Goal: Task Accomplishment & Management: Manage account settings

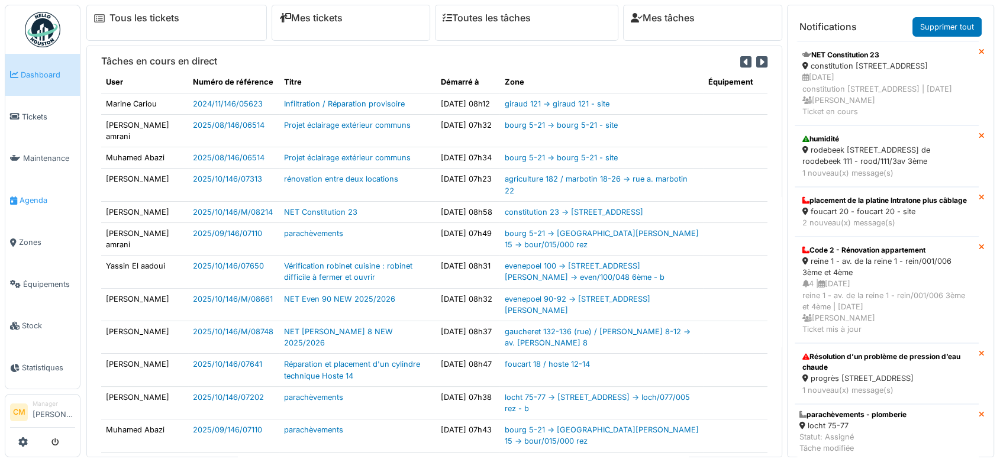
click at [26, 196] on span "Agenda" at bounding box center [48, 200] width 56 height 11
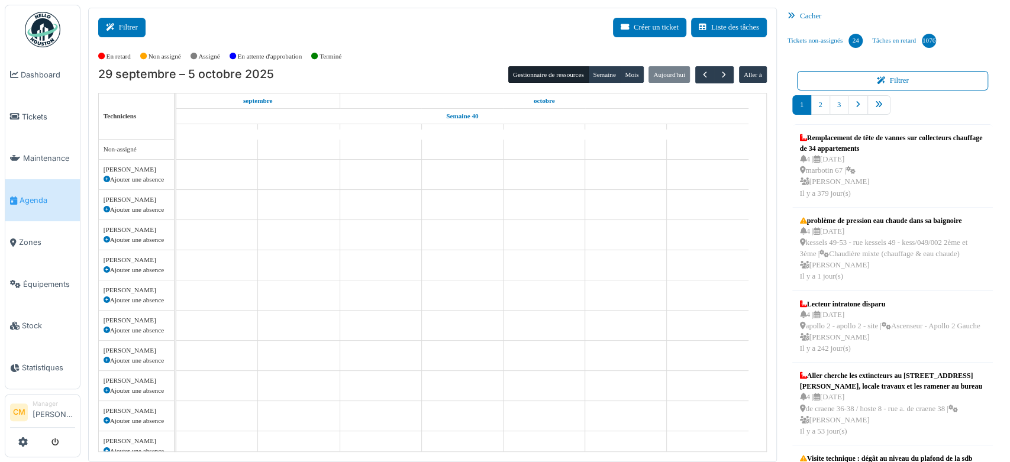
click at [123, 27] on button "Filtrer" at bounding box center [121, 28] width 47 height 20
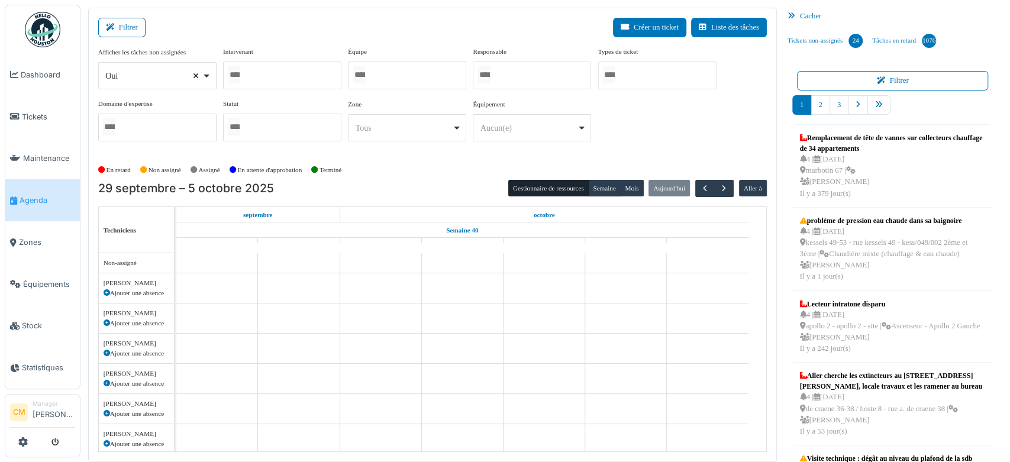
select select
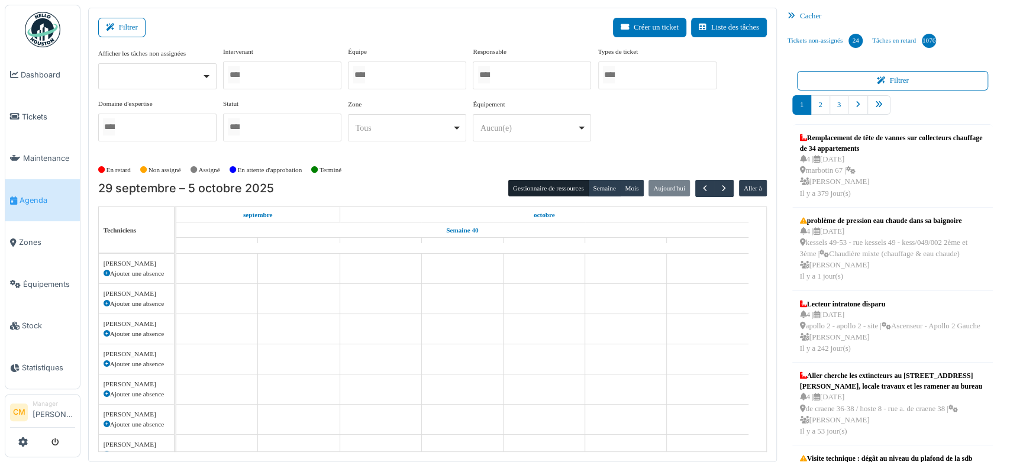
click at [235, 73] on input "Tous" at bounding box center [234, 74] width 12 height 17
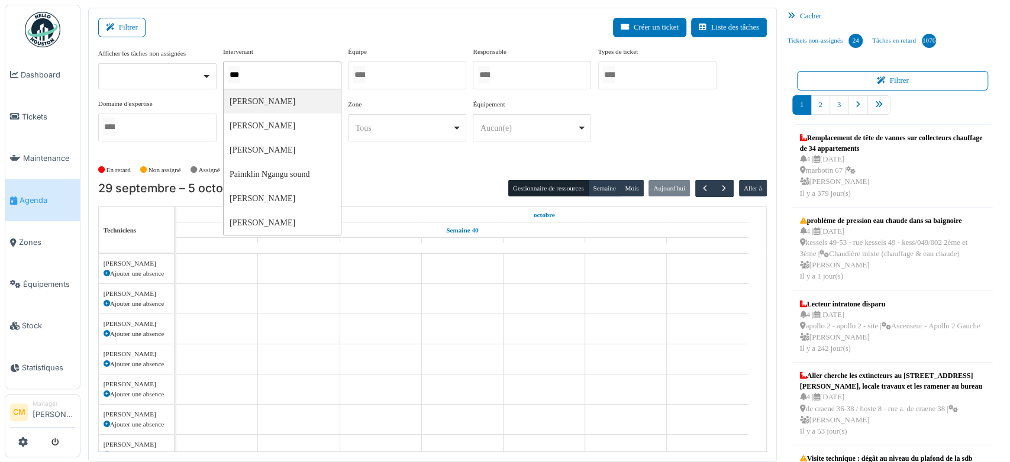
type input "****"
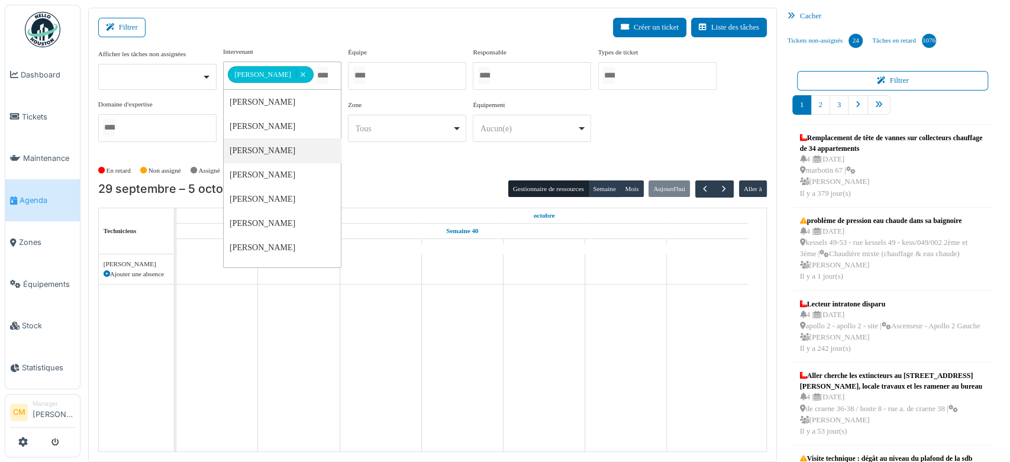
click at [402, 169] on div "En retard Non assigné Assigné En attente d'approbation Terminé" at bounding box center [432, 171] width 668 height 20
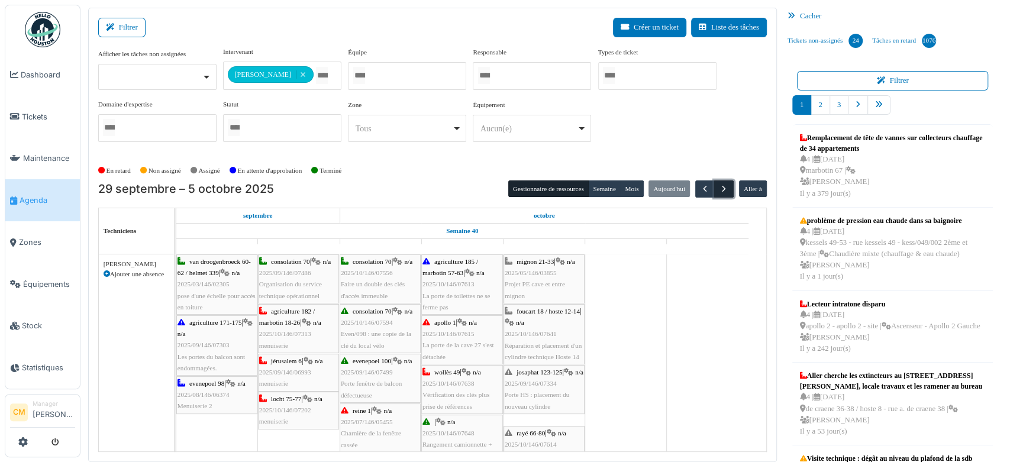
click at [719, 188] on span "button" at bounding box center [724, 189] width 10 height 10
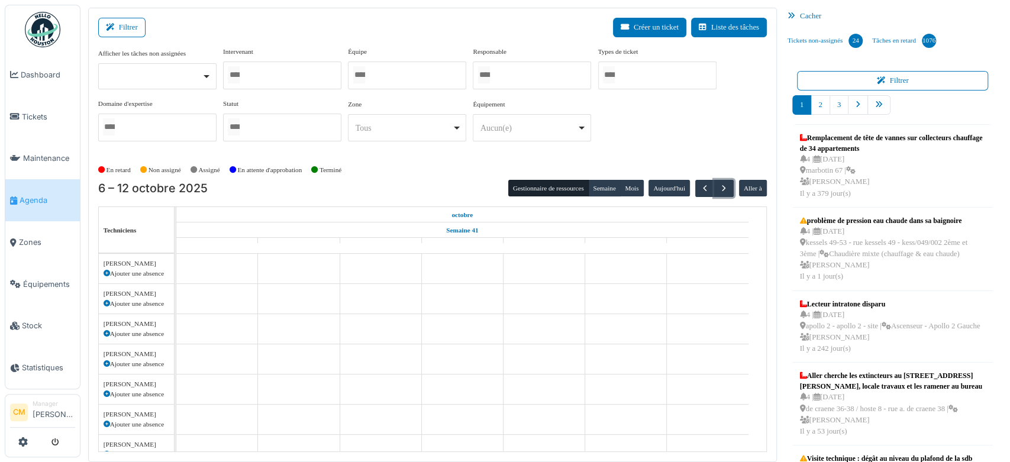
scroll to position [386, 0]
click at [269, 65] on div at bounding box center [282, 76] width 118 height 28
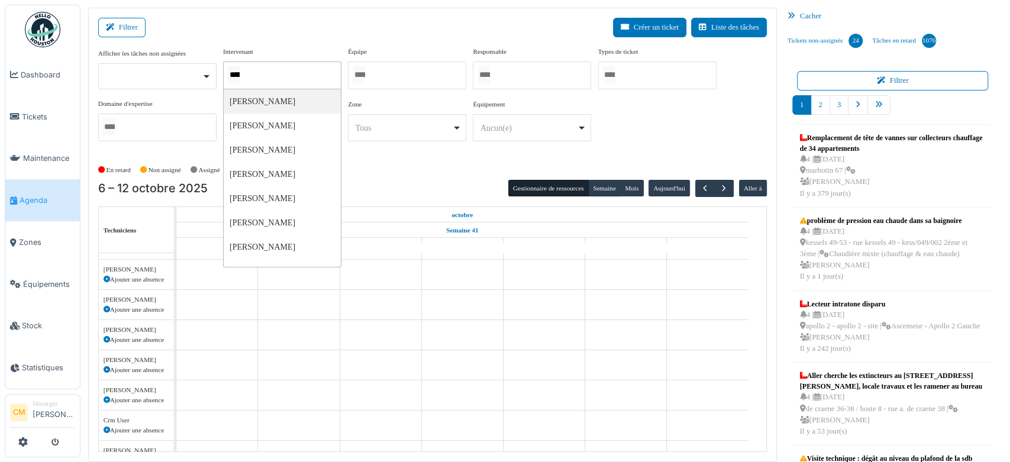
type input "******"
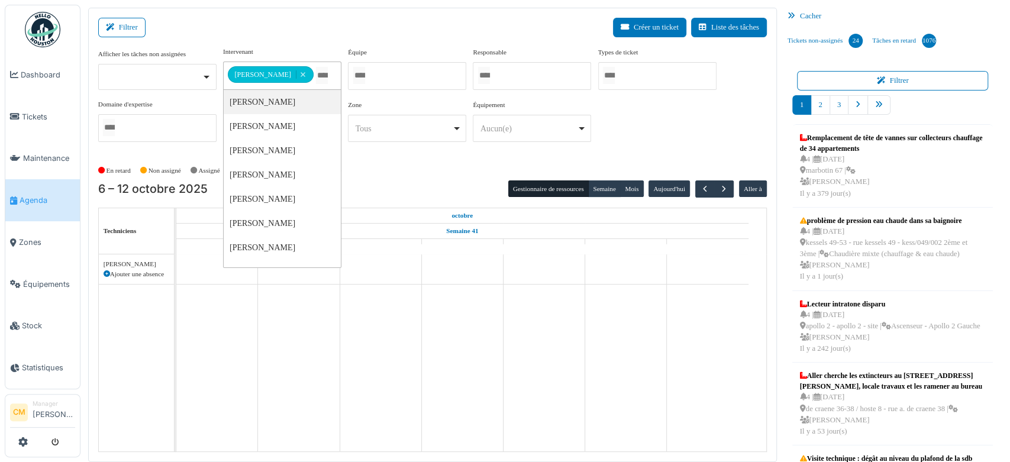
click at [432, 170] on div "En retard Non assigné Assigné En attente d'approbation Terminé" at bounding box center [432, 171] width 668 height 20
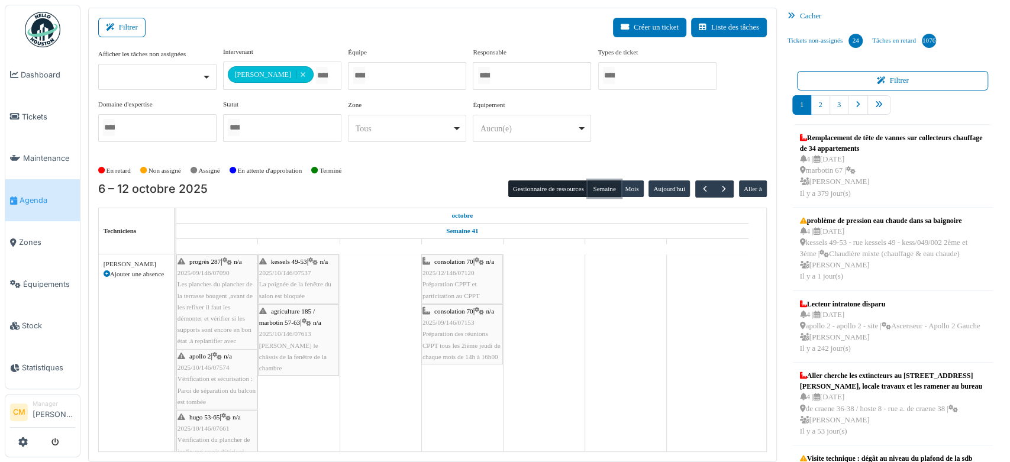
click at [599, 188] on button "Semaine" at bounding box center [604, 188] width 33 height 17
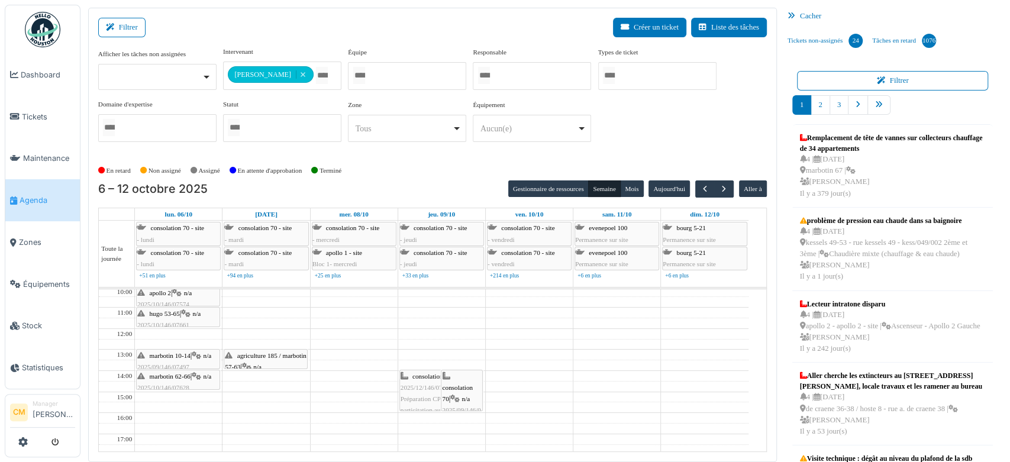
scroll to position [22, 0]
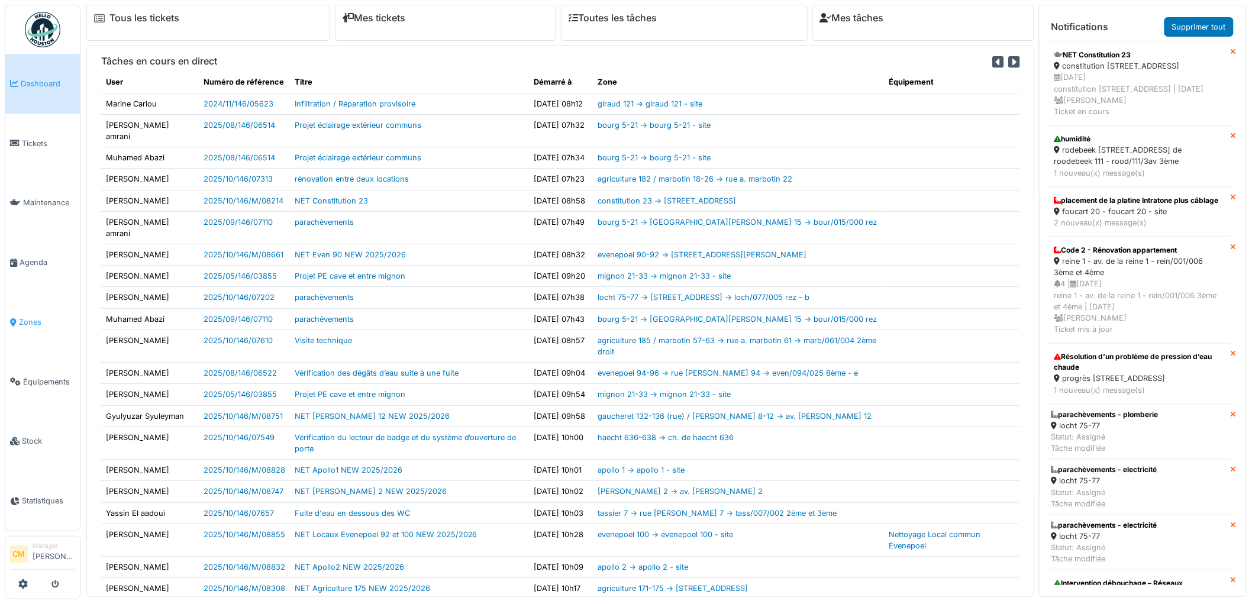
click at [28, 316] on span "Zones" at bounding box center [47, 321] width 56 height 11
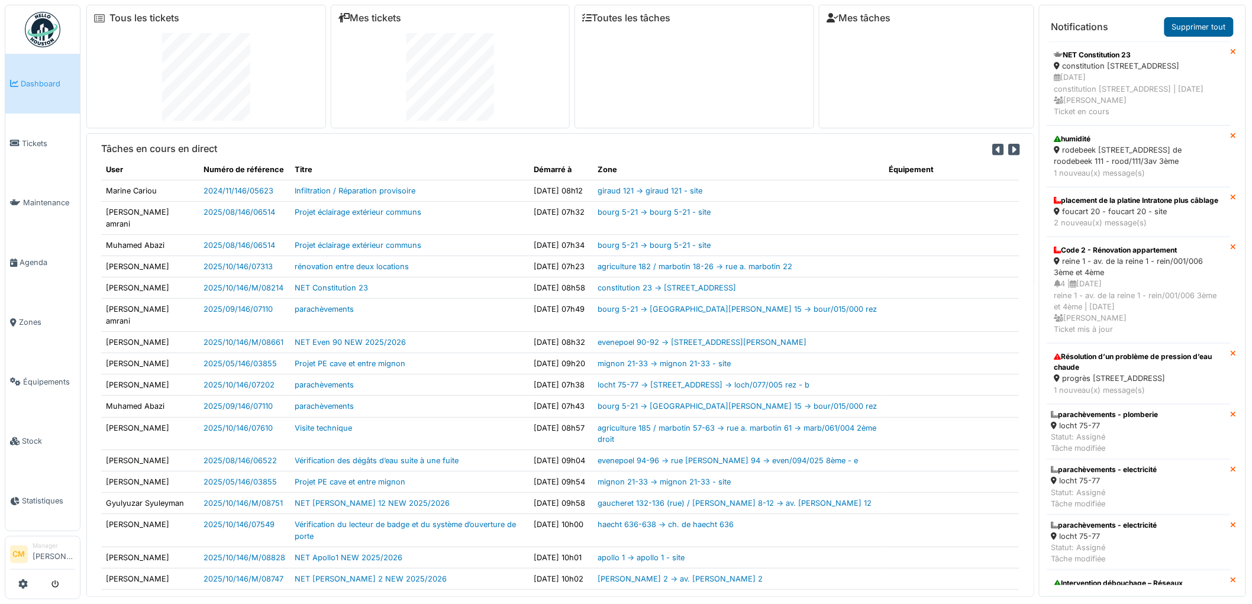
click at [1209, 25] on link "Supprimer tout" at bounding box center [1198, 27] width 69 height 20
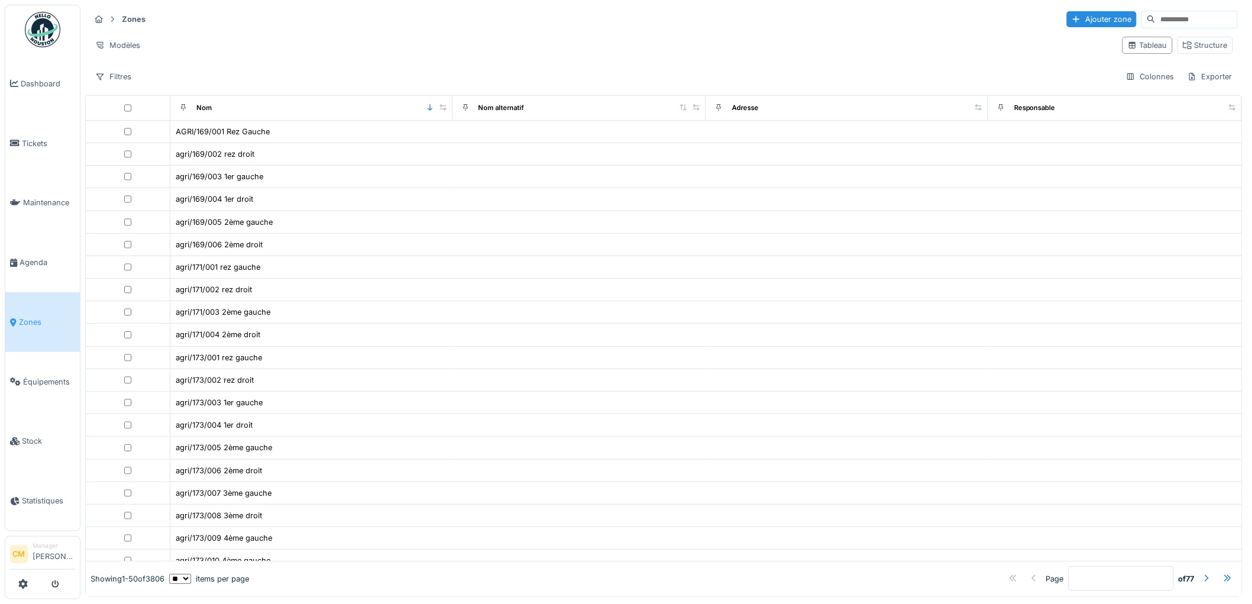
click at [1155, 27] on input at bounding box center [1196, 19] width 82 height 17
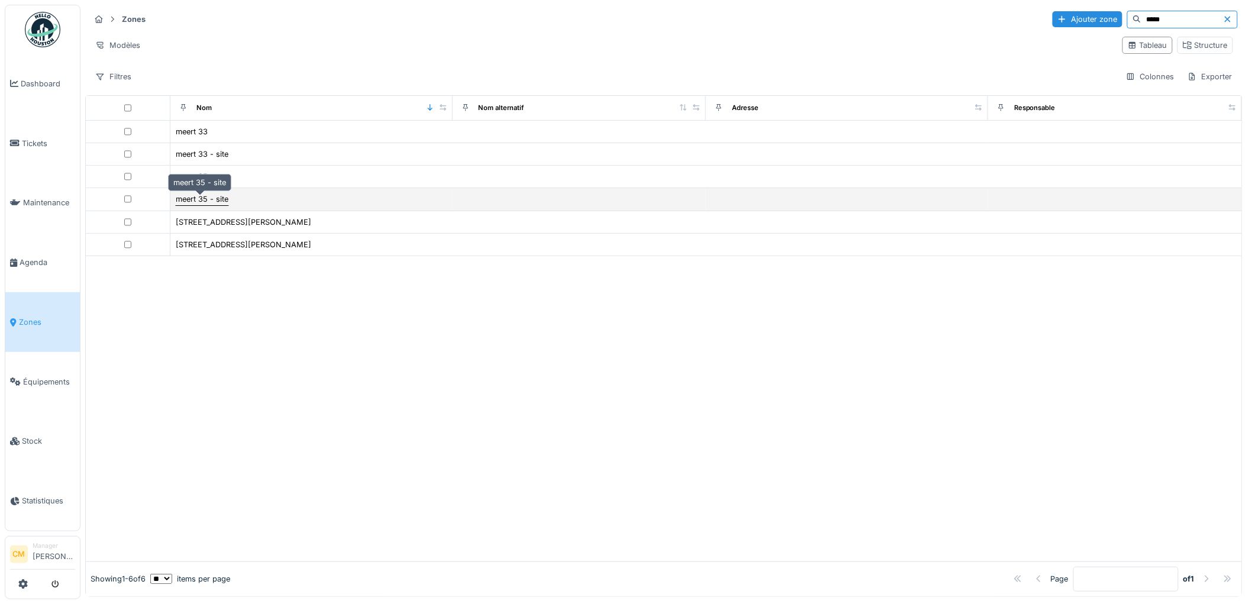
click at [181, 203] on div "meert 35 - site" at bounding box center [202, 198] width 53 height 11
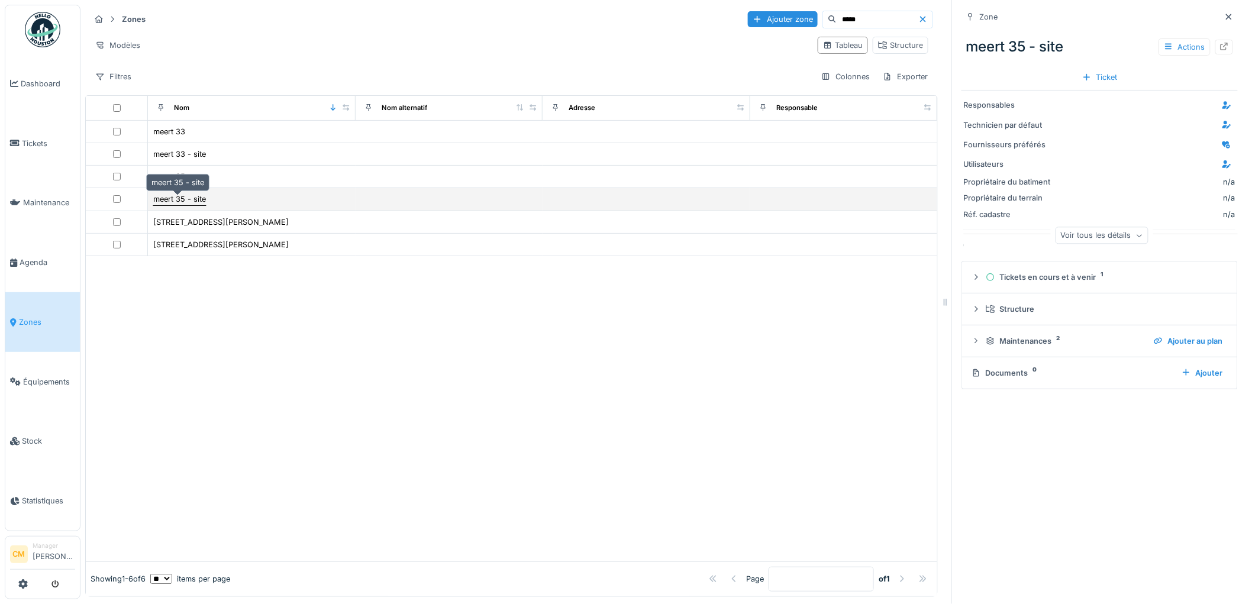
click at [182, 203] on div "meert 35 - site" at bounding box center [179, 198] width 53 height 11
click at [175, 202] on div "meert 35 - site" at bounding box center [179, 198] width 53 height 11
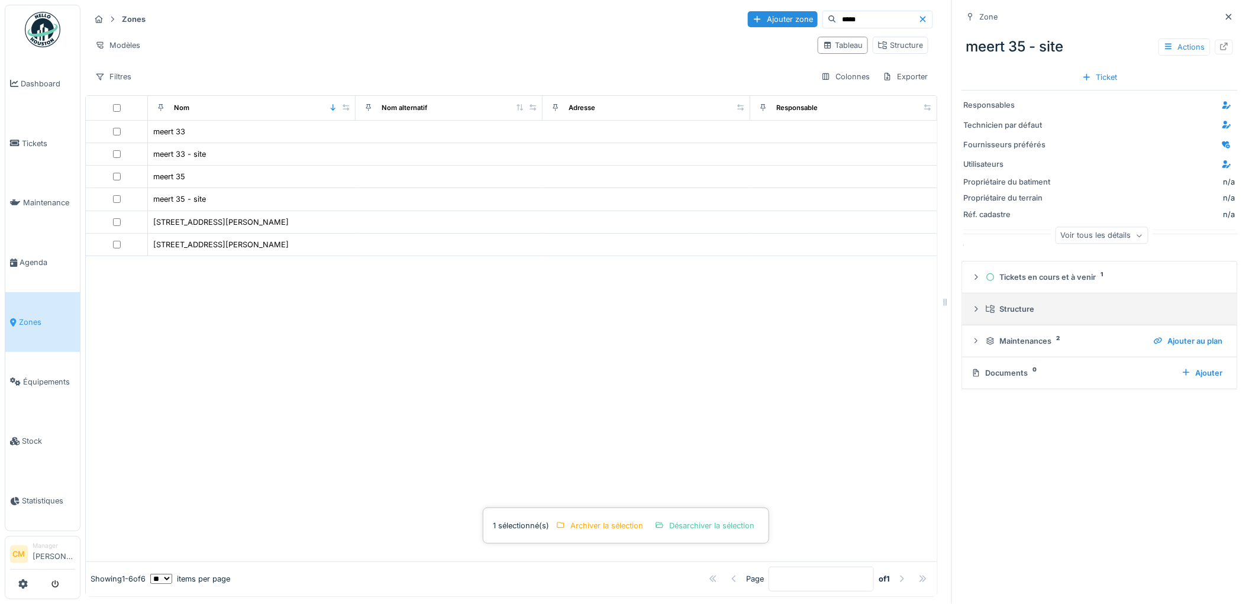
click at [988, 308] on div "Structure" at bounding box center [1104, 308] width 237 height 11
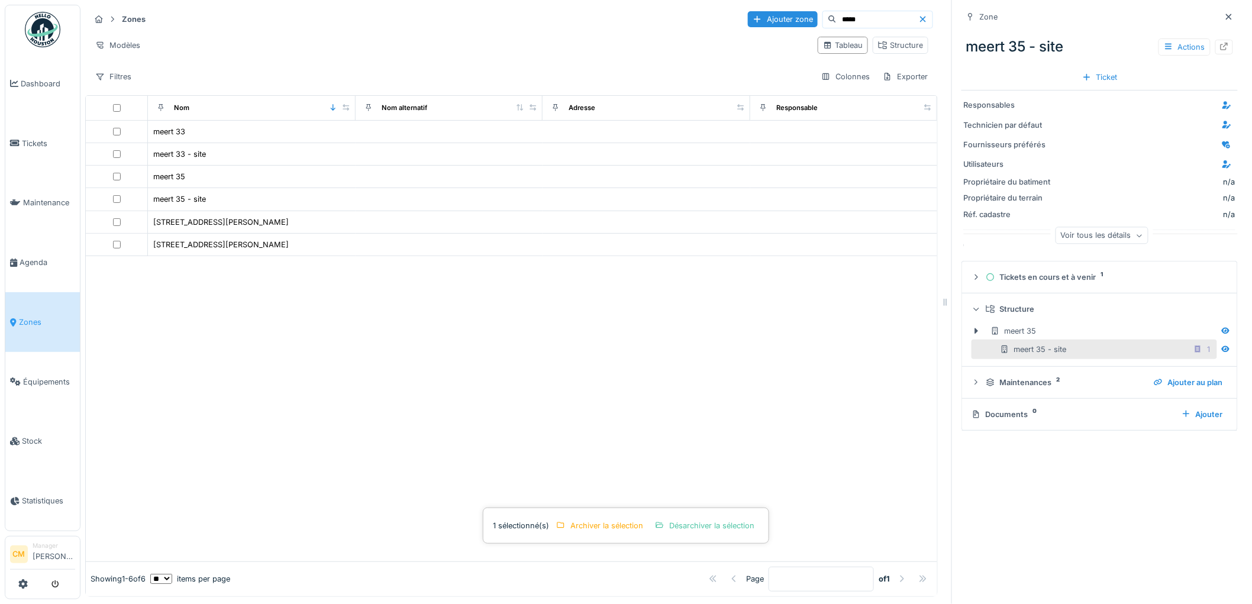
click at [1010, 353] on div "meert 35 - site" at bounding box center [1033, 349] width 67 height 11
click at [1000, 347] on icon at bounding box center [1004, 349] width 9 height 8
click at [1222, 351] on icon at bounding box center [1226, 348] width 8 height 7
click at [1226, 18] on icon at bounding box center [1229, 17] width 6 height 6
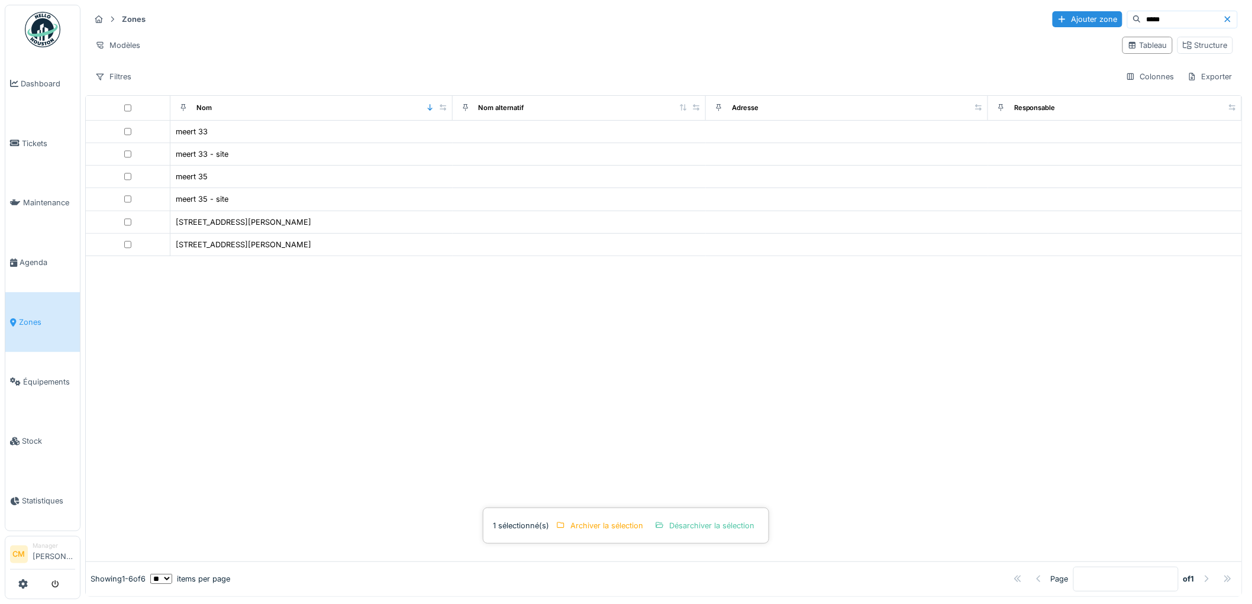
click at [1141, 14] on input "*****" at bounding box center [1182, 19] width 82 height 17
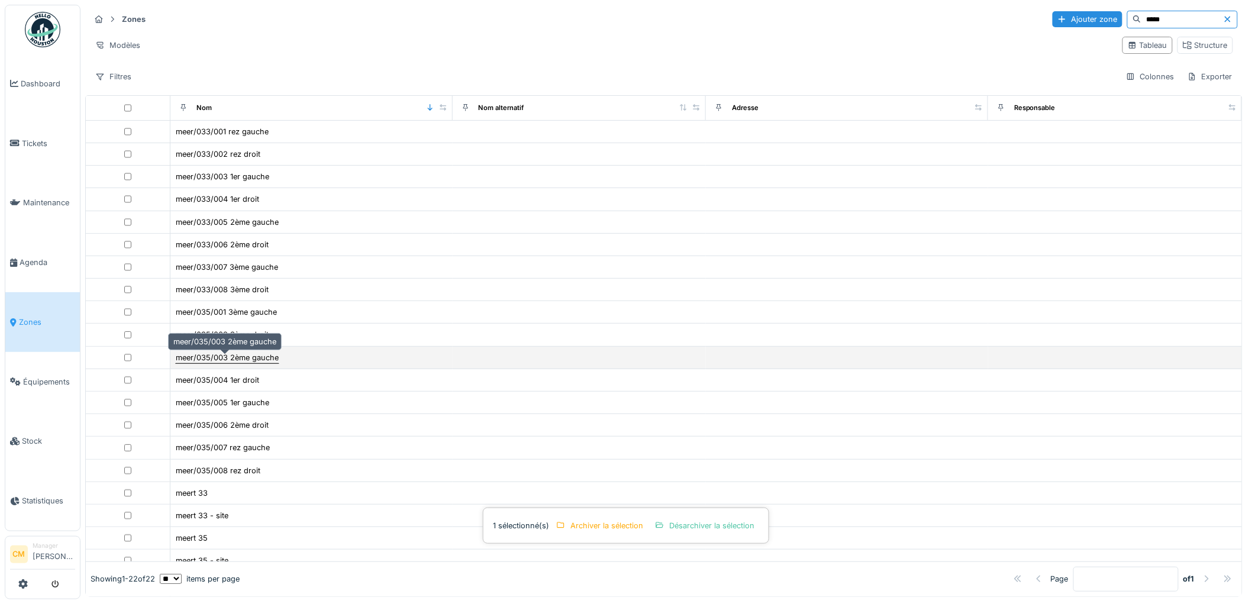
type input "*****"
click at [209, 362] on div "meer/035/003 2ème gauche" at bounding box center [227, 357] width 103 height 11
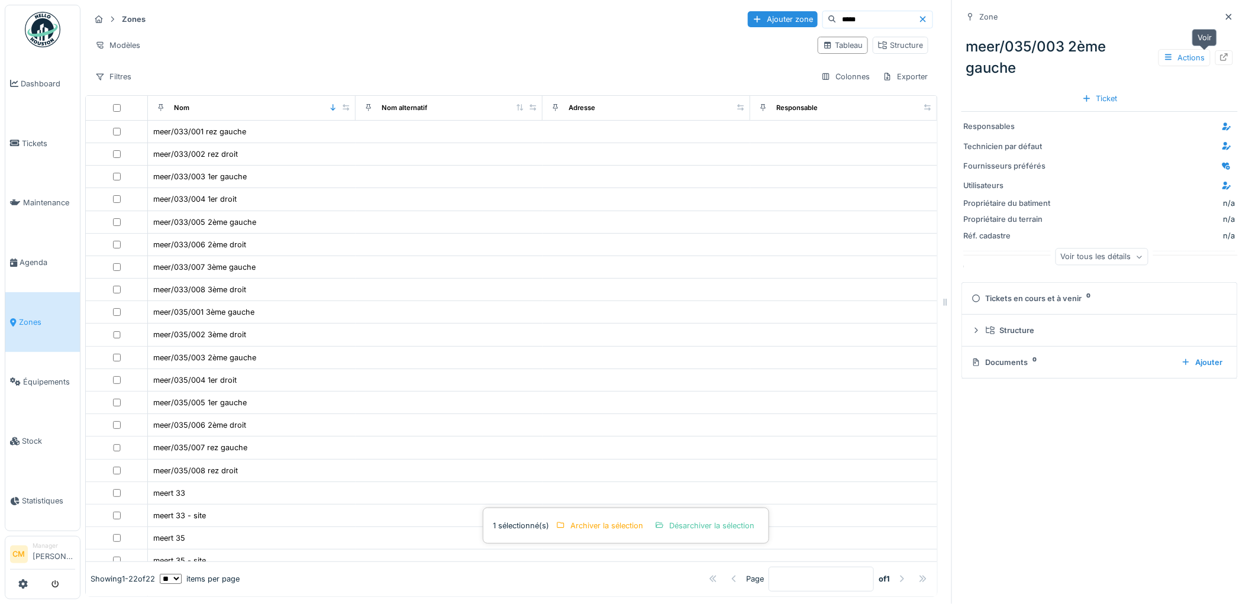
click at [1219, 56] on icon at bounding box center [1223, 57] width 9 height 8
click at [37, 259] on span "Agenda" at bounding box center [48, 262] width 56 height 11
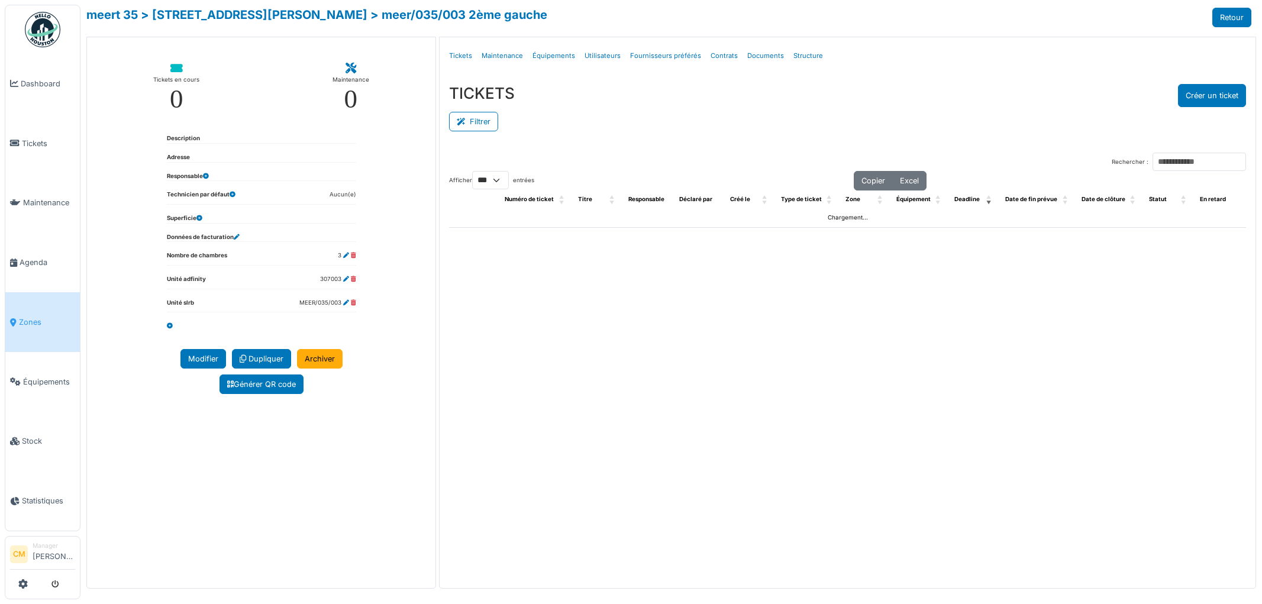
select select "***"
click at [455, 54] on link "Tickets" at bounding box center [460, 56] width 33 height 28
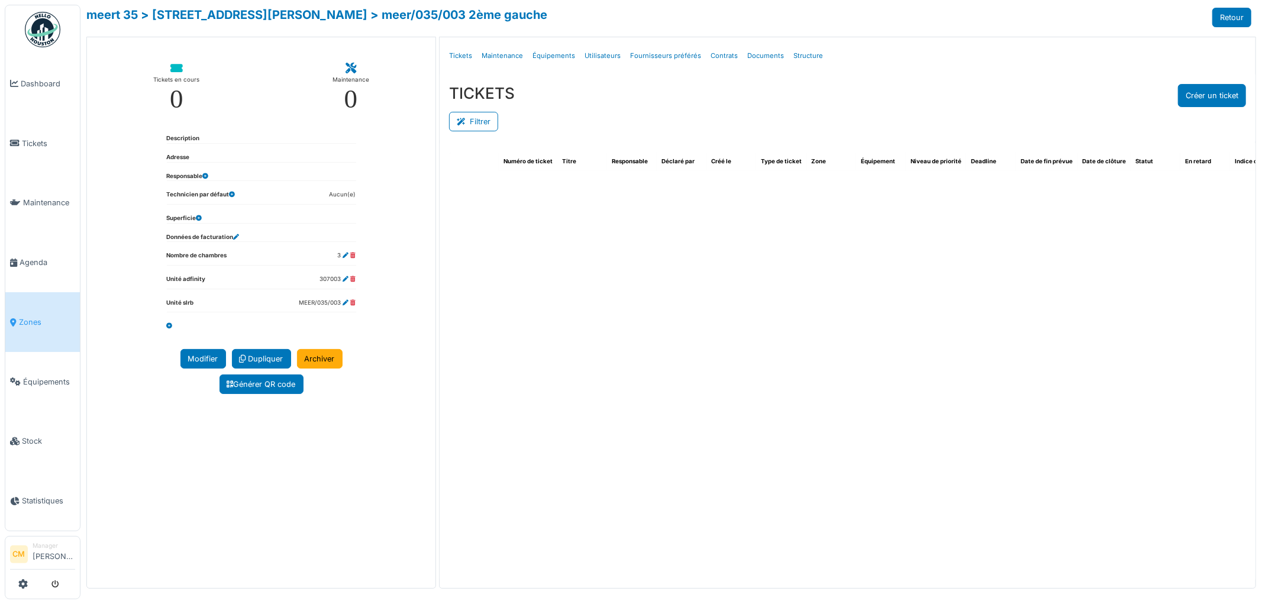
select select "***"
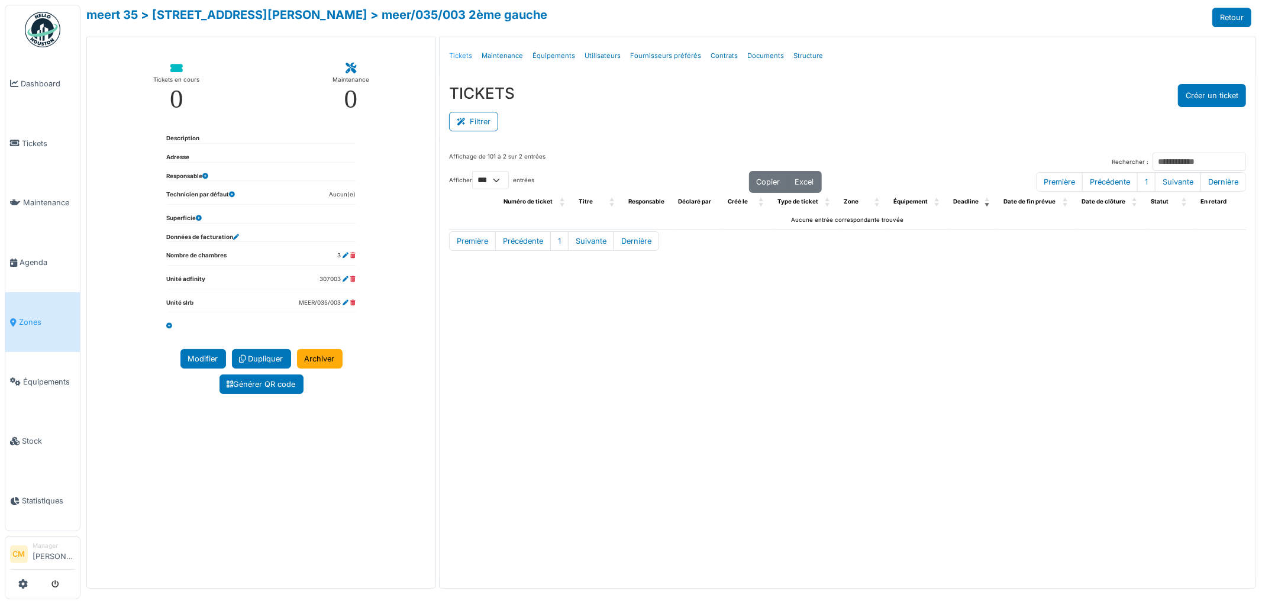
click at [457, 54] on link "Tickets" at bounding box center [460, 56] width 33 height 28
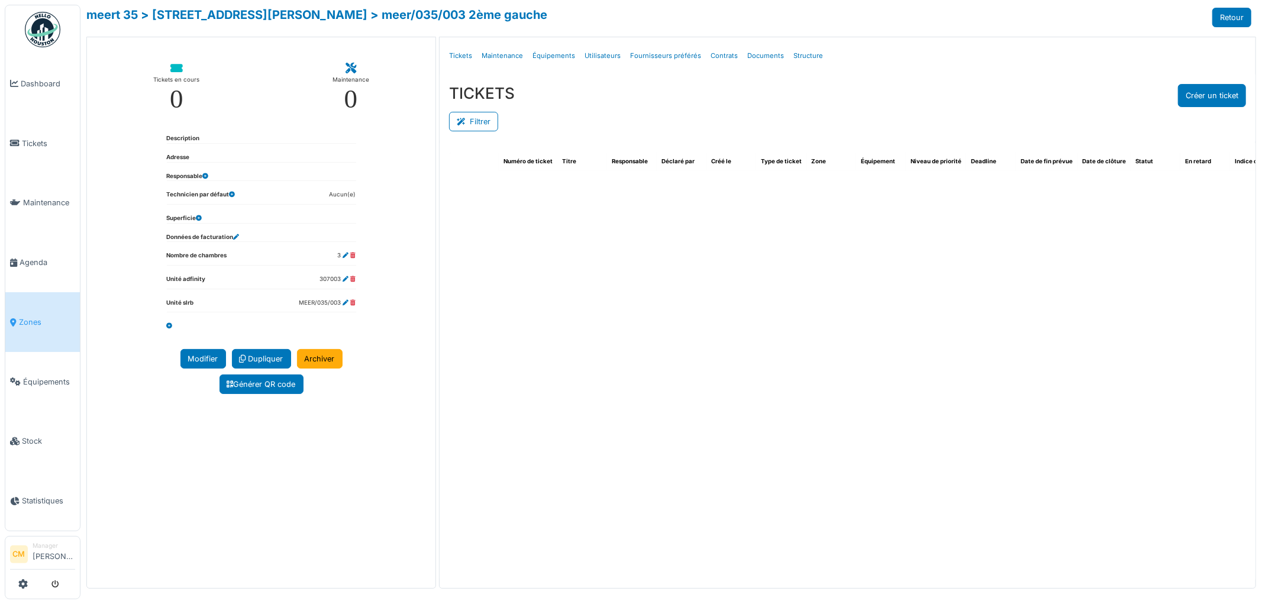
select select "***"
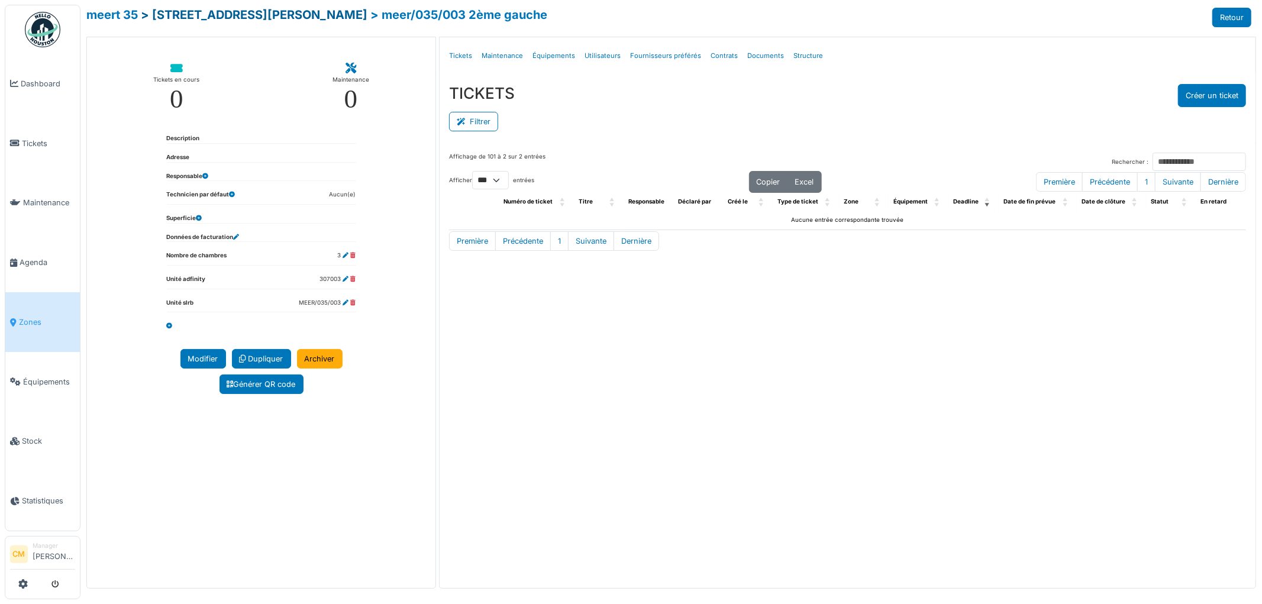
click at [224, 13] on link "> rue c. meert 35" at bounding box center [254, 15] width 227 height 14
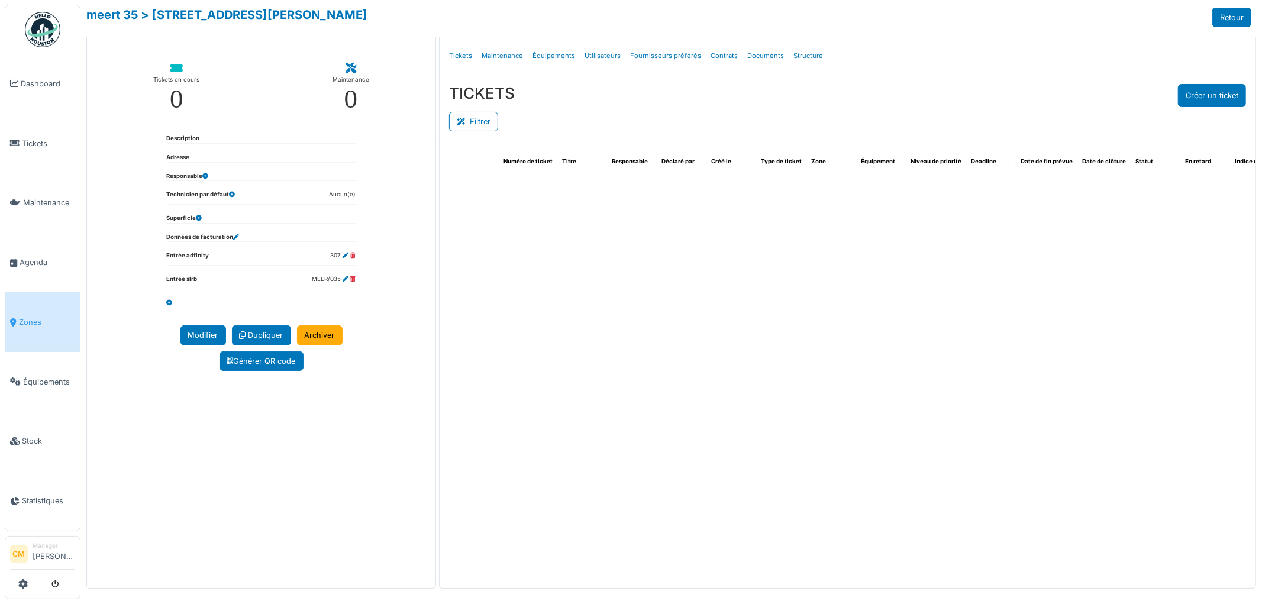
select select "***"
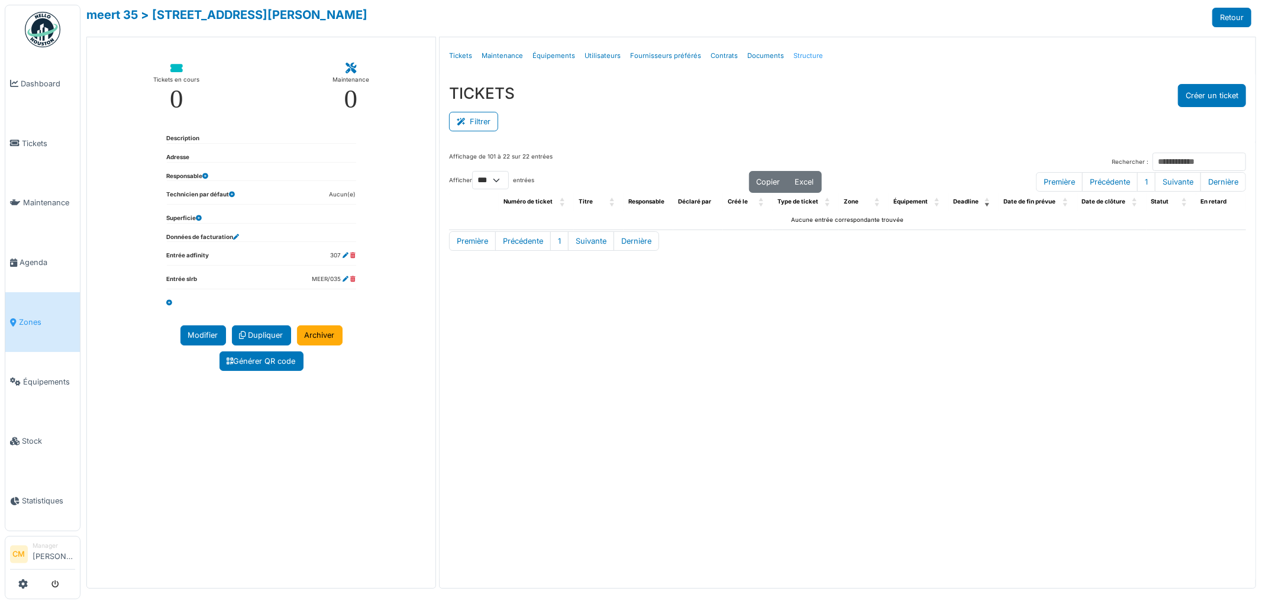
click at [802, 54] on link "Structure" at bounding box center [808, 56] width 39 height 28
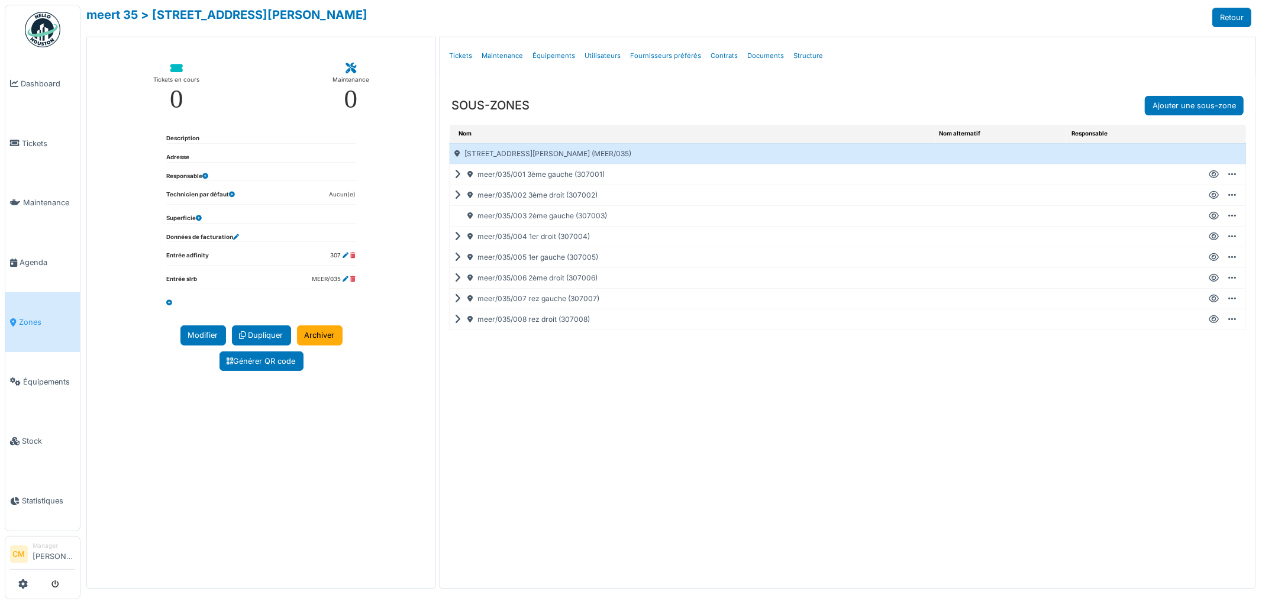
click at [1216, 195] on icon at bounding box center [1214, 195] width 10 height 1
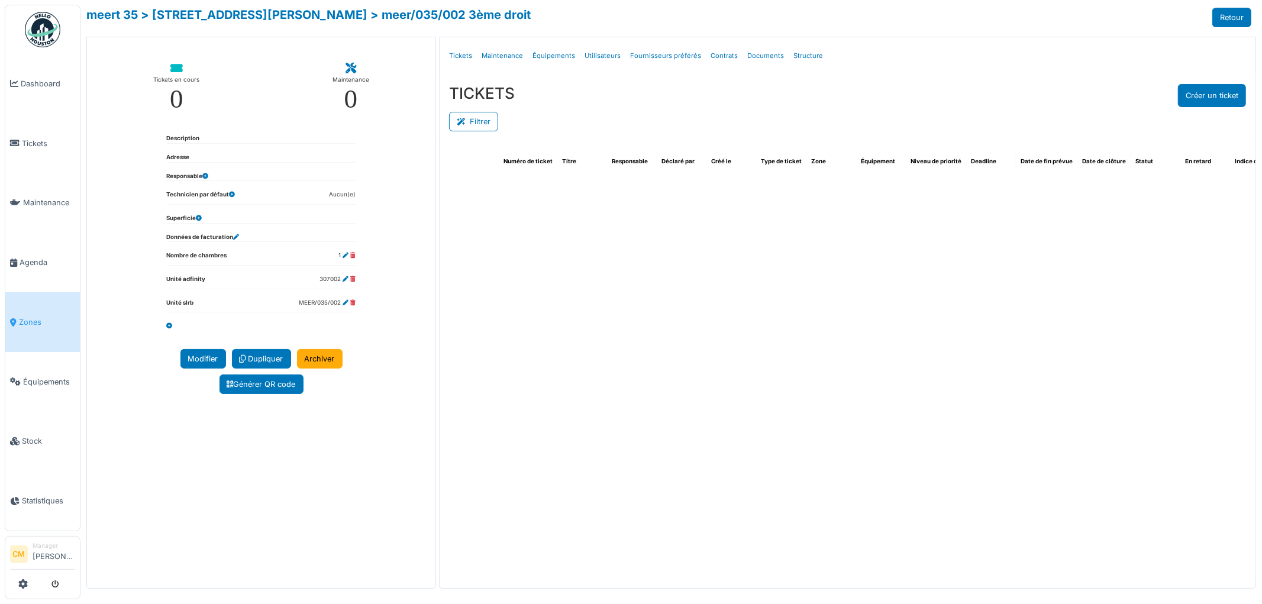
select select "***"
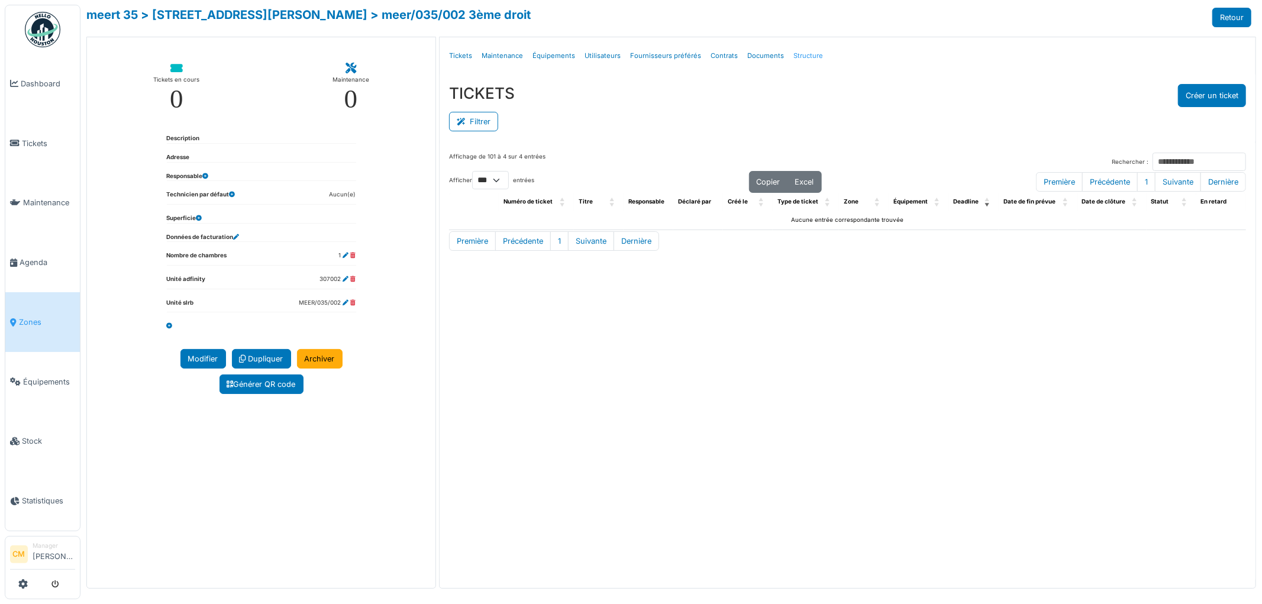
click at [797, 52] on link "Structure" at bounding box center [808, 56] width 39 height 28
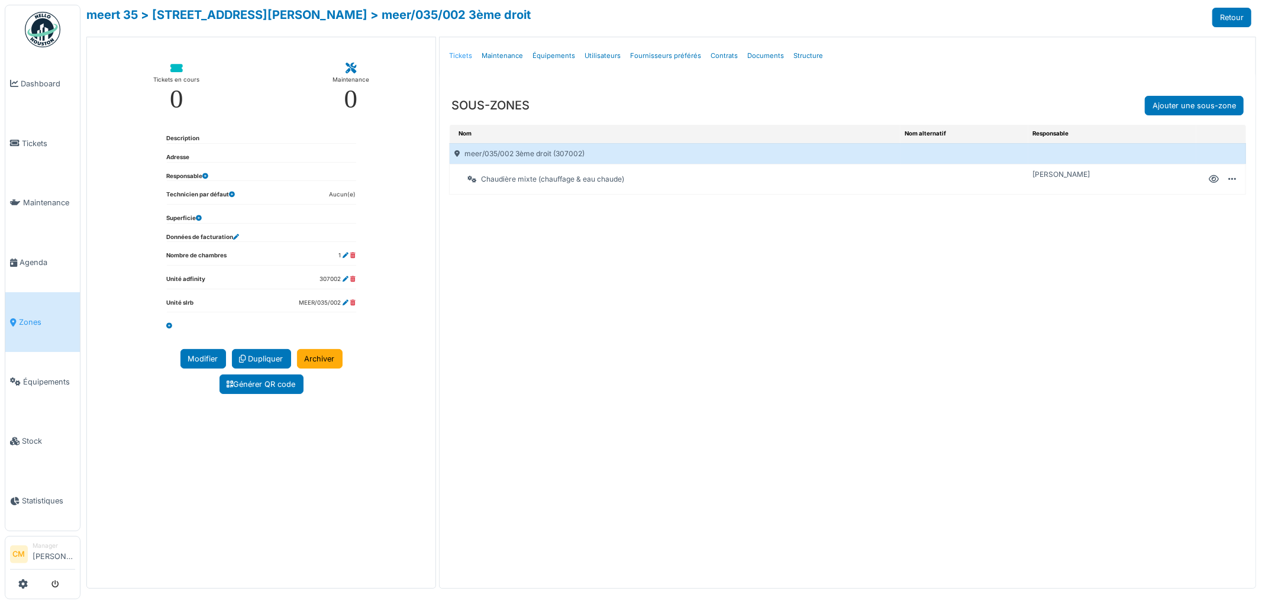
click at [454, 54] on link "Tickets" at bounding box center [460, 56] width 33 height 28
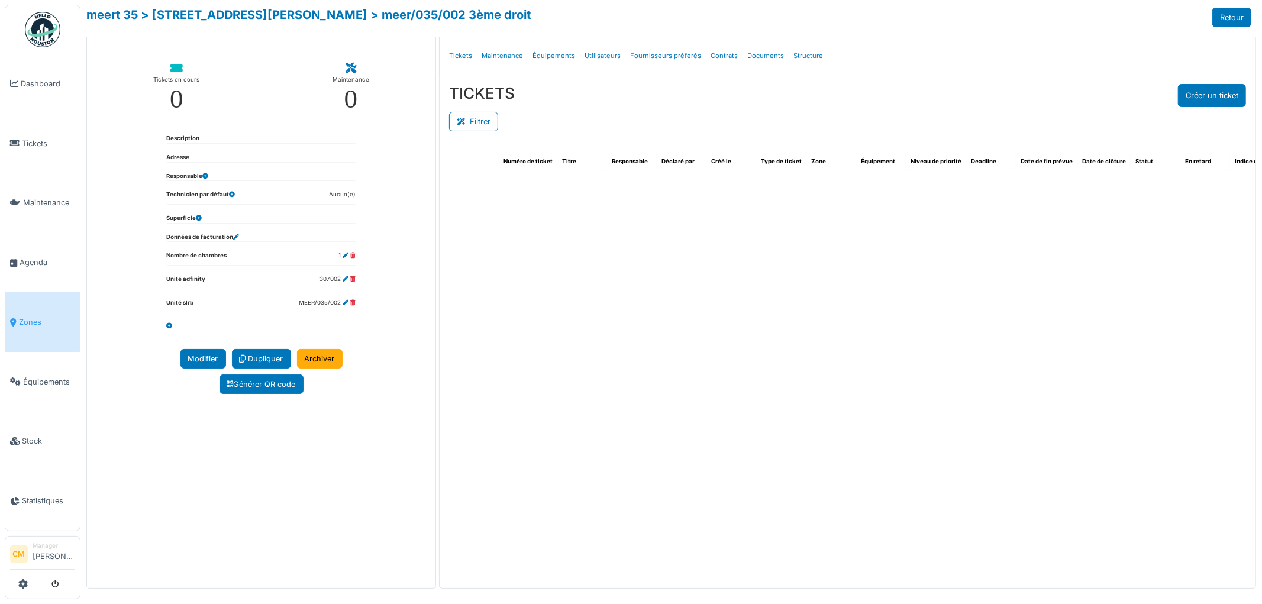
select select "***"
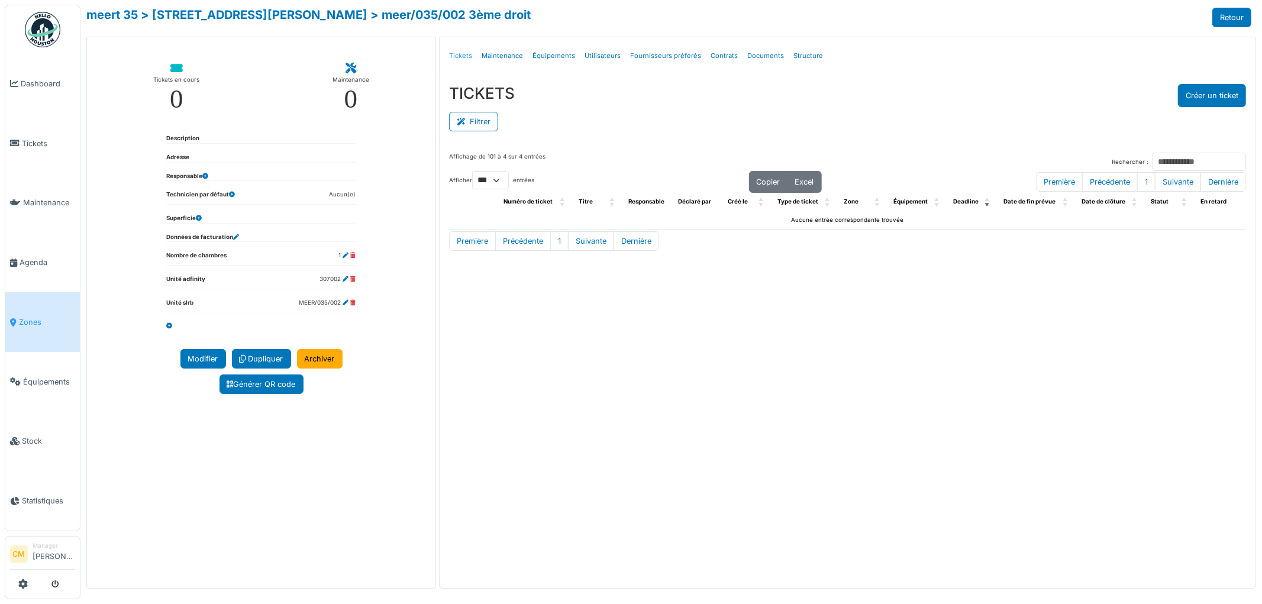
click at [463, 53] on link "Tickets" at bounding box center [460, 56] width 33 height 28
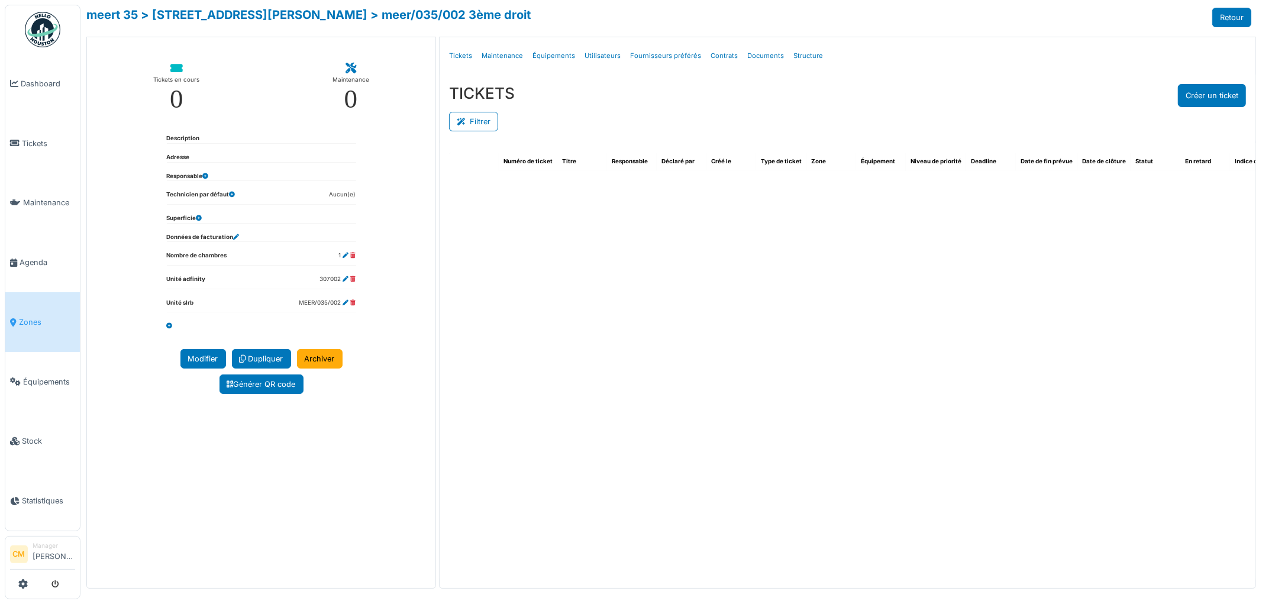
select select "***"
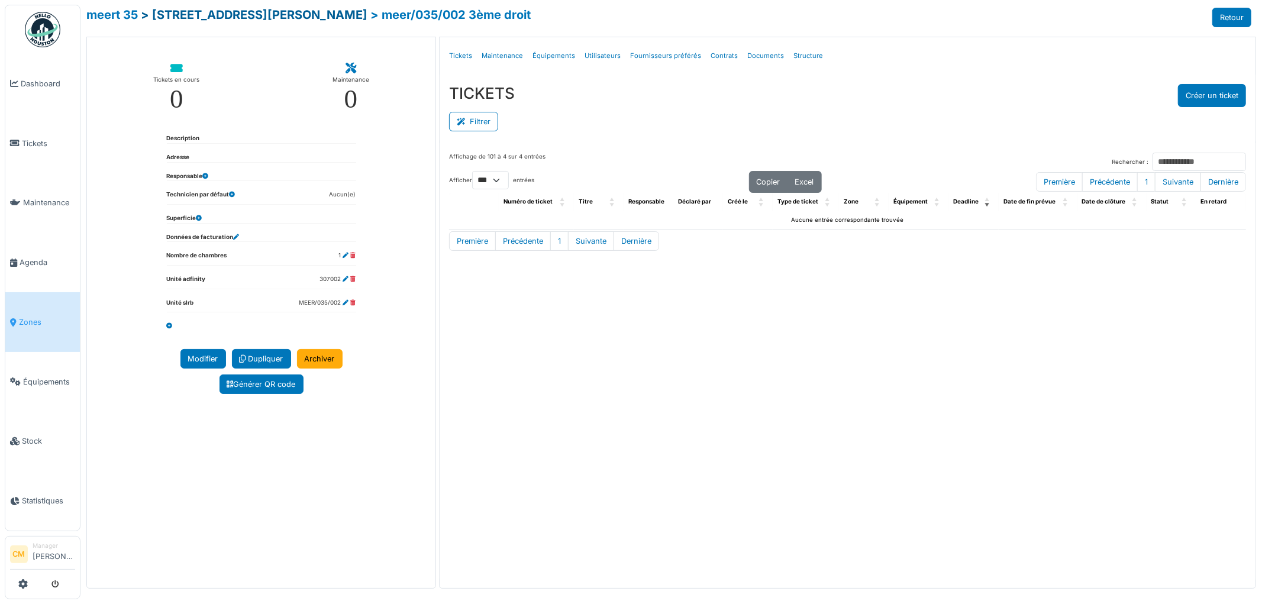
click at [211, 15] on link "> rue c. meert 35" at bounding box center [254, 15] width 227 height 14
select select "***"
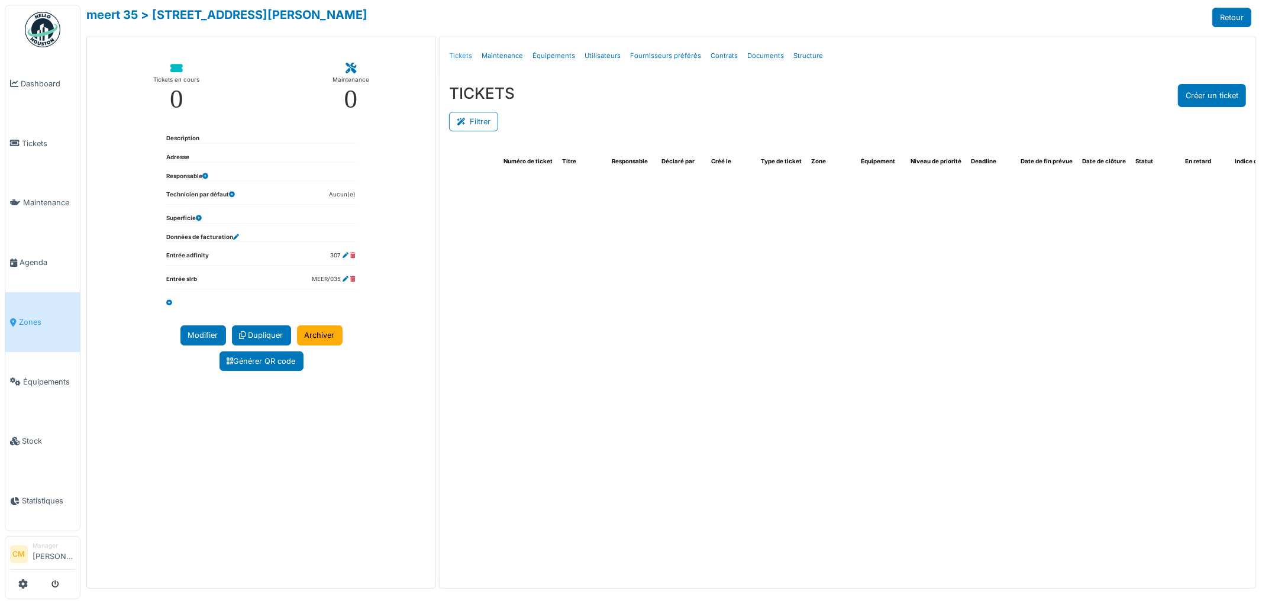
select select "***"
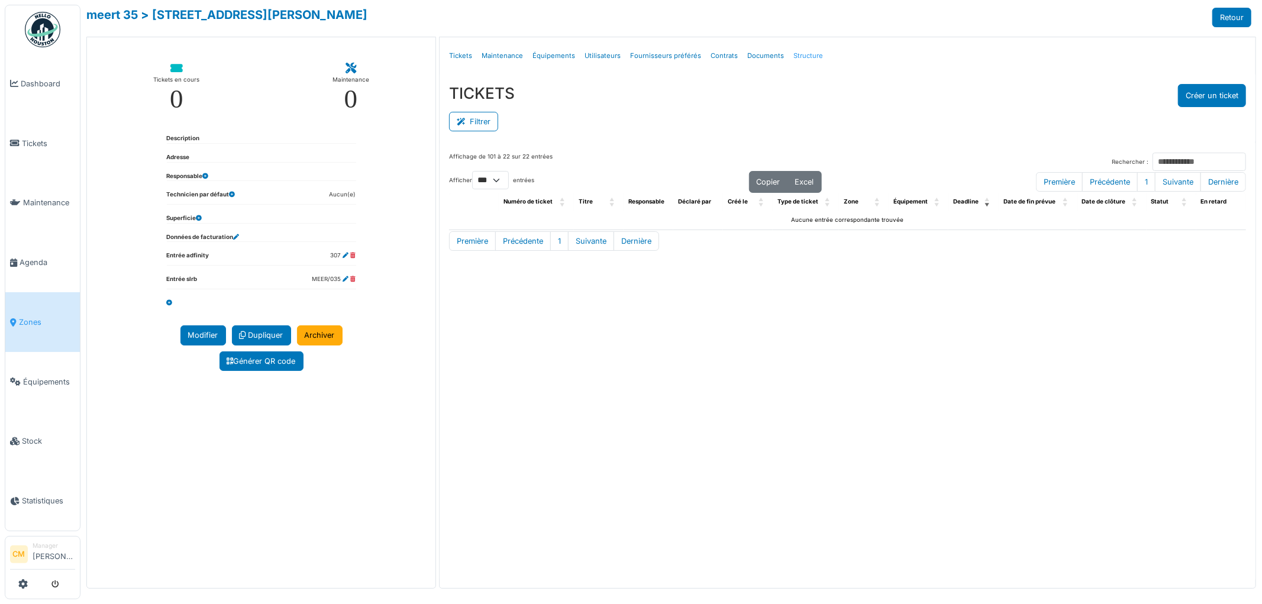
click at [801, 56] on link "Structure" at bounding box center [808, 56] width 39 height 28
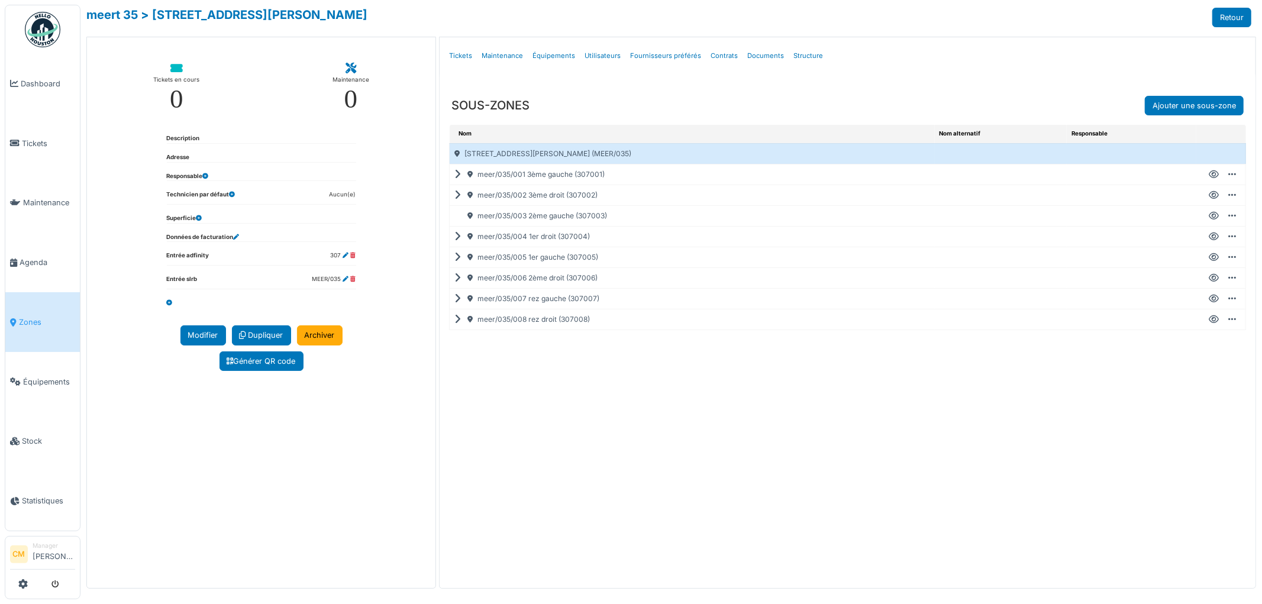
click at [512, 216] on div "meer/035/003 2ème gauche (307003)" at bounding box center [692, 216] width 485 height 20
click at [1214, 216] on icon at bounding box center [1214, 216] width 10 height 1
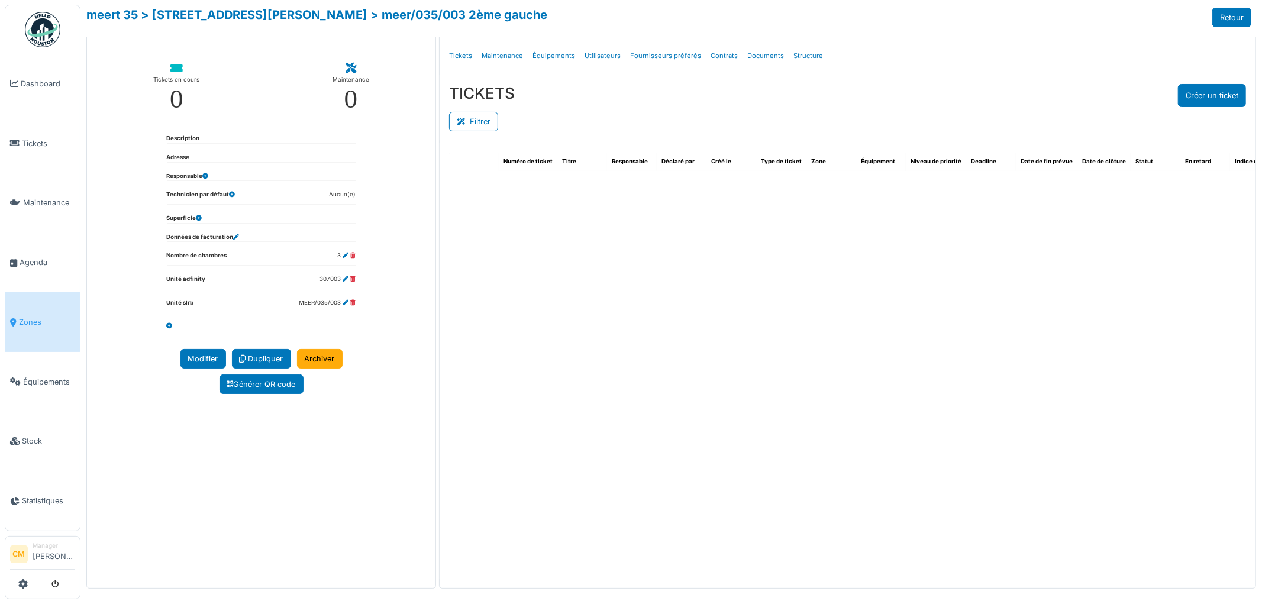
select select "***"
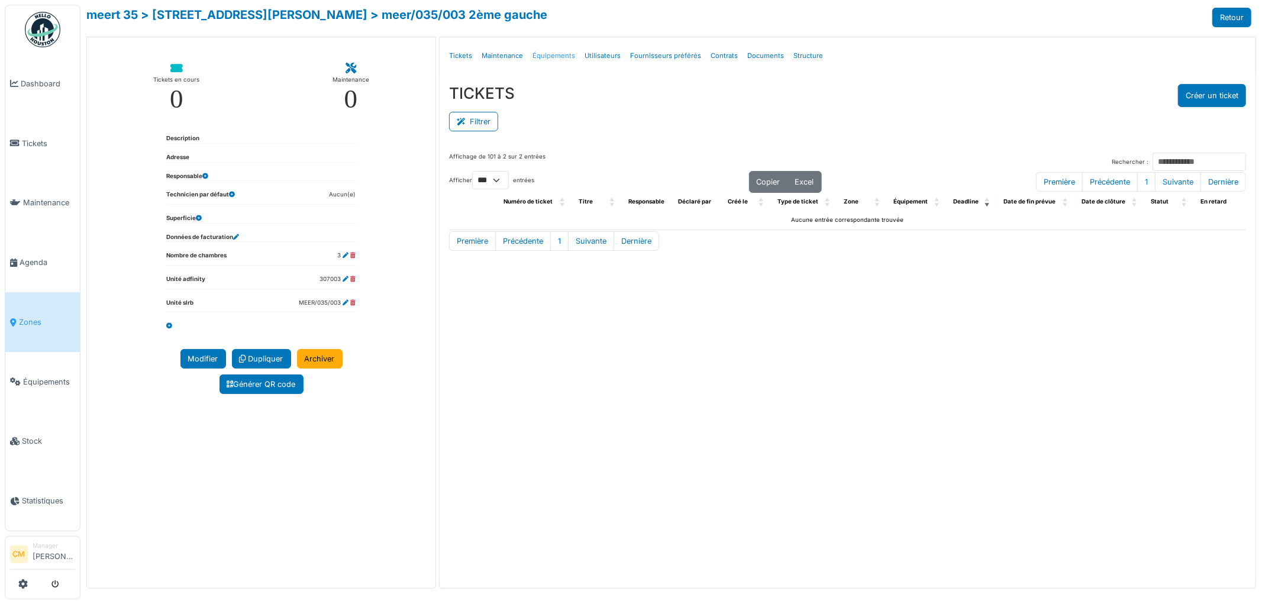
click at [550, 57] on link "Équipements" at bounding box center [554, 56] width 52 height 28
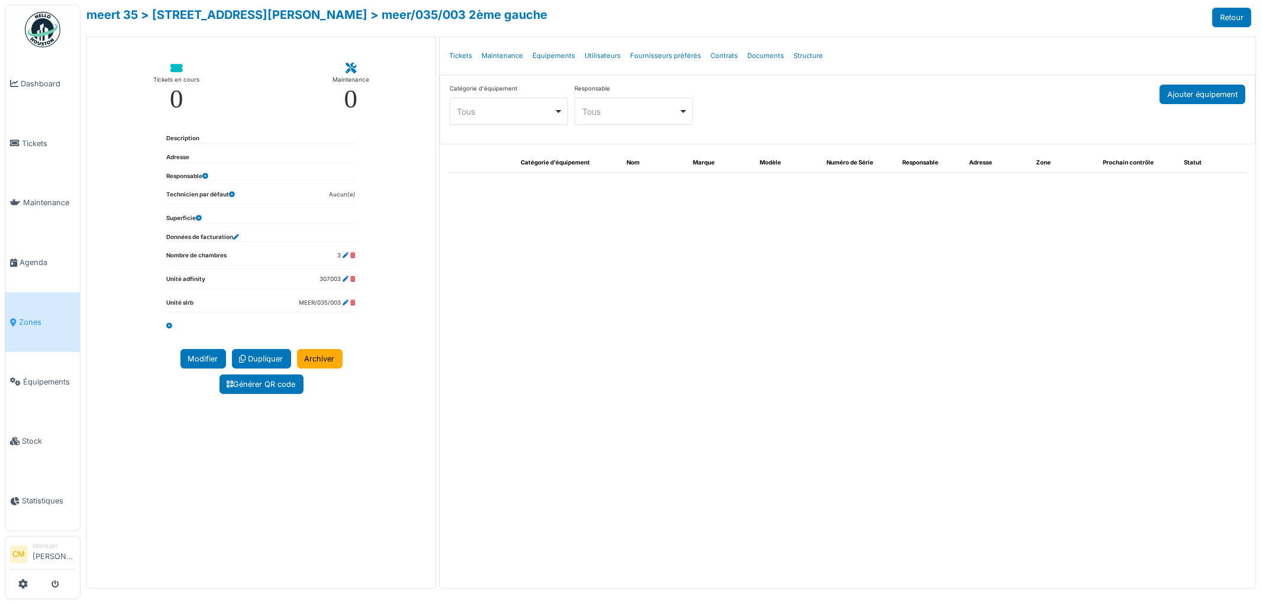
select select "***"
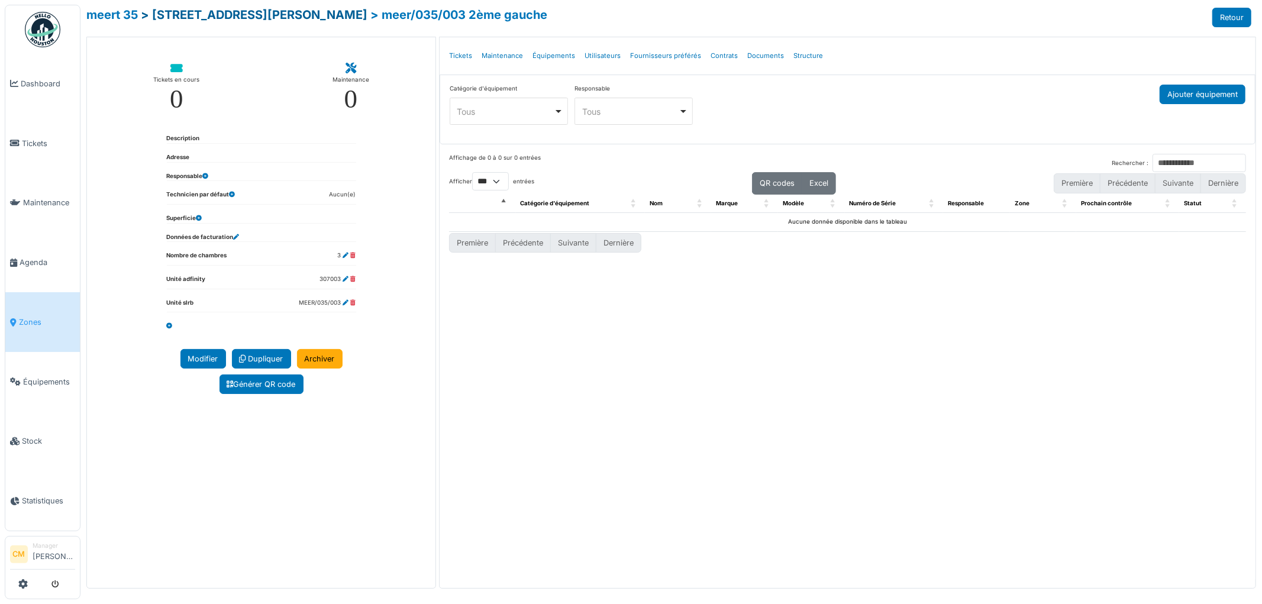
click at [213, 14] on link "> rue c. meert 35" at bounding box center [254, 15] width 227 height 14
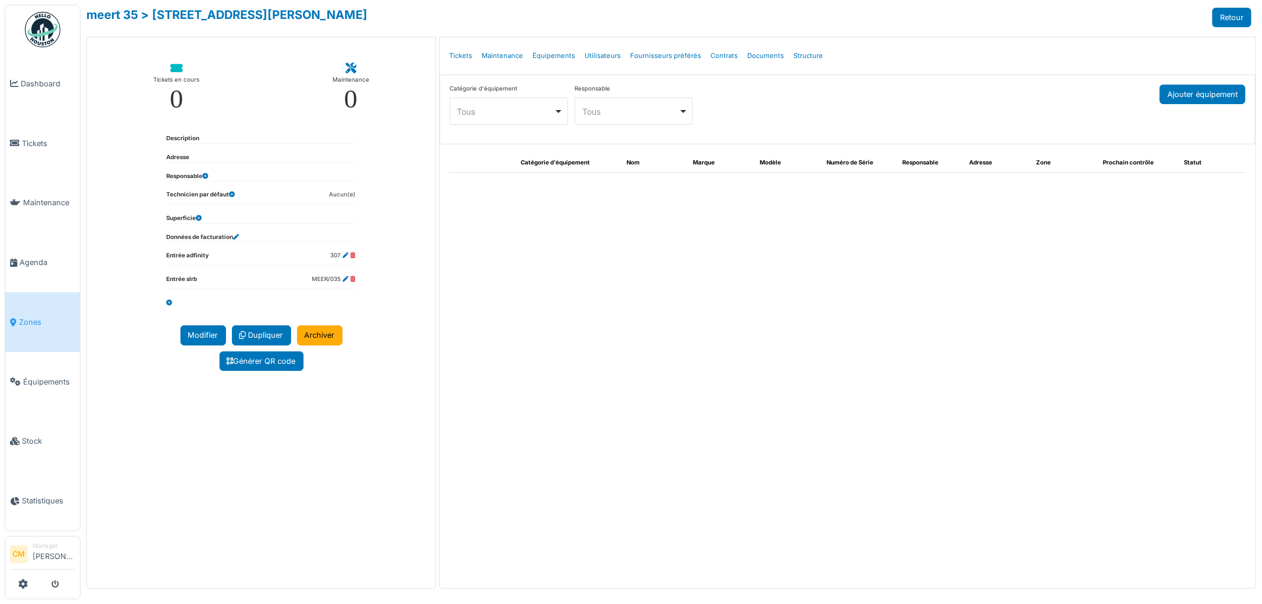
select select "***"
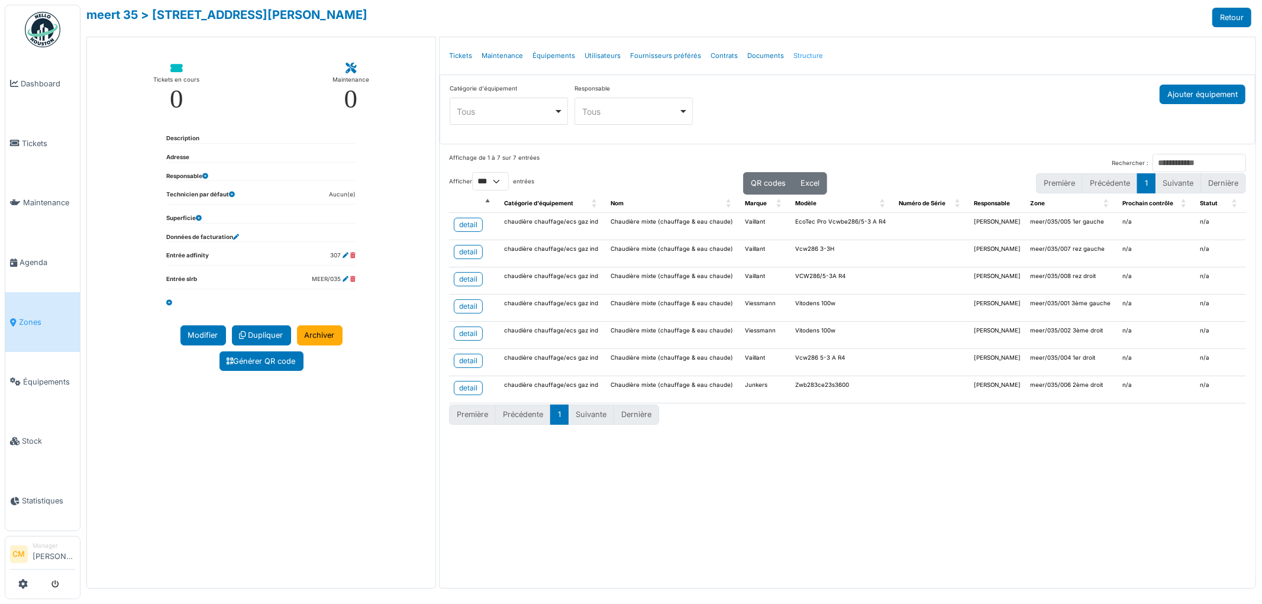
click at [802, 50] on link "Structure" at bounding box center [808, 56] width 39 height 28
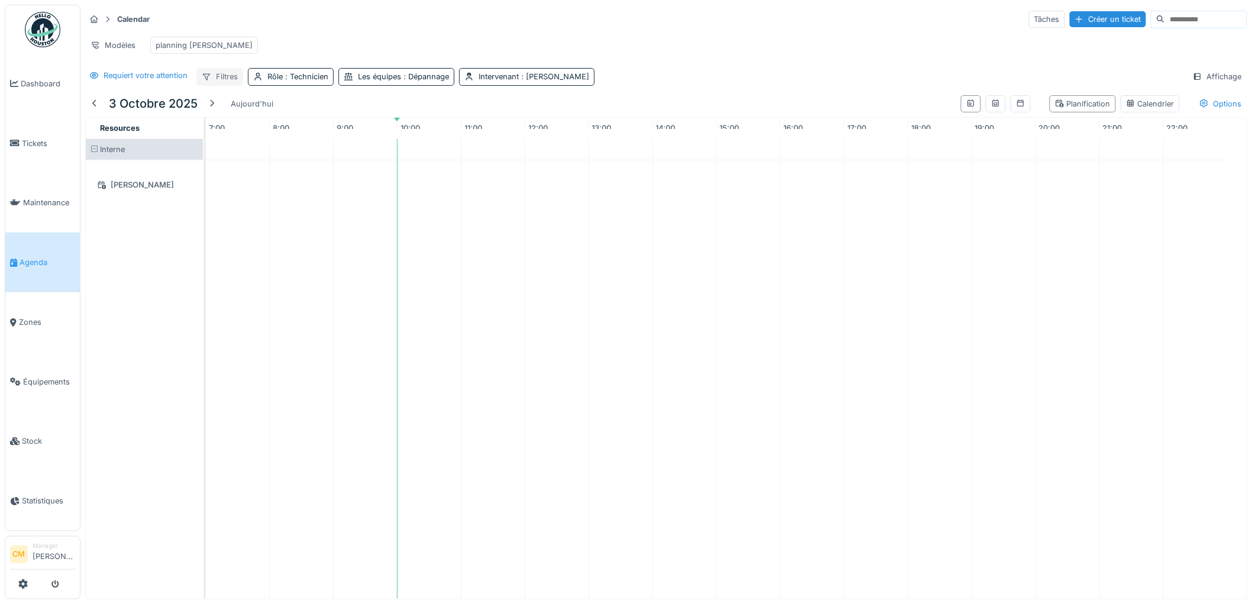
click at [217, 85] on div "Filtres" at bounding box center [219, 76] width 47 height 17
click at [537, 81] on span ": Peter Acheampong" at bounding box center [554, 76] width 70 height 9
click at [578, 118] on div "Supprimer" at bounding box center [577, 118] width 61 height 16
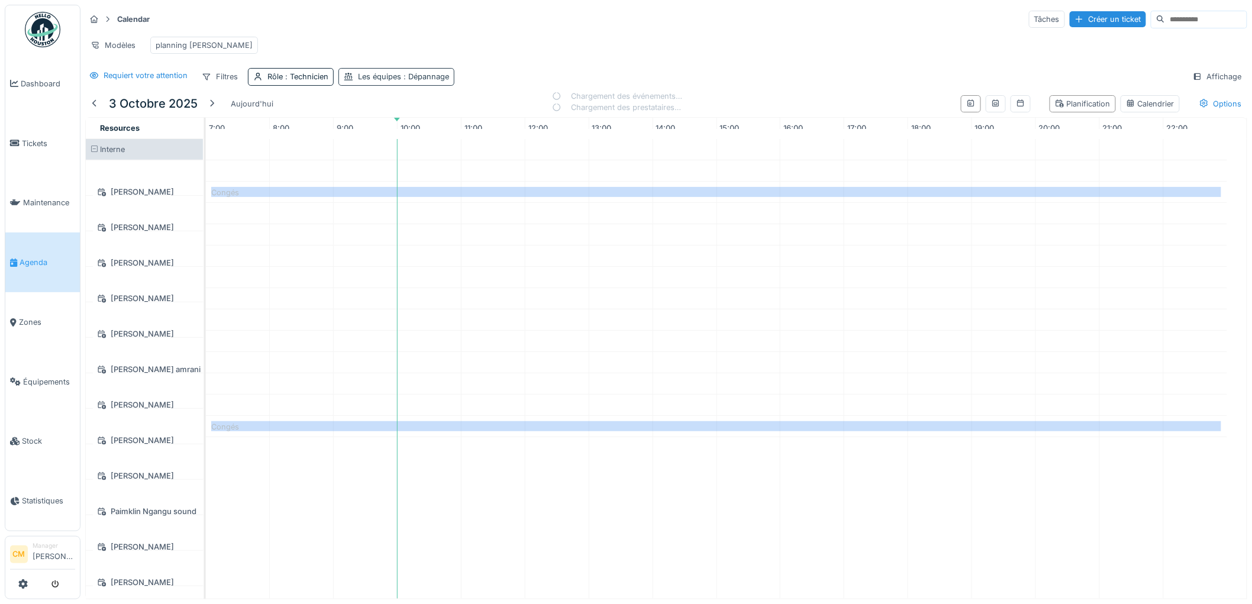
click at [427, 81] on span ": Dépannage" at bounding box center [425, 76] width 48 height 9
click at [471, 117] on div "Supprimer" at bounding box center [457, 118] width 61 height 16
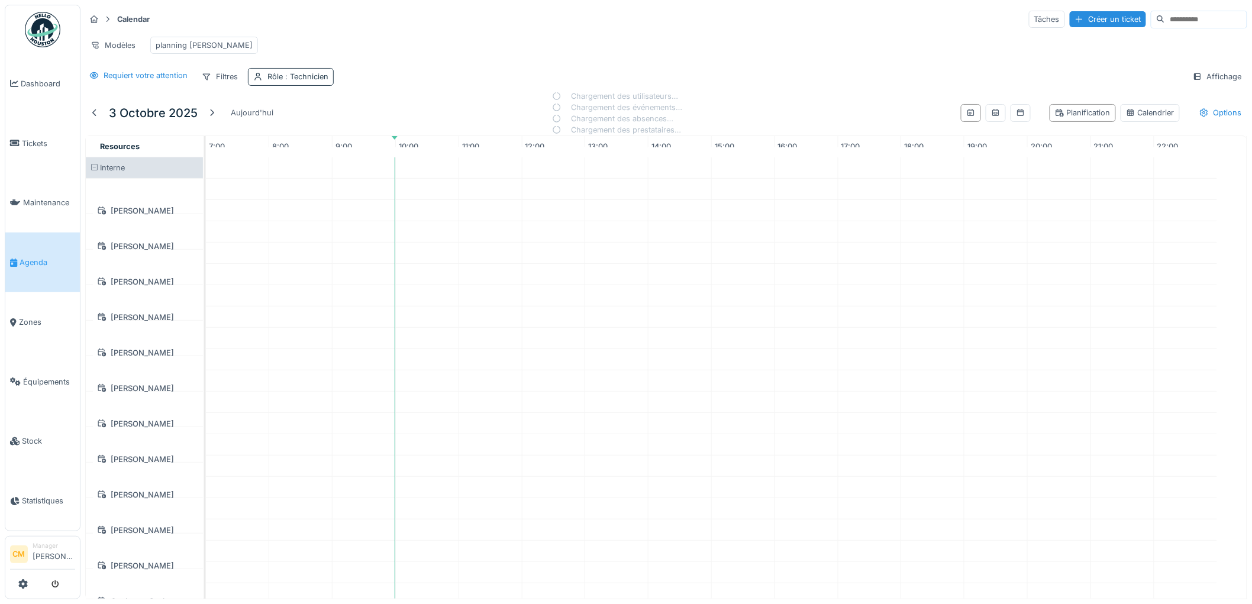
click at [304, 81] on span ": Technicien" at bounding box center [306, 76] width 46 height 9
click at [347, 115] on div "Supprimer" at bounding box center [338, 118] width 61 height 16
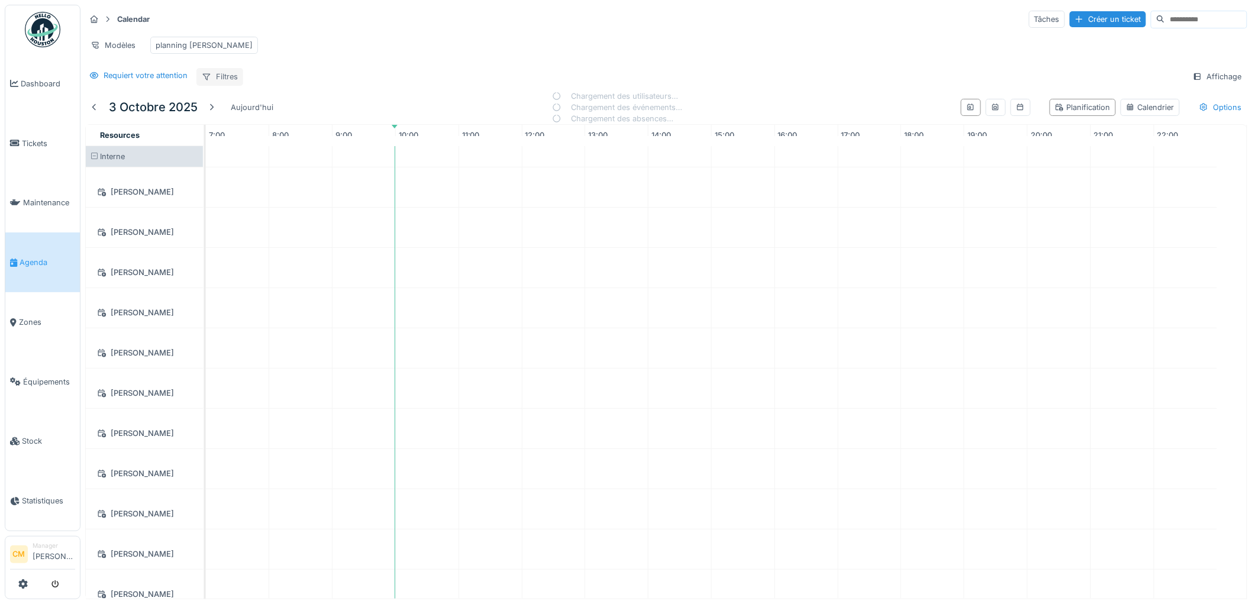
click at [227, 85] on div "Filtres" at bounding box center [219, 76] width 47 height 17
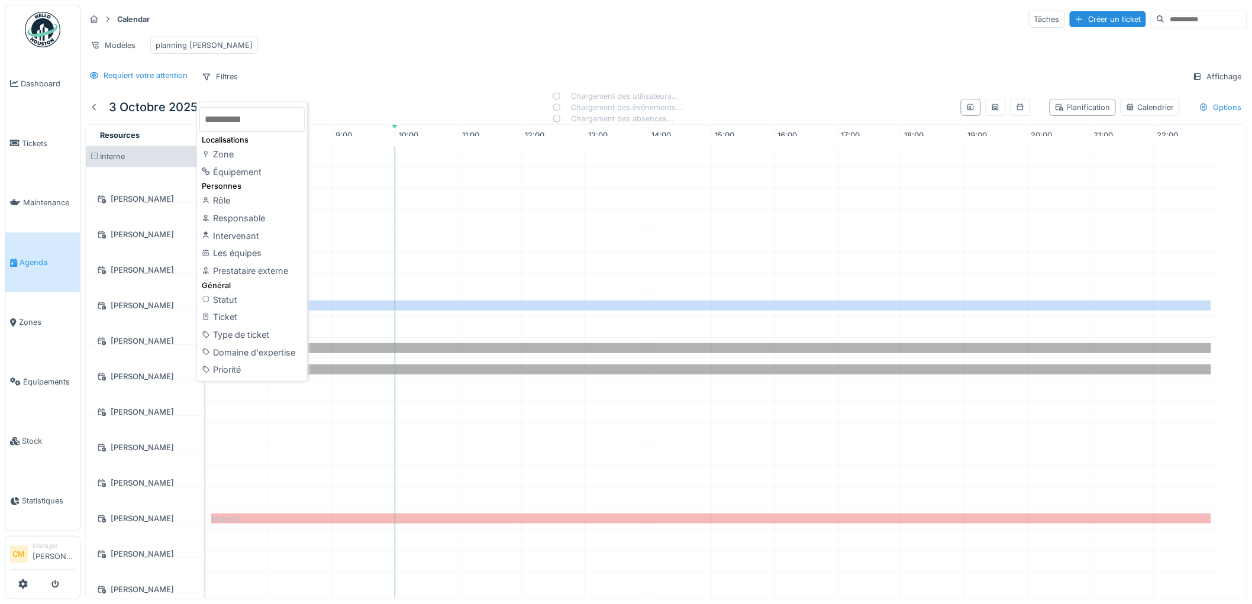
click at [259, 123] on input "text" at bounding box center [251, 119] width 105 height 25
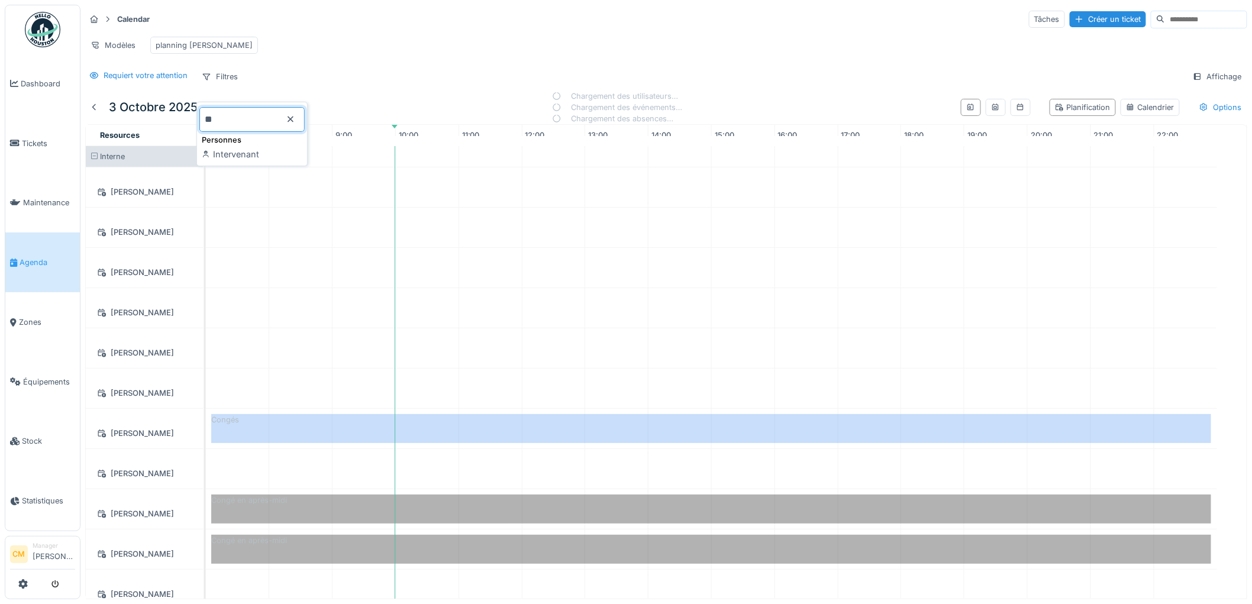
type input "*"
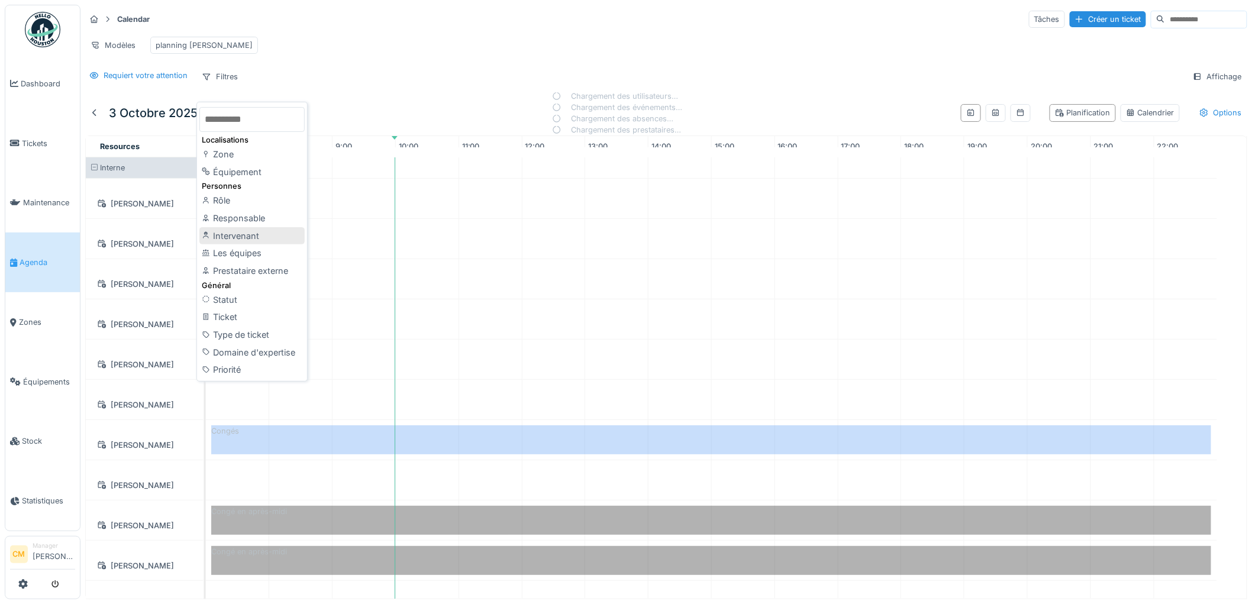
click at [241, 240] on div "Intervenant" at bounding box center [251, 236] width 105 height 18
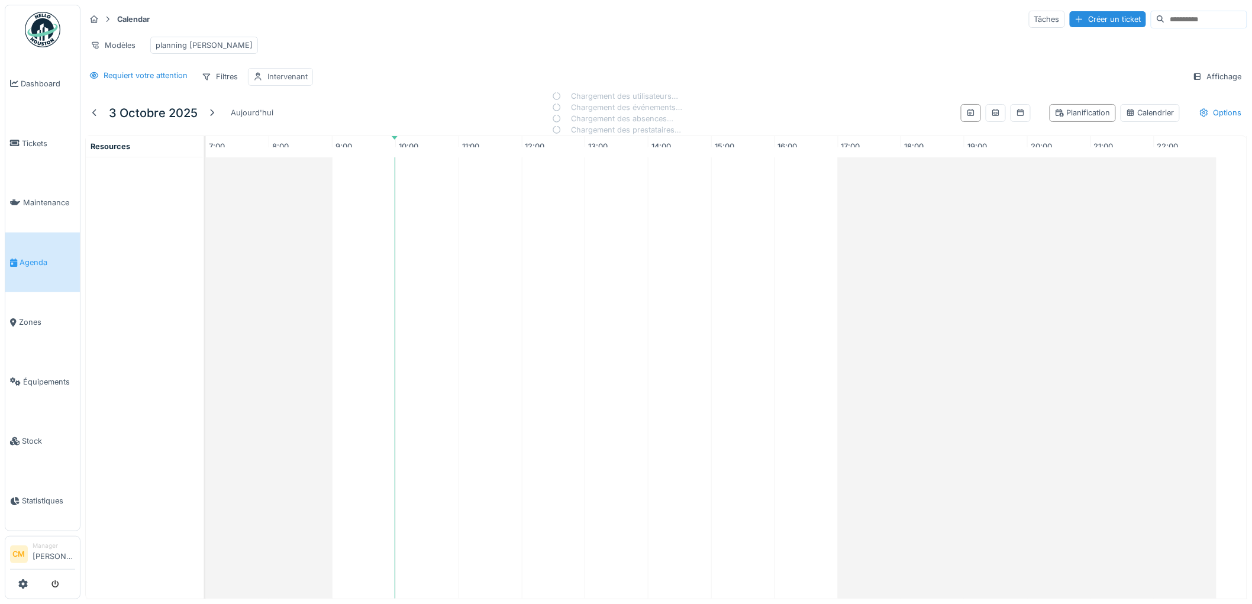
click at [276, 82] on div "Intervenant" at bounding box center [287, 76] width 40 height 11
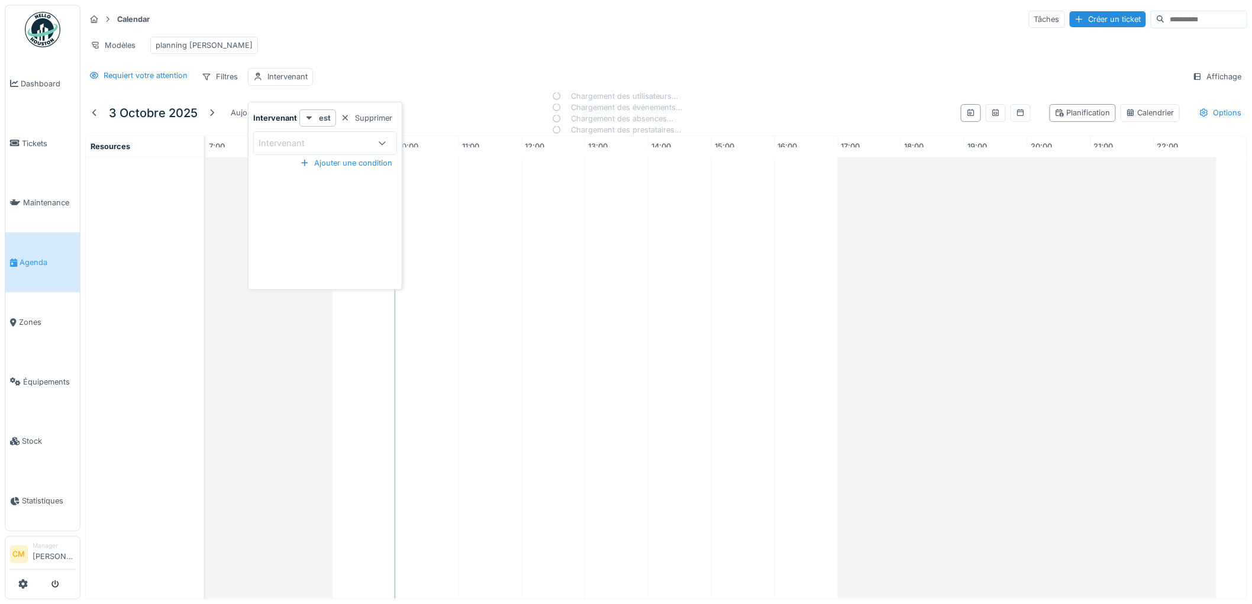
click at [298, 144] on div "Intervenant" at bounding box center [290, 143] width 63 height 13
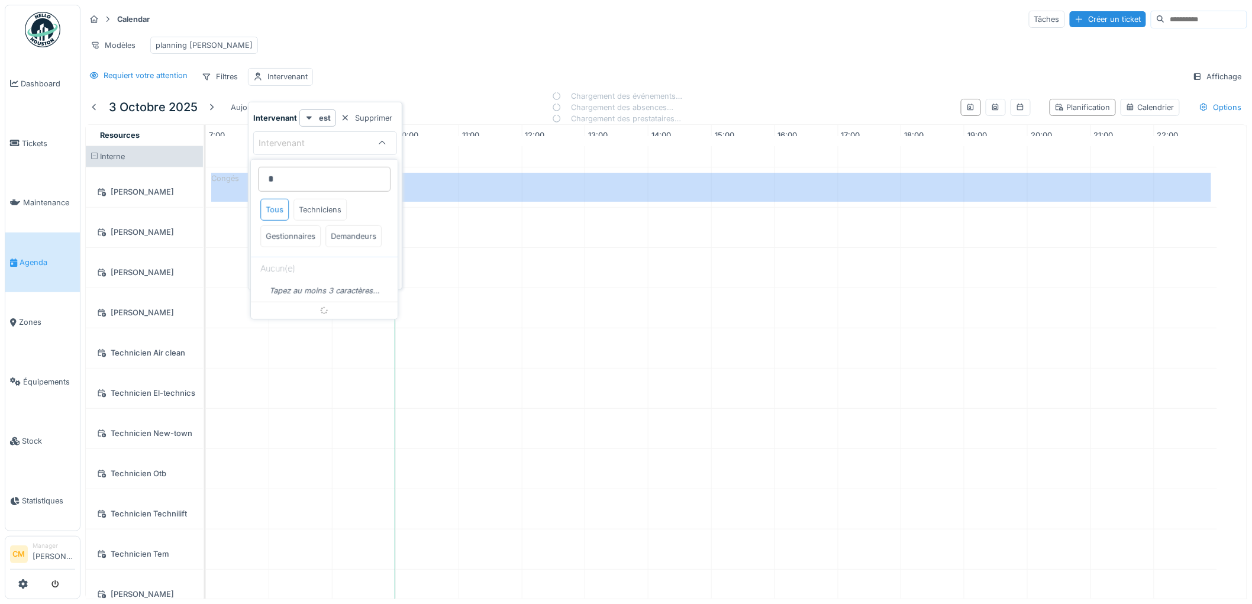
click at [314, 212] on div "Techniciens" at bounding box center [319, 210] width 53 height 22
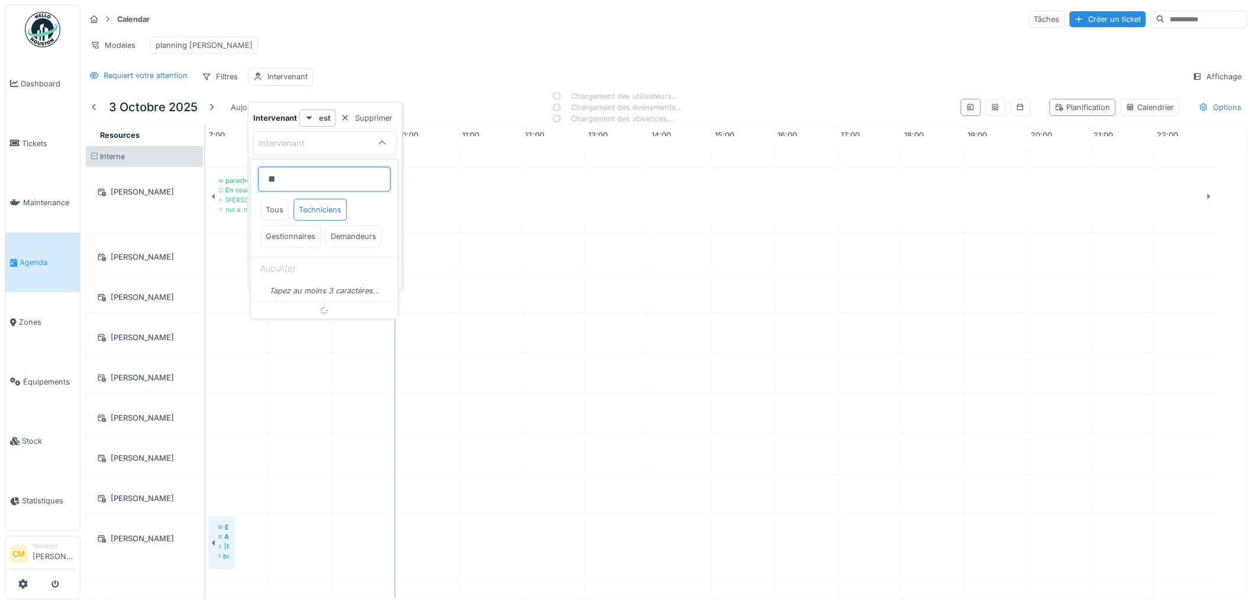
type input "*"
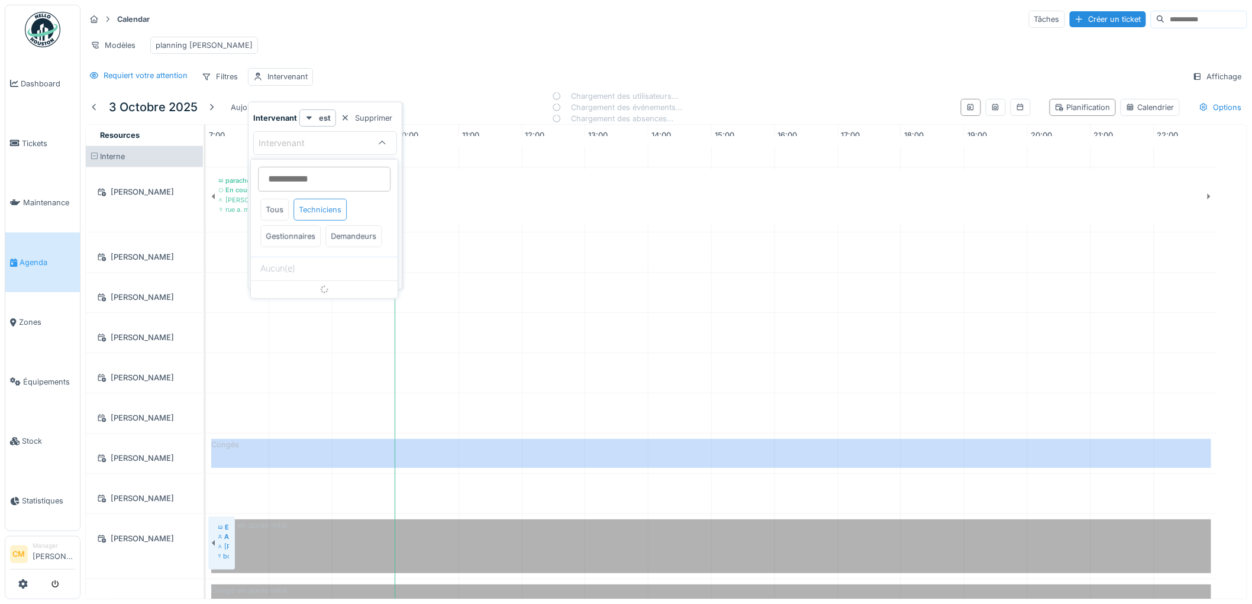
click at [331, 210] on div "Techniciens" at bounding box center [319, 210] width 53 height 22
click at [458, 42] on div "Modèles planning peter" at bounding box center [666, 45] width 1162 height 27
click at [278, 82] on div "Intervenant" at bounding box center [287, 76] width 40 height 11
click at [278, 141] on div "Intervenant" at bounding box center [290, 143] width 63 height 13
type input "*"
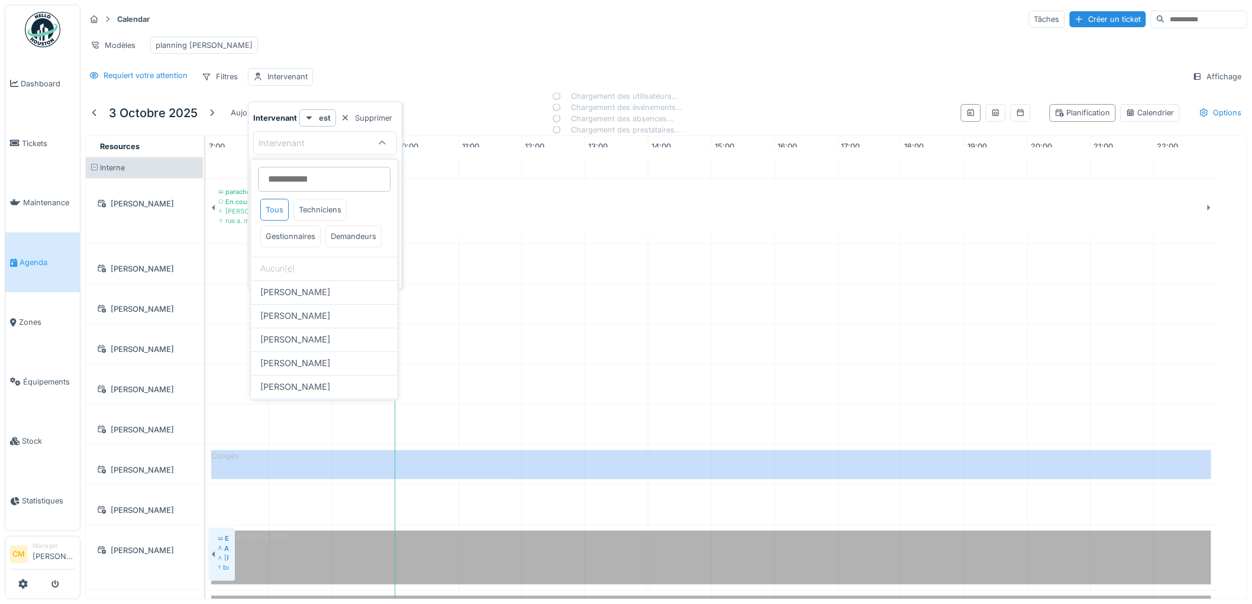
click at [465, 70] on div "Calendar Tâches Créer un ticket Modèles planning peter Requiert votre attention…" at bounding box center [665, 48] width 1171 height 86
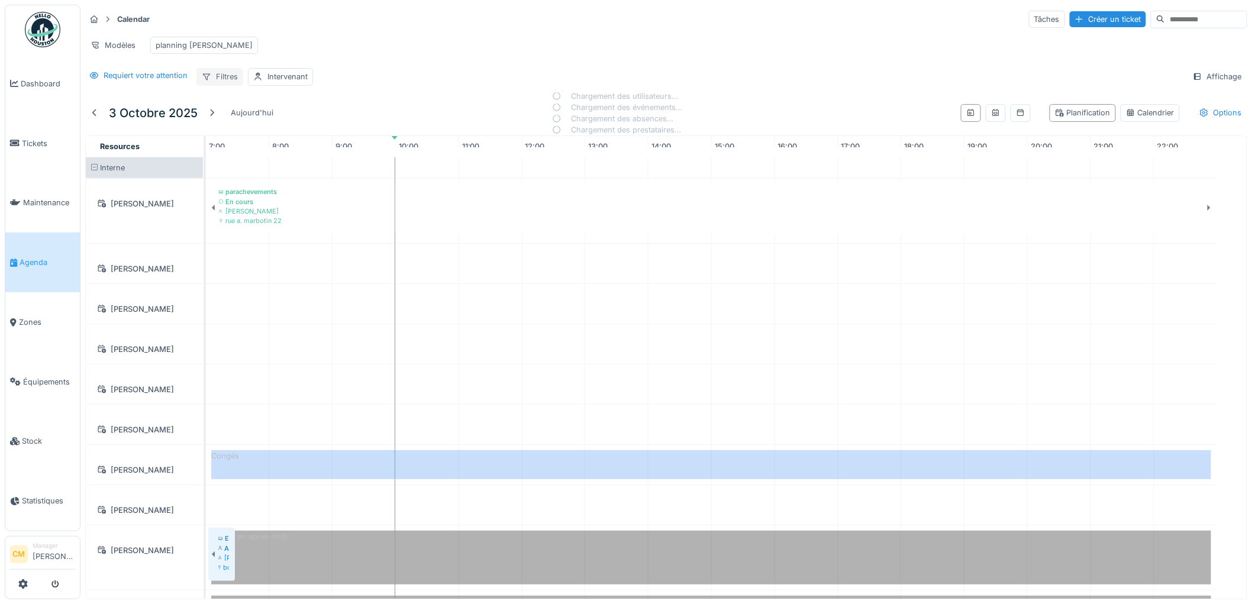
click at [224, 85] on div "Filtres" at bounding box center [219, 76] width 47 height 17
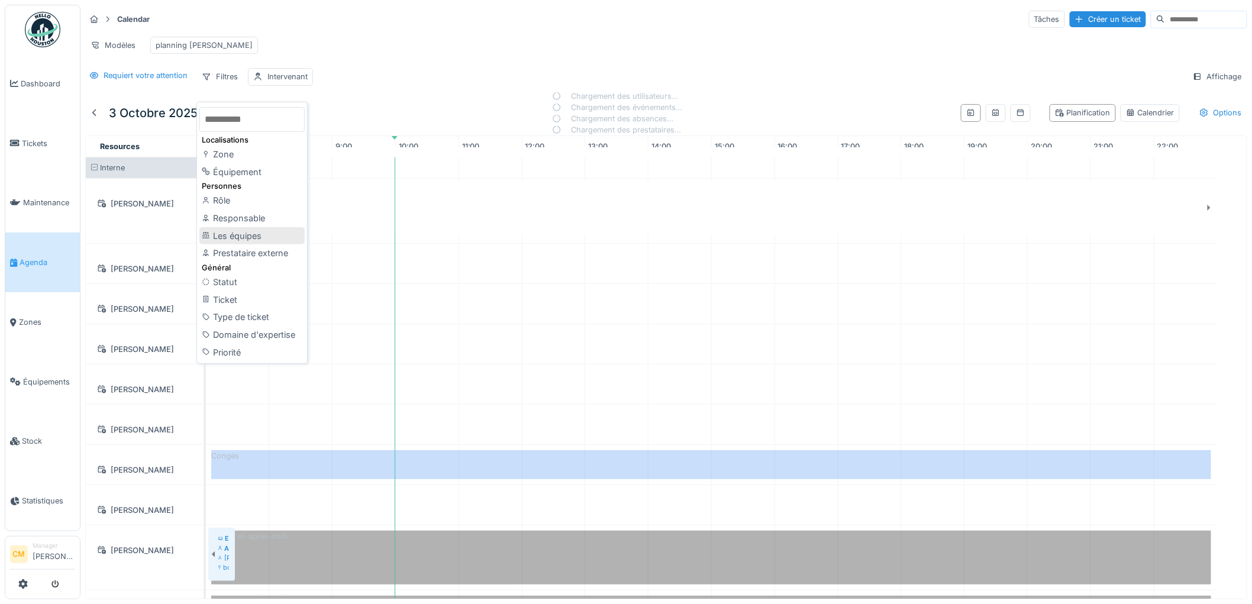
click at [230, 231] on div "Les équipes" at bounding box center [251, 236] width 105 height 18
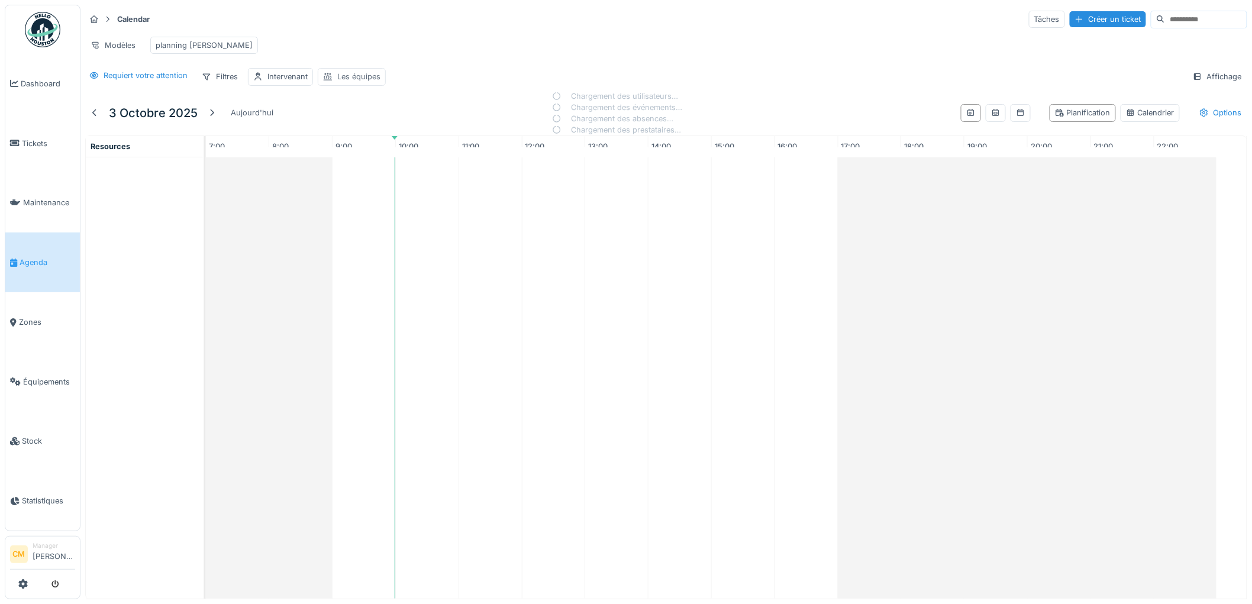
click at [349, 82] on div "Les équipes" at bounding box center [358, 76] width 43 height 11
click at [364, 144] on div "Les équipes" at bounding box center [361, 143] width 65 height 13
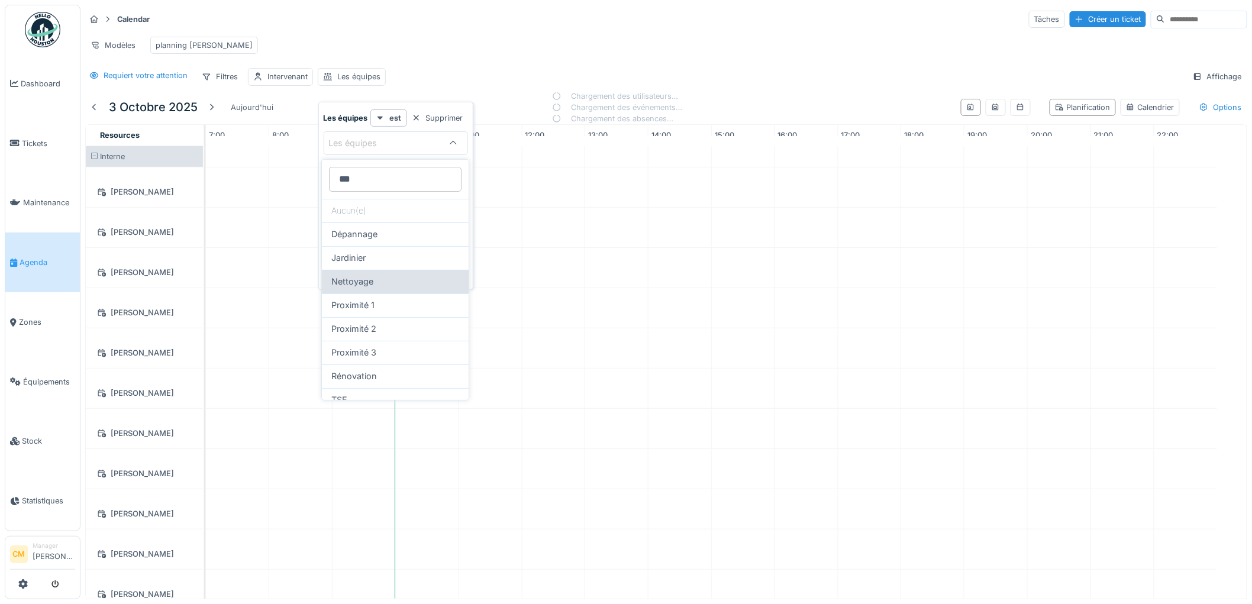
type équipes_Y1Mjc "***"
click at [364, 280] on span "Nettoyage" at bounding box center [352, 281] width 42 height 13
type input "***"
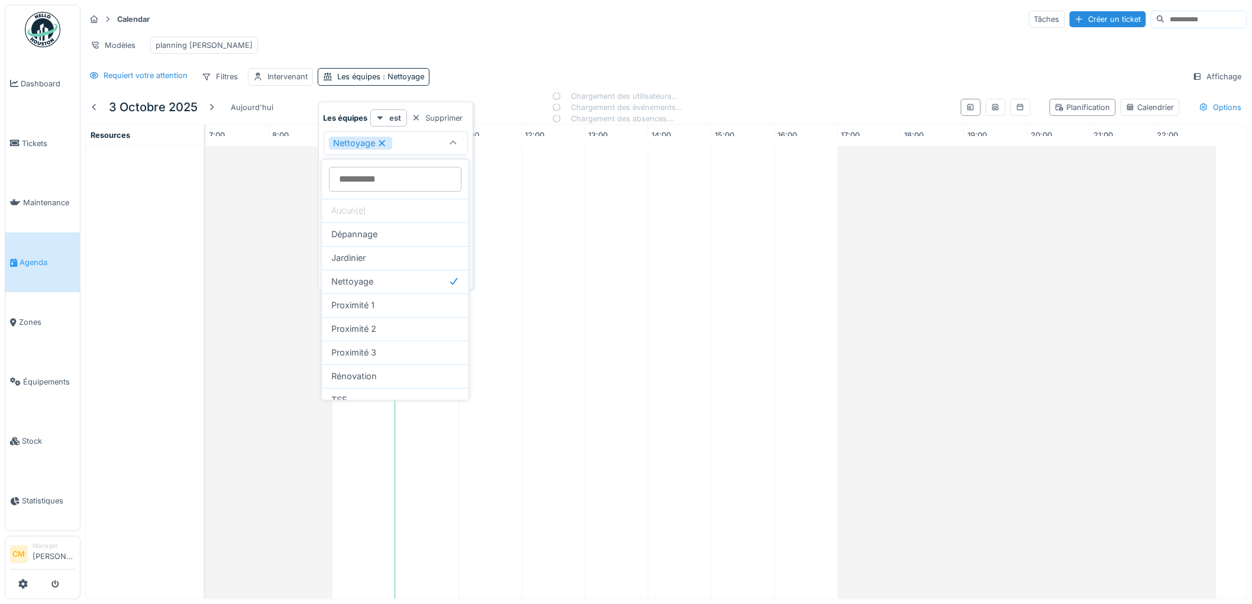
click at [500, 83] on div "Requiert votre attention Filtres Intervenant Les équipes : Nettoyage Affichage" at bounding box center [666, 76] width 1162 height 17
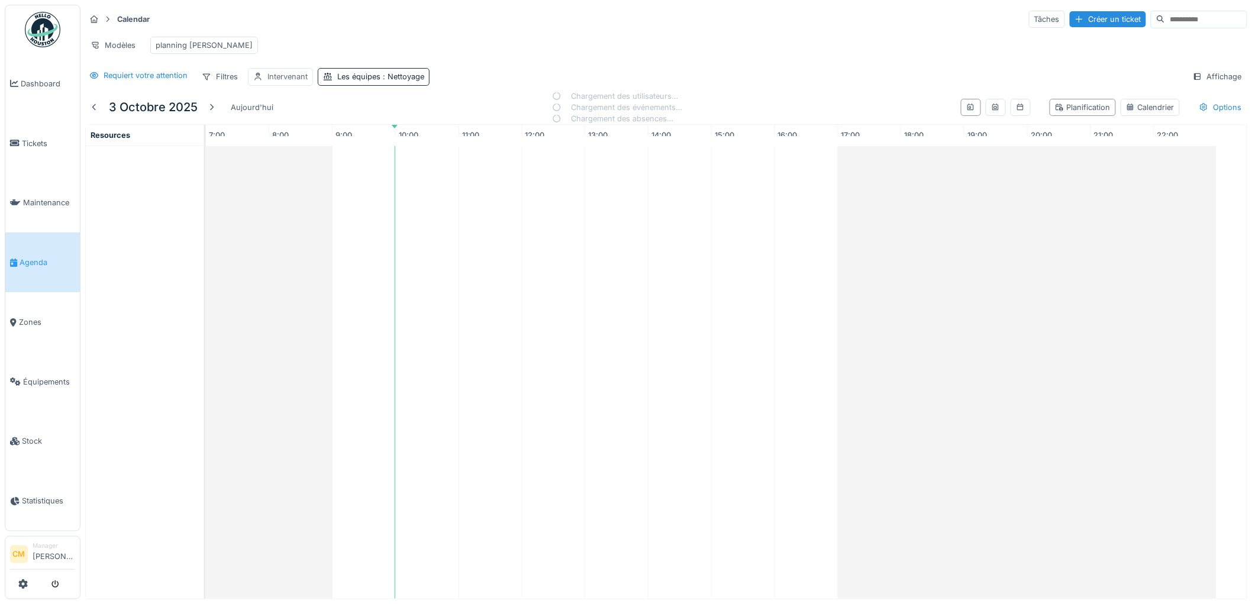
click at [281, 82] on div "Intervenant" at bounding box center [287, 76] width 40 height 11
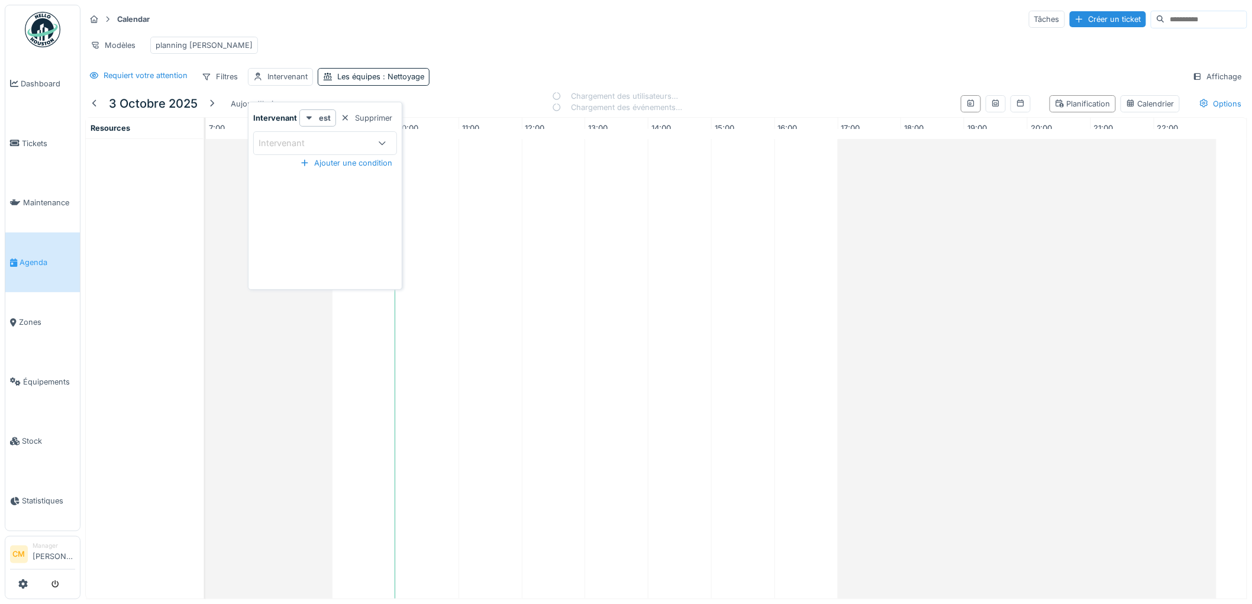
click at [290, 143] on div "Intervenant" at bounding box center [290, 143] width 63 height 13
click at [320, 211] on div "Techniciens" at bounding box center [319, 210] width 53 height 22
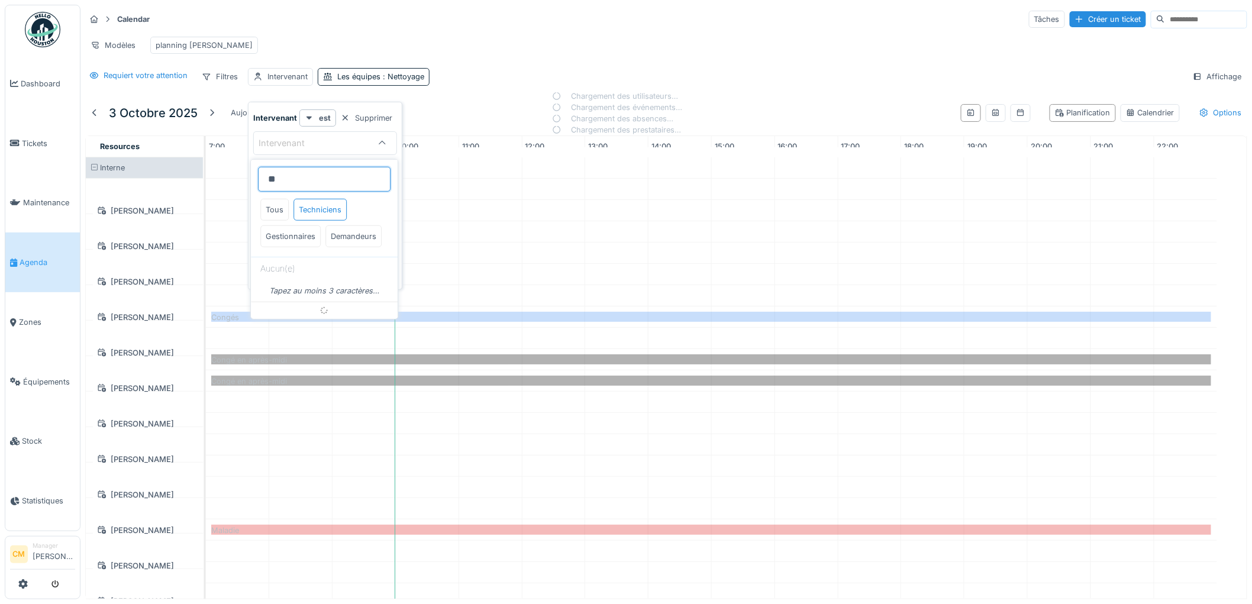
type input "***"
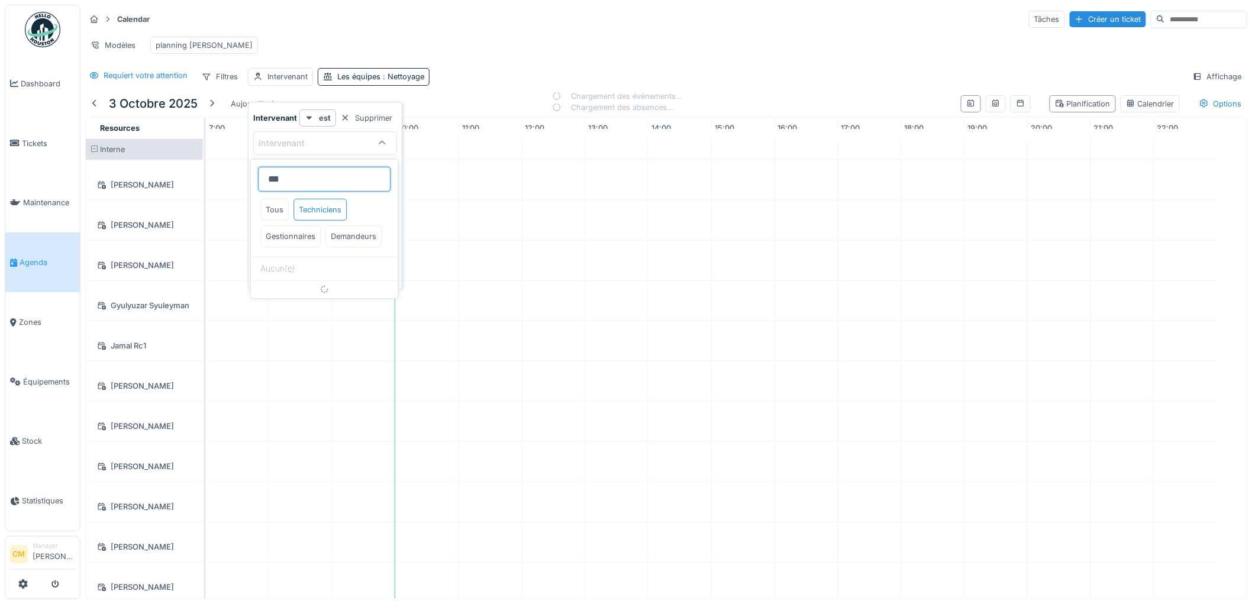
click at [305, 181] on input "***" at bounding box center [324, 179] width 133 height 25
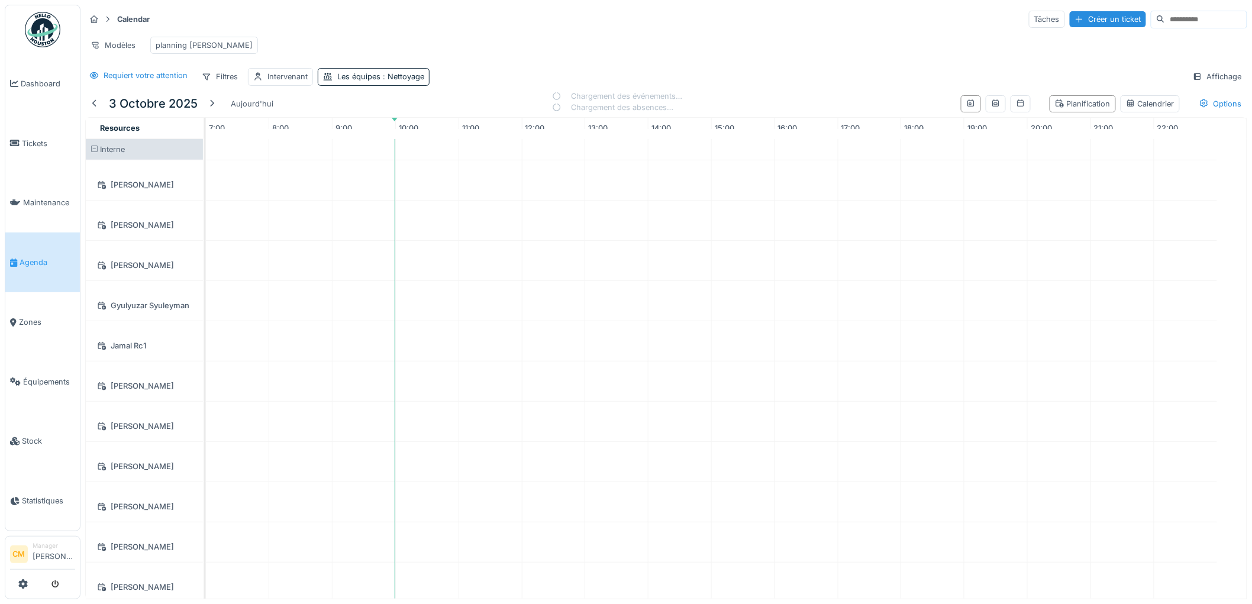
click at [512, 55] on div "Modèles planning peter" at bounding box center [666, 45] width 1162 height 27
click at [228, 85] on div "Filtres" at bounding box center [219, 76] width 47 height 17
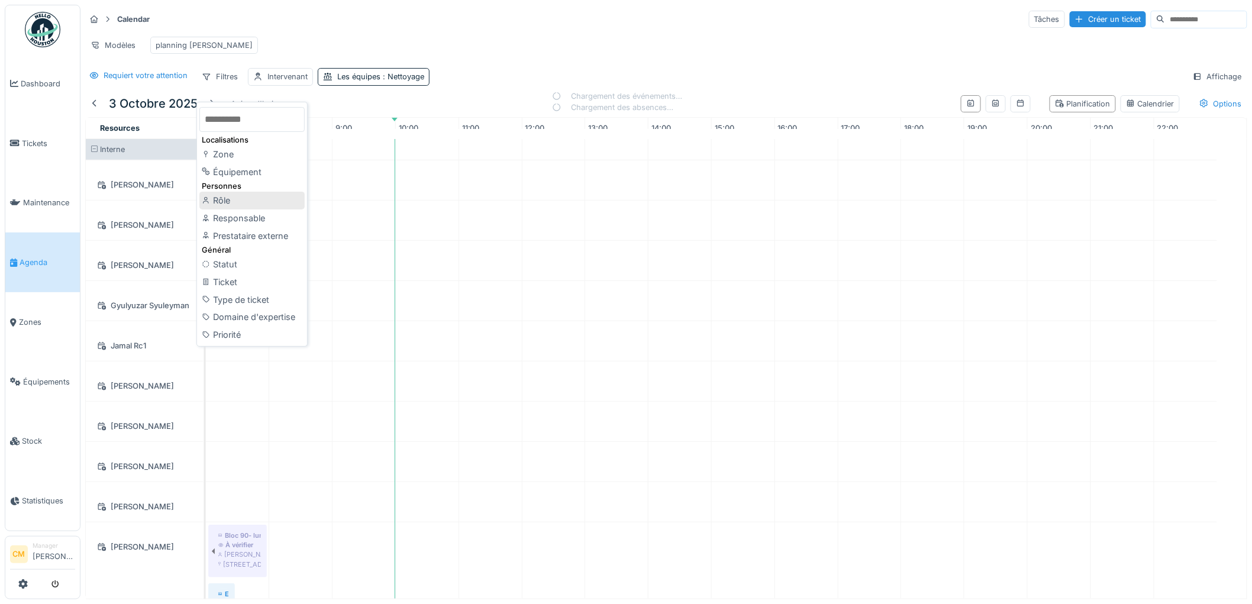
click at [221, 203] on div "Rôle" at bounding box center [251, 201] width 105 height 18
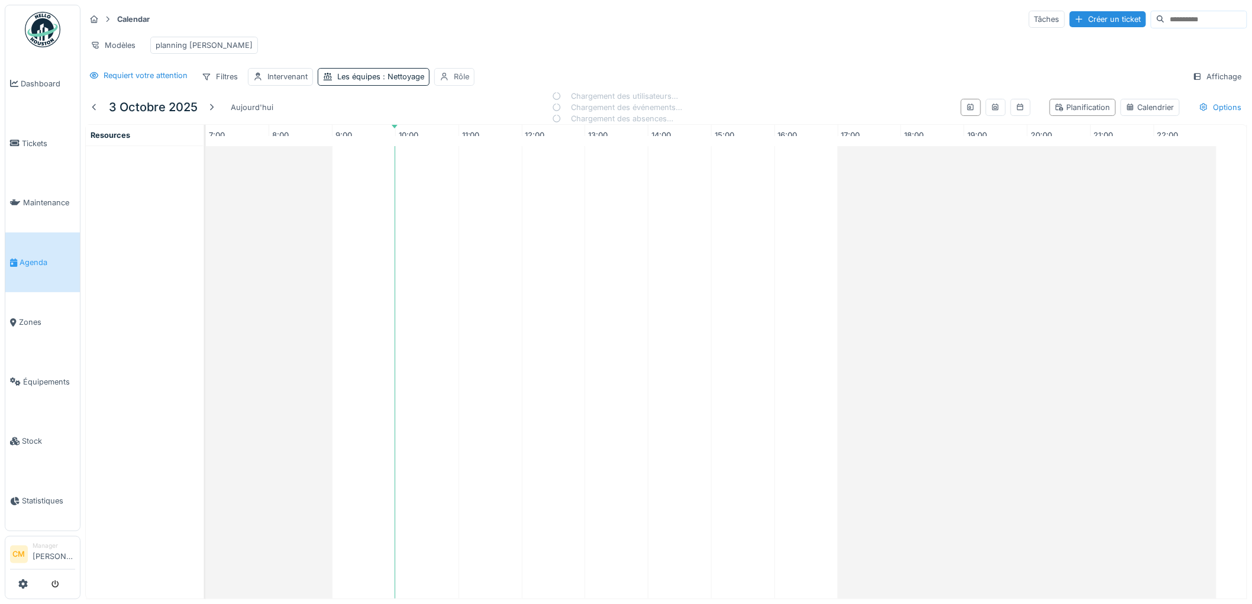
click at [456, 82] on div "Rôle" at bounding box center [461, 76] width 15 height 11
click at [541, 141] on icon at bounding box center [540, 143] width 9 height 8
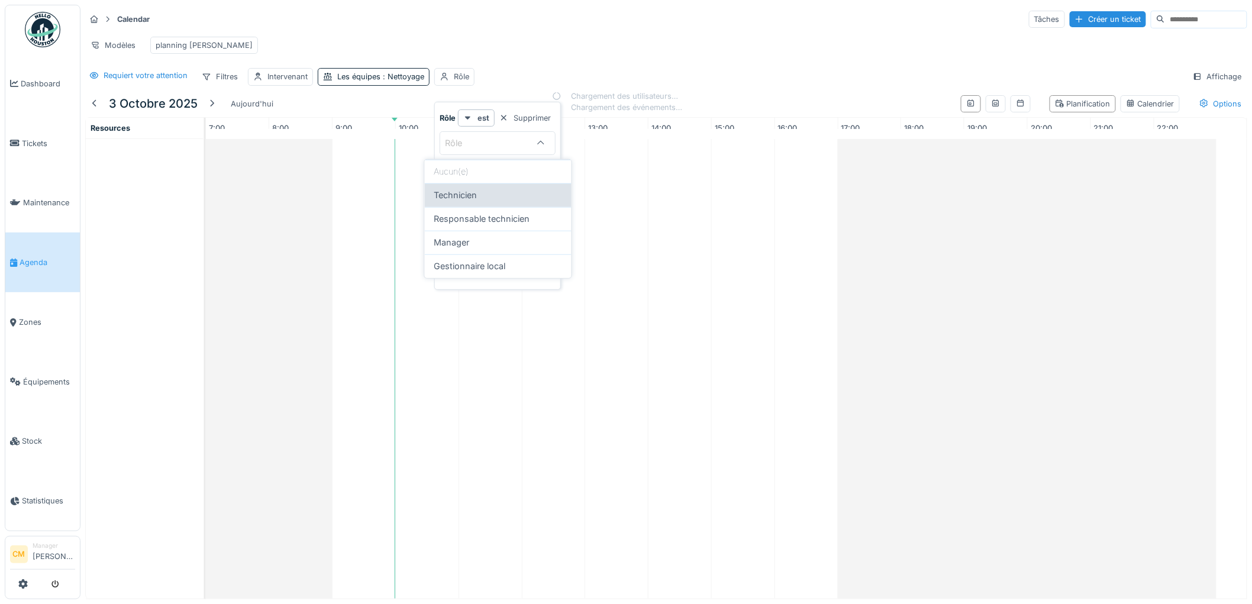
click at [465, 193] on span "Technicien" at bounding box center [455, 195] width 43 height 13
type input "**********"
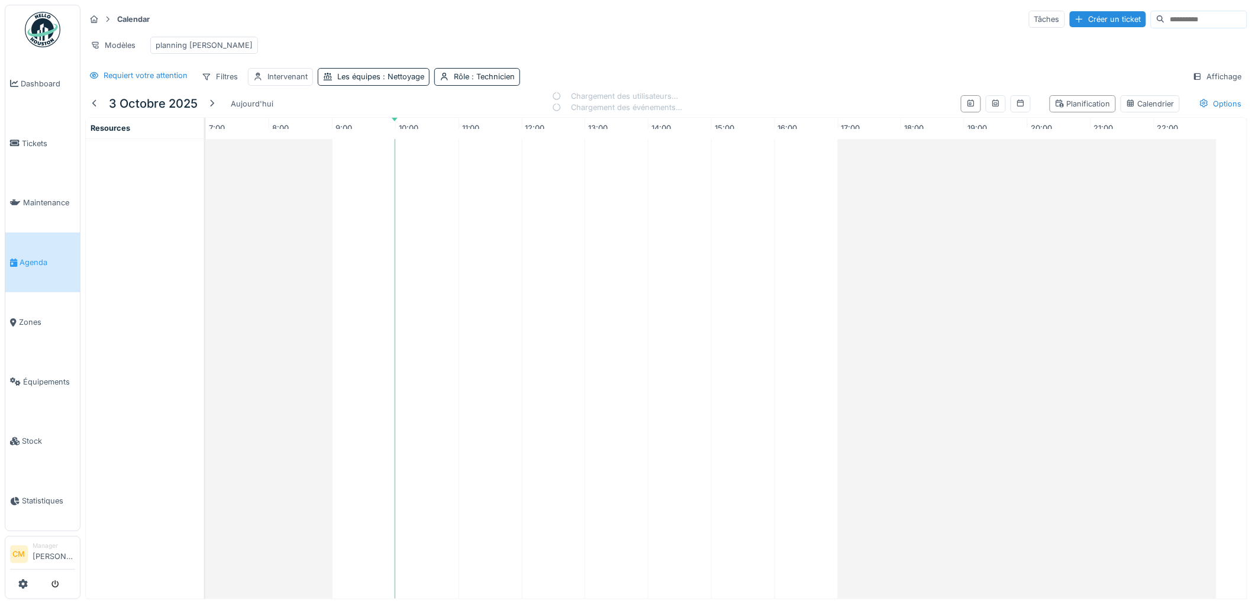
click at [586, 26] on div "Calendar Tâches Créer un ticket" at bounding box center [666, 19] width 1162 height 20
click at [285, 82] on div "Intervenant" at bounding box center [287, 76] width 40 height 11
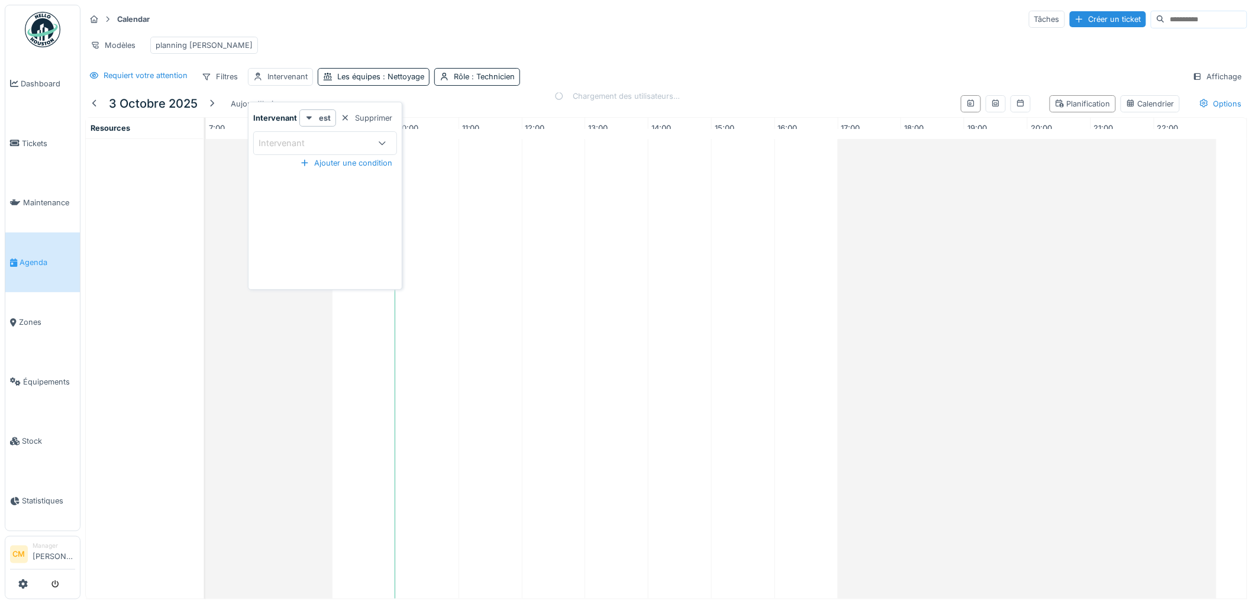
click at [289, 142] on div "Intervenant" at bounding box center [290, 143] width 63 height 13
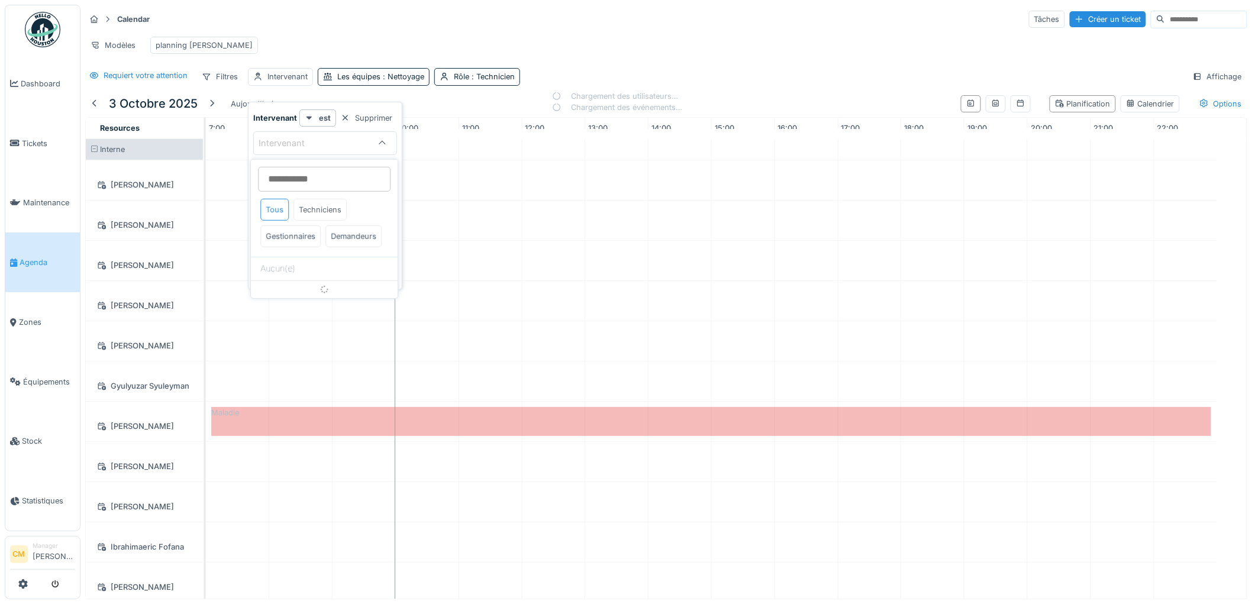
click at [324, 211] on div "Techniciens" at bounding box center [319, 210] width 53 height 22
click at [327, 209] on div "Techniciens" at bounding box center [319, 210] width 53 height 22
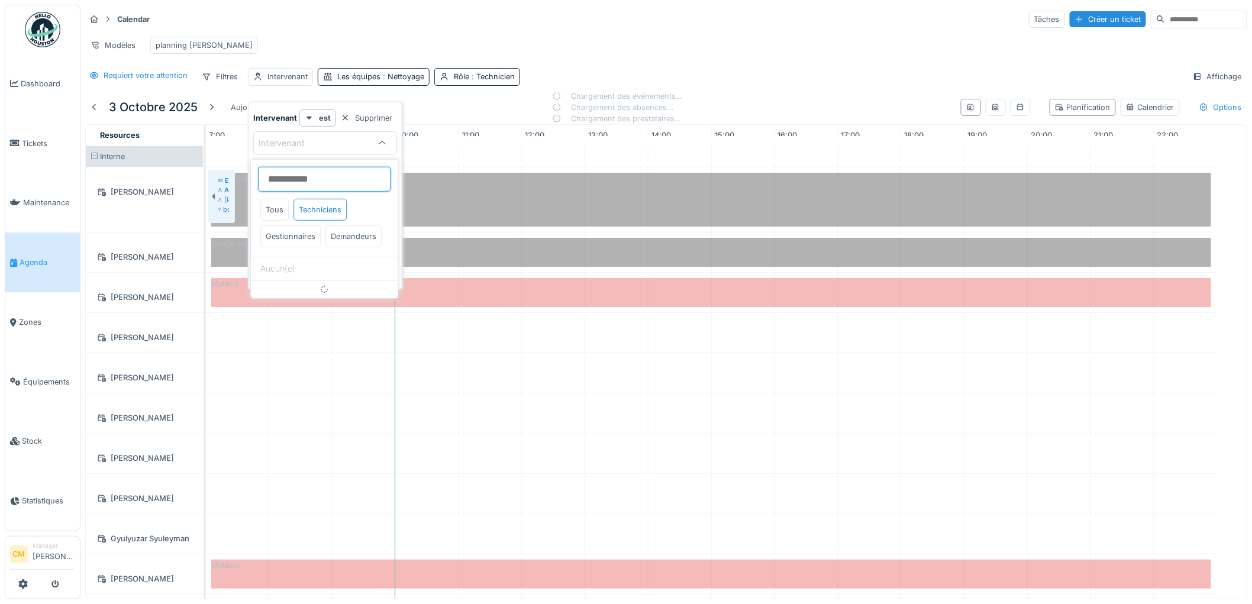
click at [288, 181] on input at bounding box center [324, 179] width 133 height 25
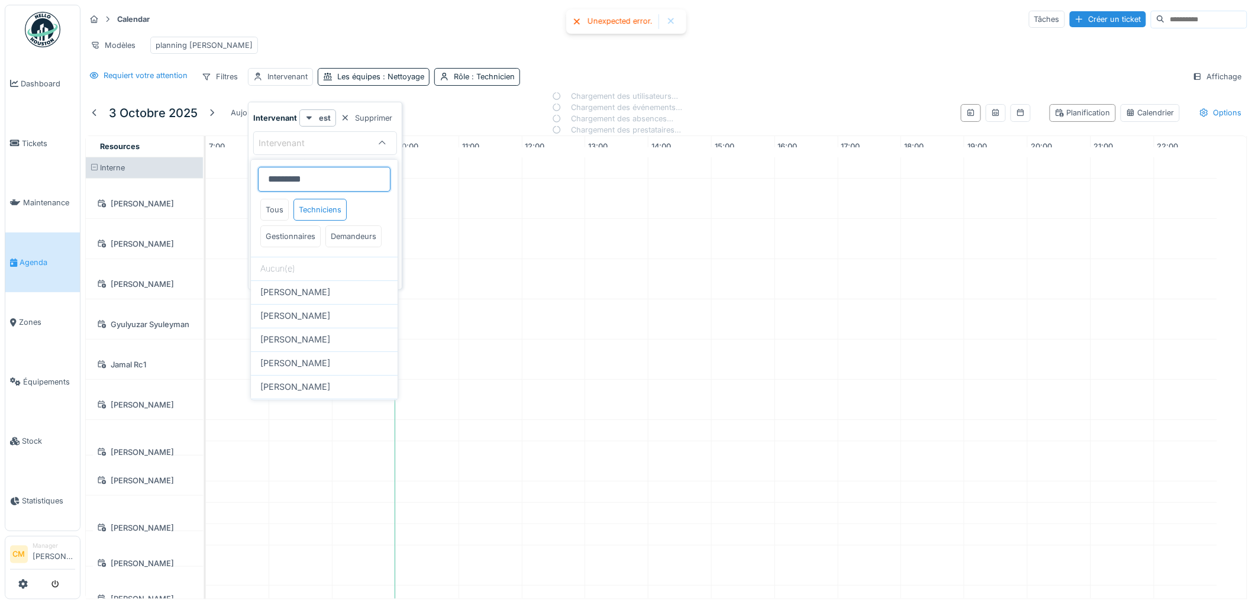
click at [326, 180] on input "*********" at bounding box center [324, 179] width 133 height 25
type input "***"
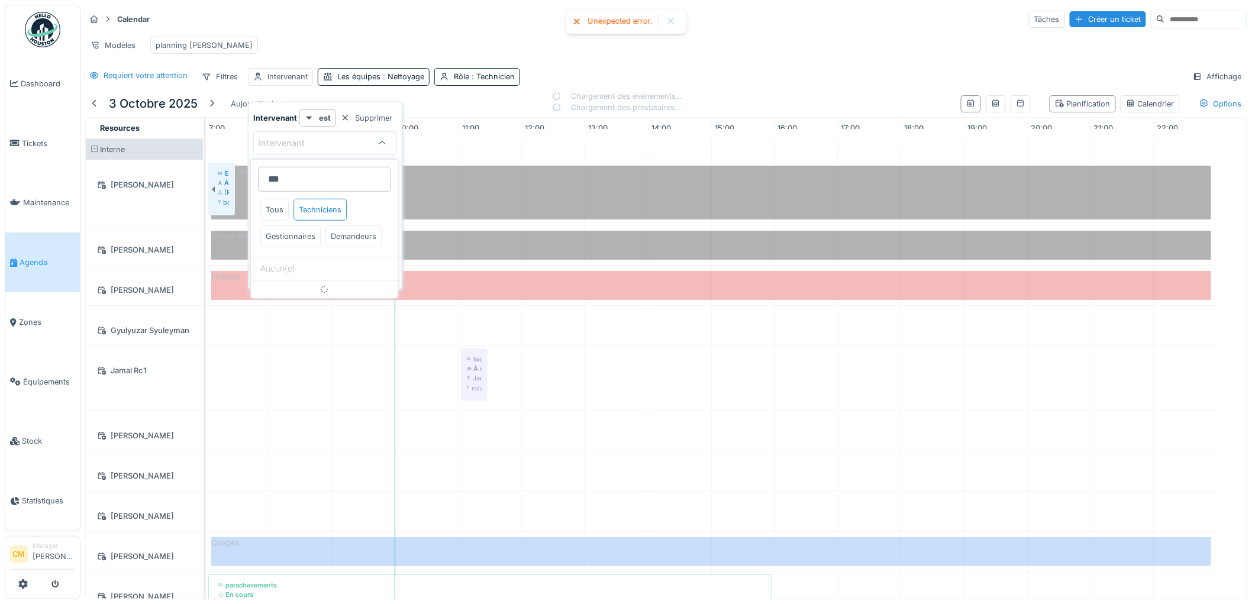
click at [670, 21] on div at bounding box center [670, 22] width 9 height 10
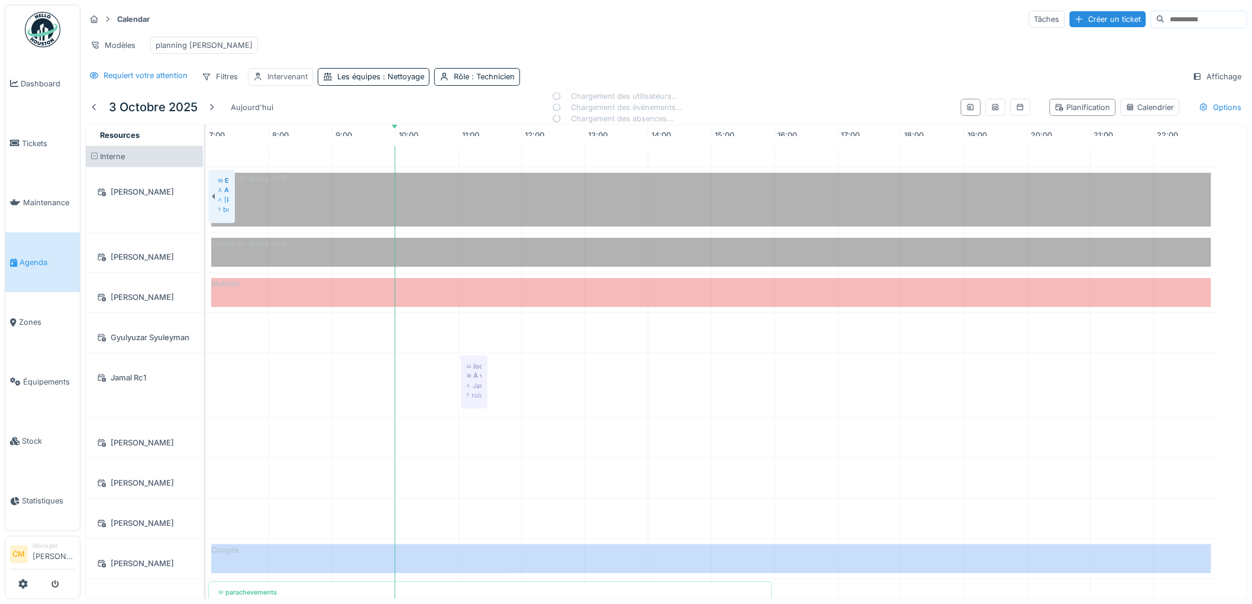
click at [286, 82] on div "Intervenant" at bounding box center [287, 76] width 40 height 11
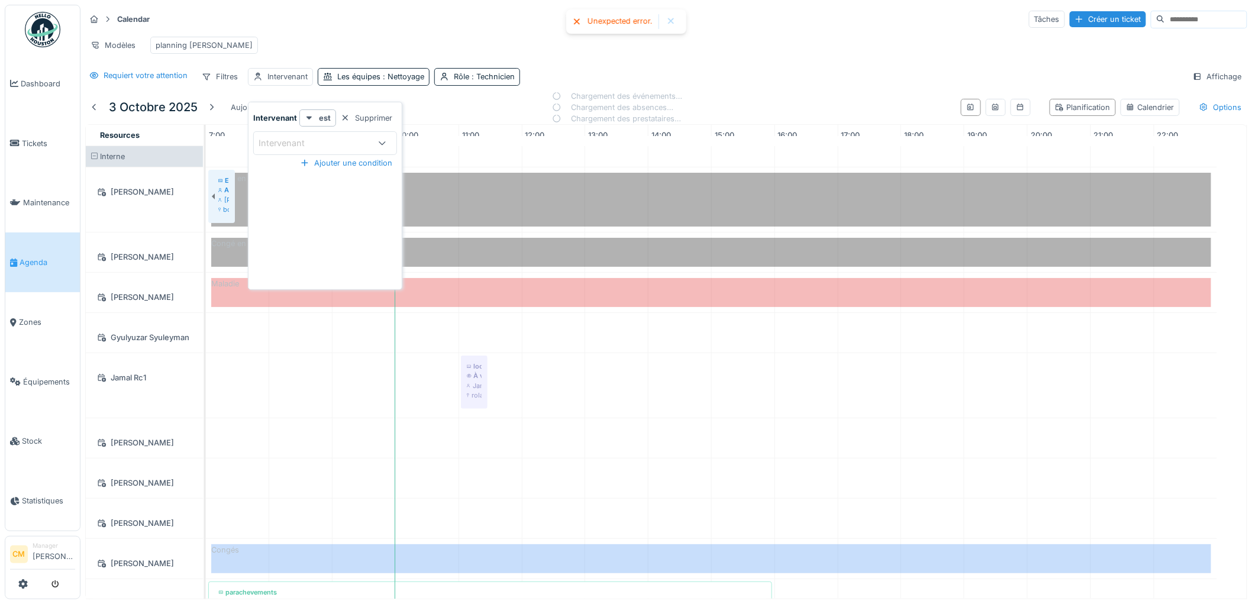
click at [671, 17] on div at bounding box center [670, 22] width 9 height 10
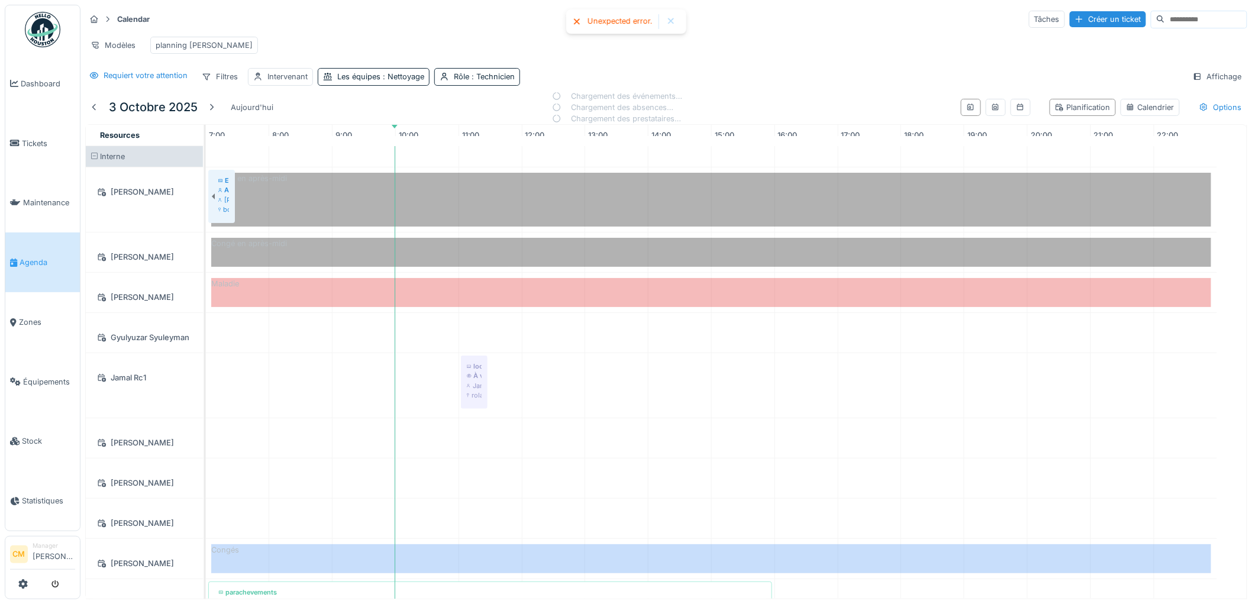
click at [668, 20] on div at bounding box center [670, 22] width 9 height 10
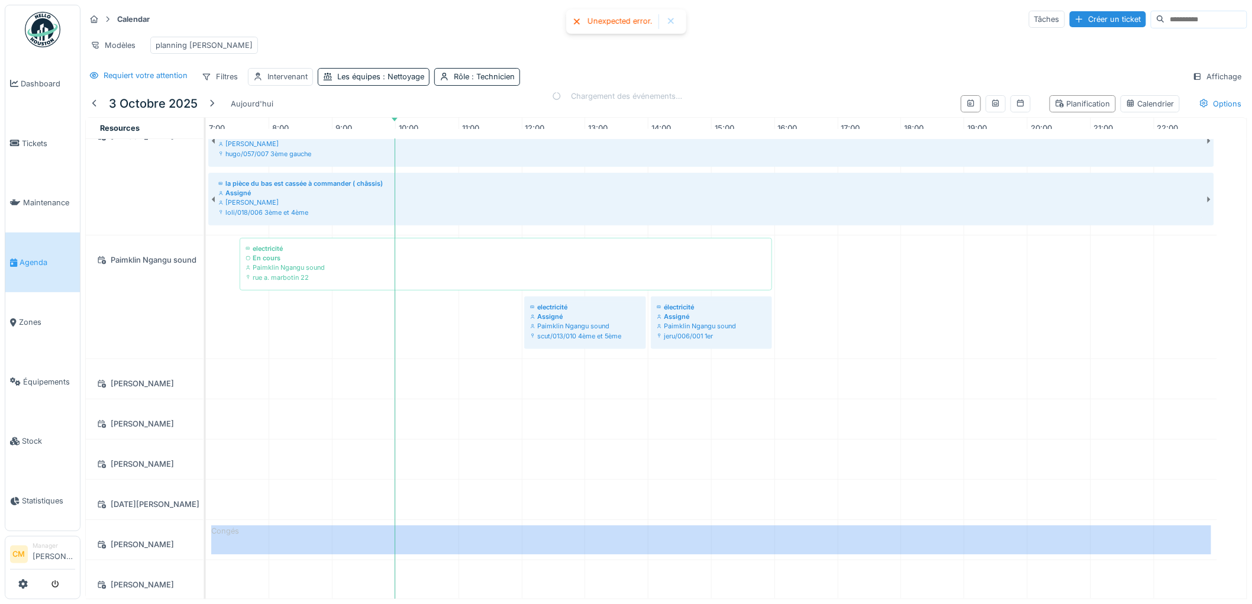
scroll to position [1198, 0]
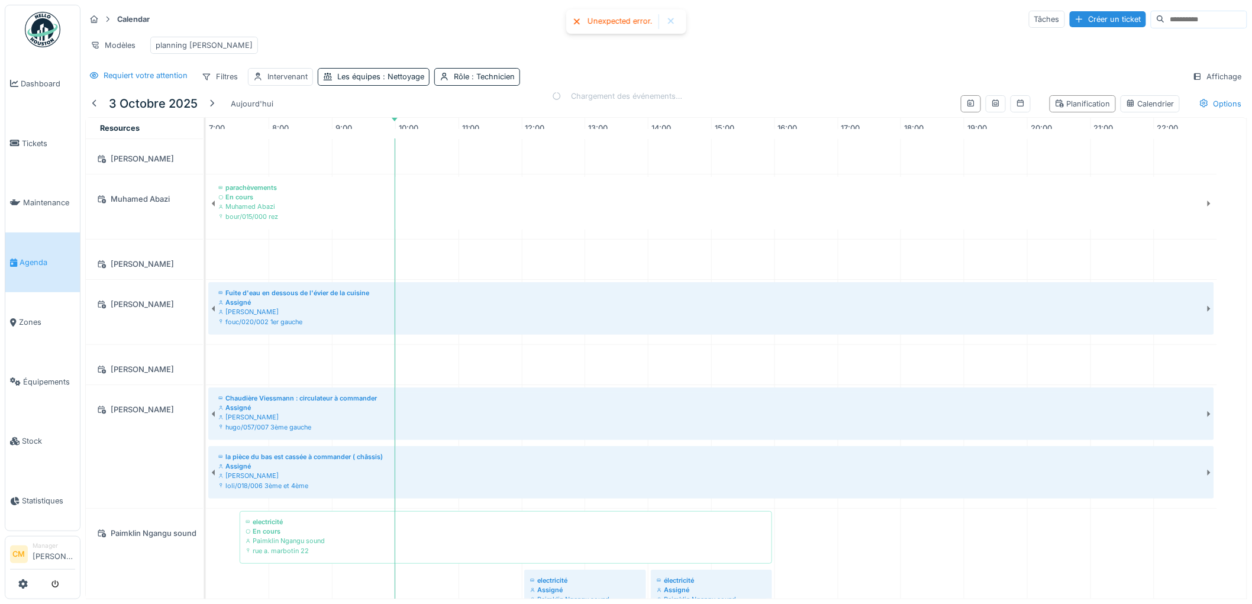
click at [672, 22] on div at bounding box center [670, 22] width 9 height 10
click at [675, 15] on div at bounding box center [670, 21] width 19 height 15
click at [104, 46] on div "Modèles" at bounding box center [113, 45] width 56 height 17
click at [126, 72] on div "Nouvelle vue" at bounding box center [137, 72] width 99 height 18
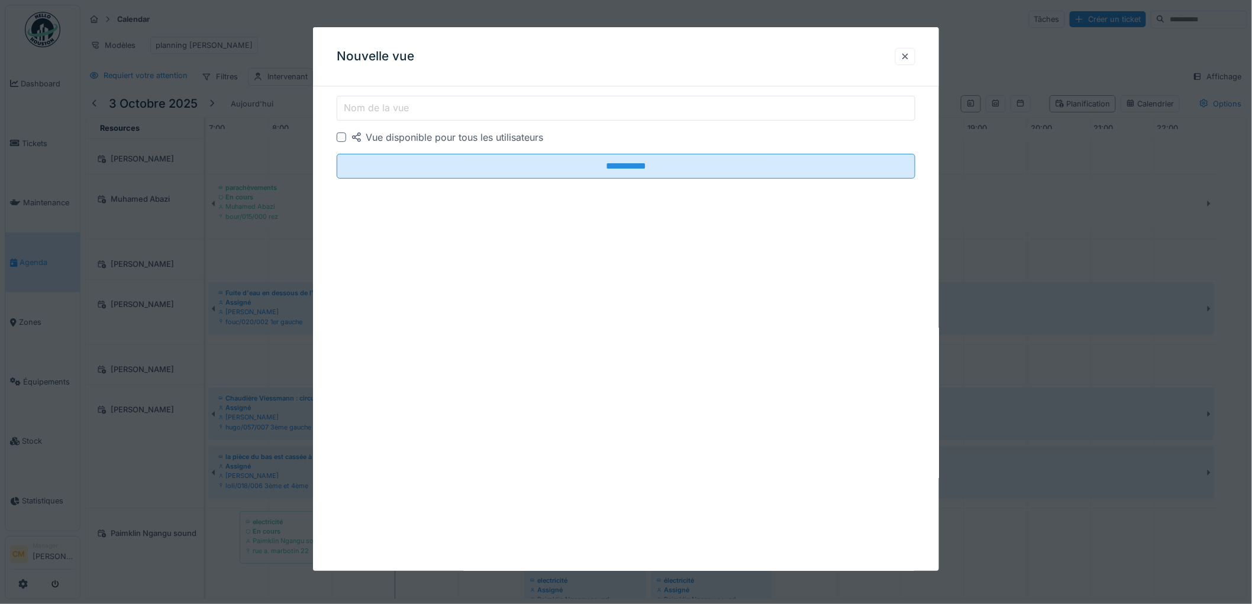
click at [410, 108] on label "Nom de la vue" at bounding box center [376, 108] width 70 height 14
click at [410, 108] on input "Nom de la vue" at bounding box center [626, 108] width 579 height 25
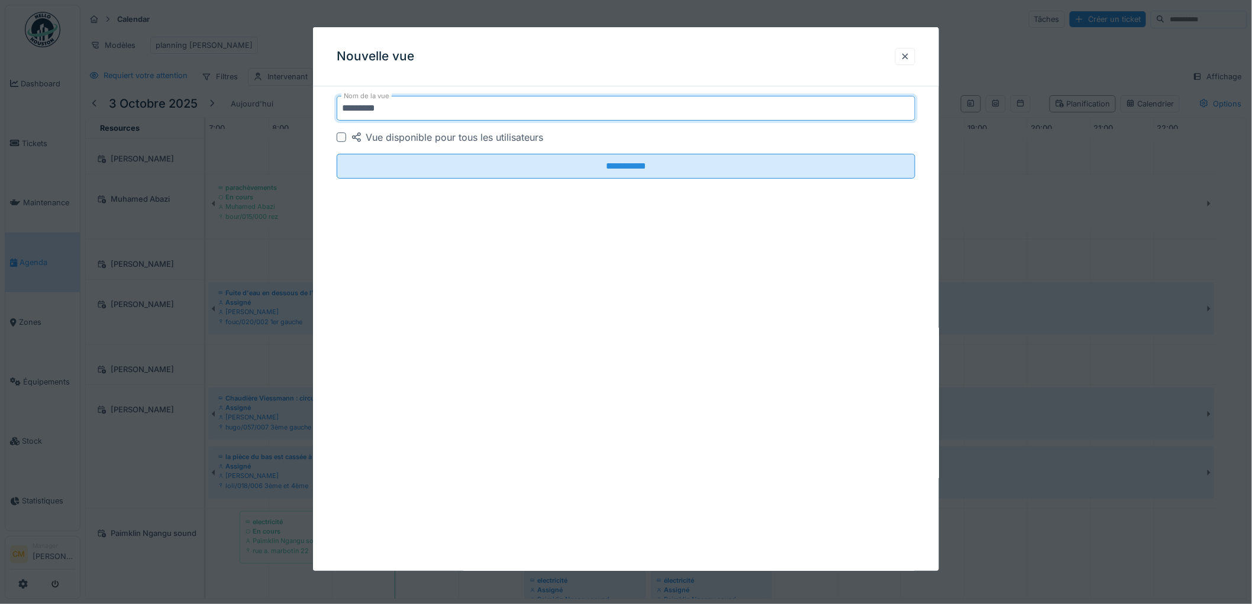
type input "*********"
click at [337, 154] on input "**********" at bounding box center [626, 166] width 579 height 25
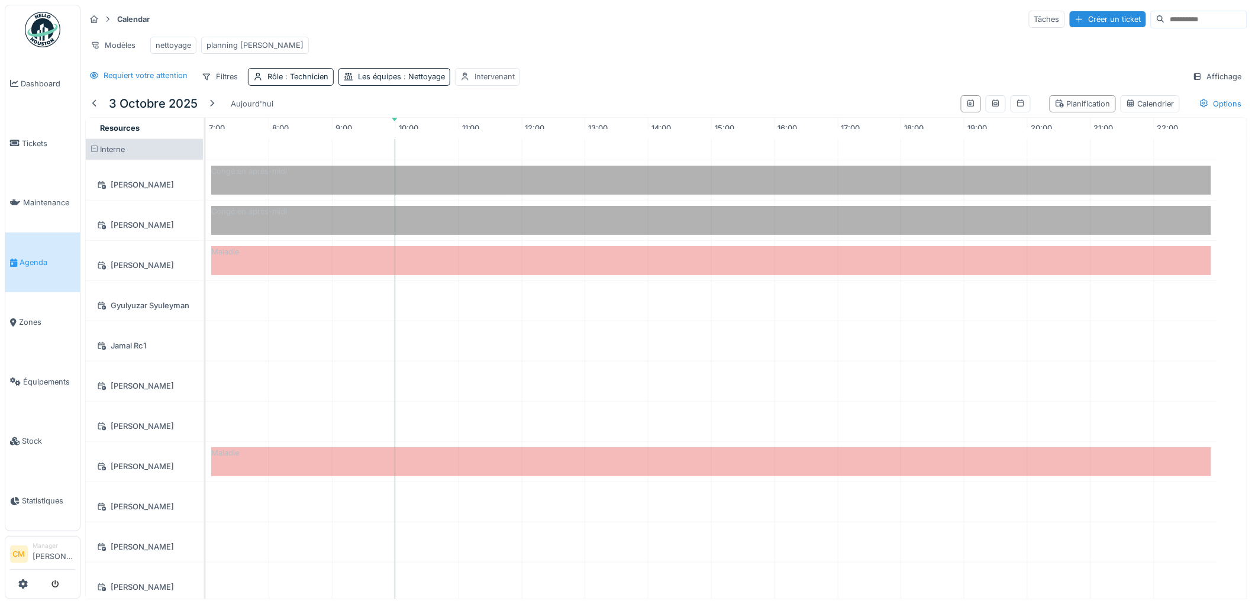
click at [492, 82] on div "Intervenant" at bounding box center [494, 76] width 40 height 11
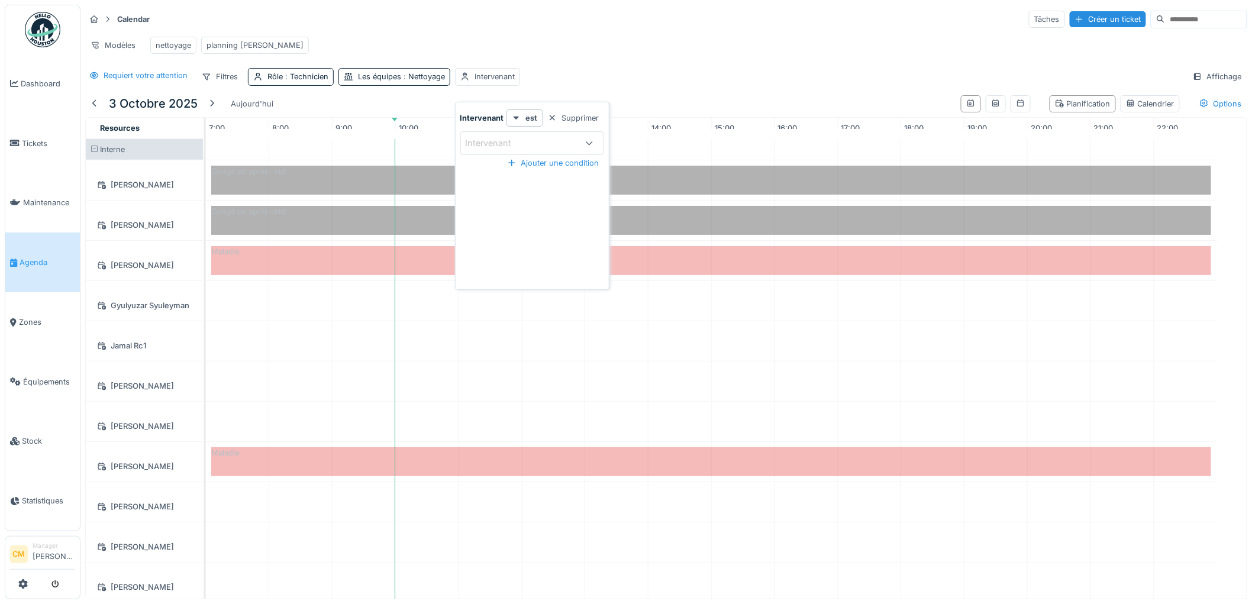
click at [503, 145] on div "Intervenant" at bounding box center [497, 143] width 63 height 13
click at [523, 207] on div "Techniciens" at bounding box center [526, 210] width 53 height 22
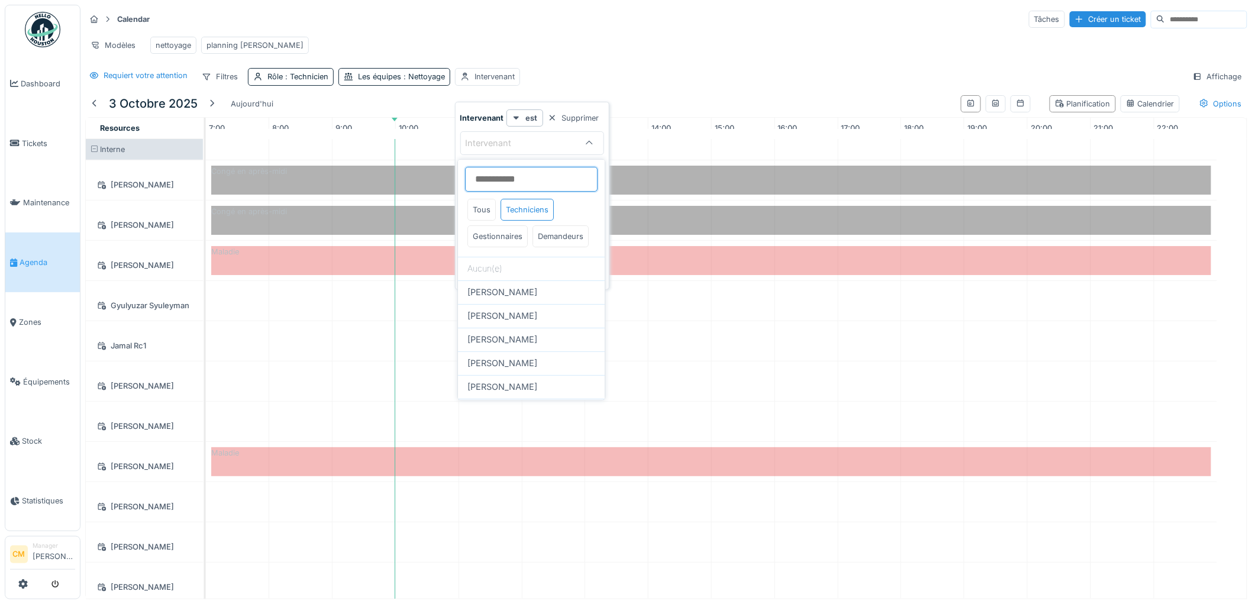
click at [504, 180] on input at bounding box center [531, 179] width 133 height 25
type input "***"
click at [513, 299] on span "[PERSON_NAME]" at bounding box center [502, 292] width 70 height 13
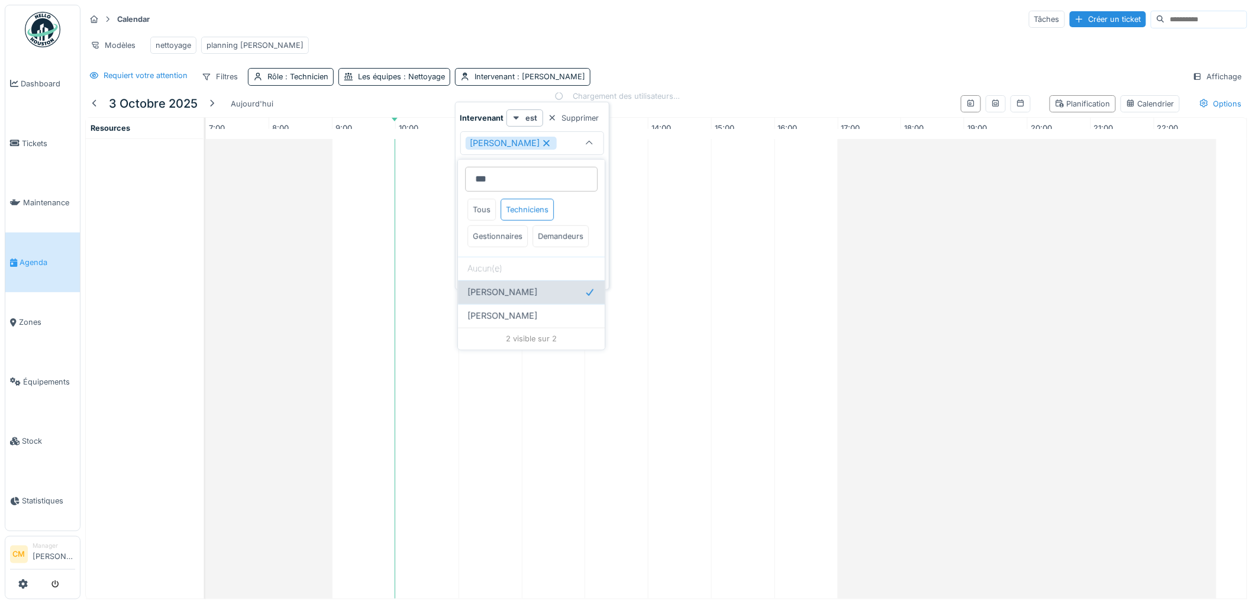
type input "*****"
click at [732, 33] on div "Modèles nettoyage planning peter" at bounding box center [666, 45] width 1162 height 27
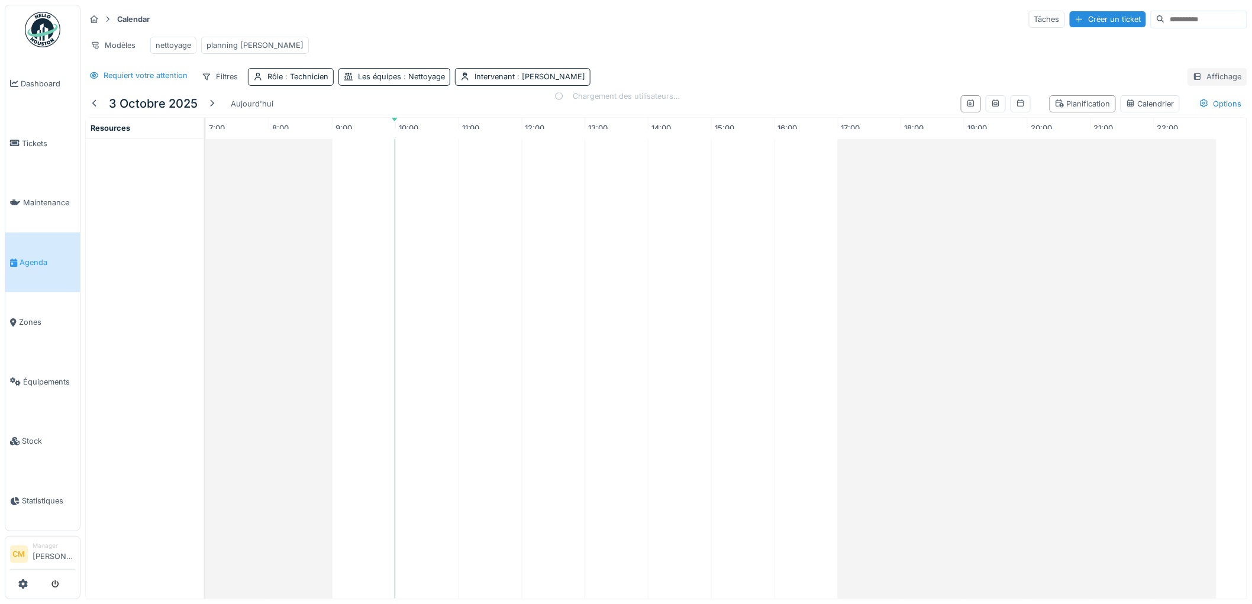
click at [1205, 84] on div "Affichage" at bounding box center [1217, 76] width 60 height 17
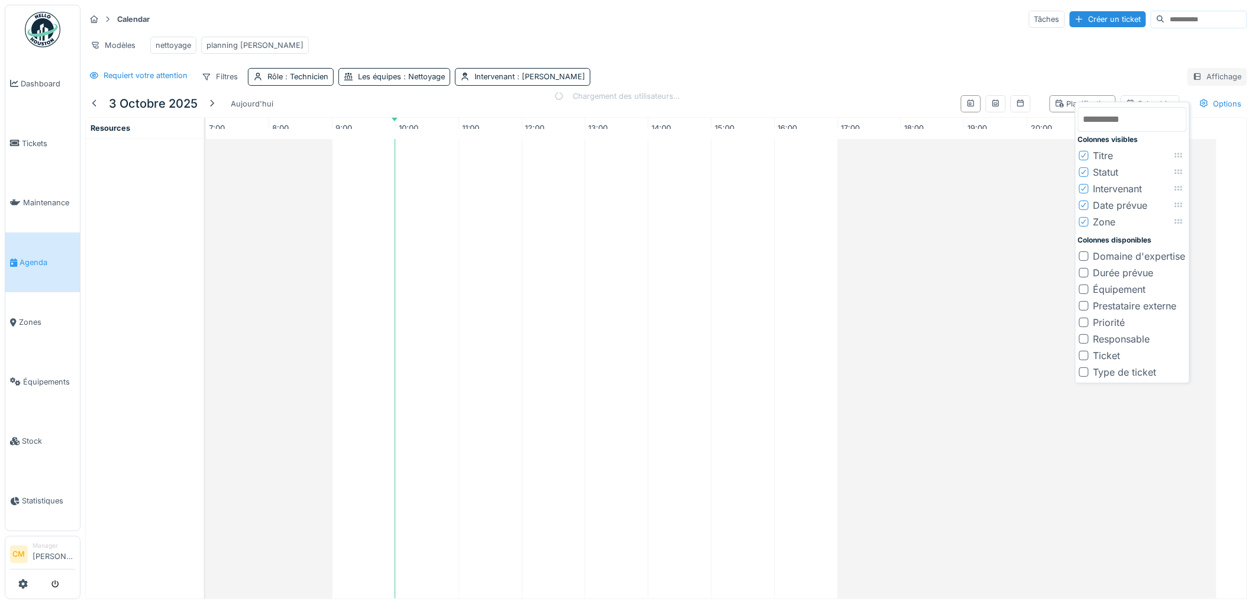
click at [1205, 84] on div "Affichage" at bounding box center [1217, 76] width 60 height 17
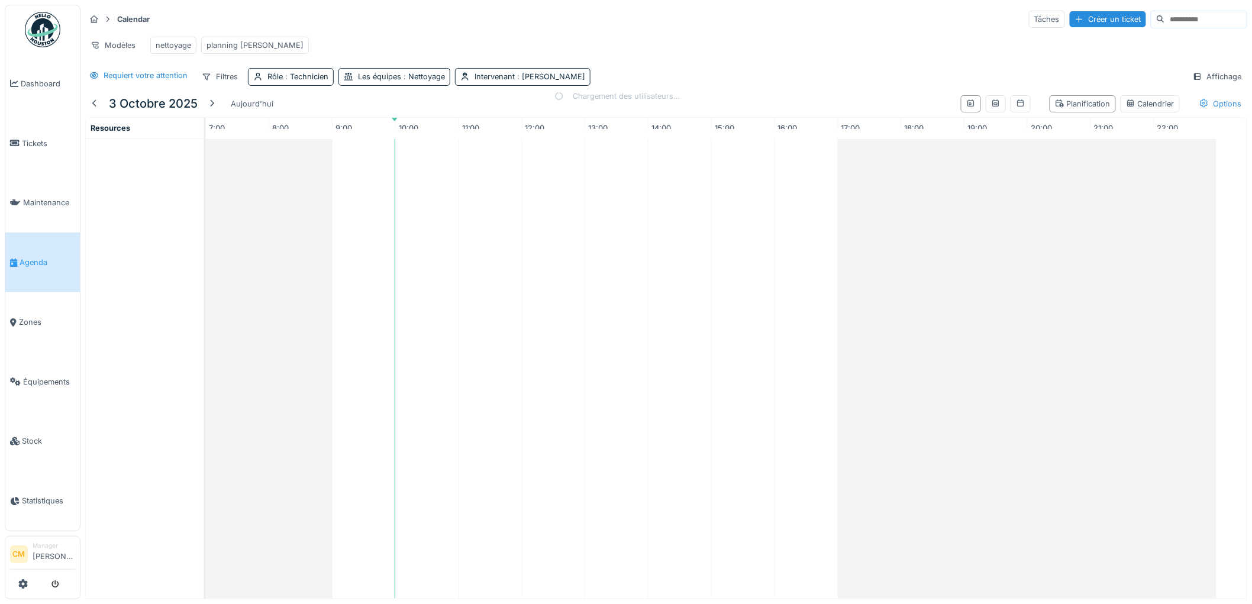
click at [1205, 112] on div "Options" at bounding box center [1220, 103] width 53 height 17
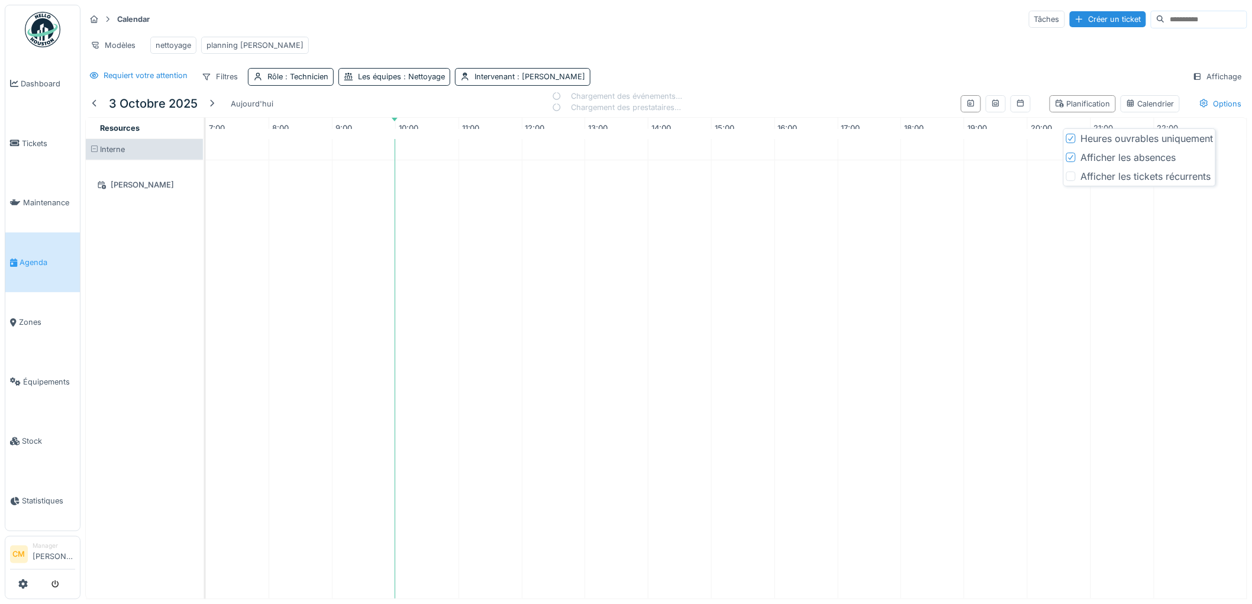
click at [1070, 180] on div at bounding box center [1070, 176] width 9 height 9
click at [774, 17] on div "Calendar Tâches Créer un ticket" at bounding box center [666, 19] width 1162 height 20
click at [991, 107] on icon at bounding box center [995, 103] width 9 height 8
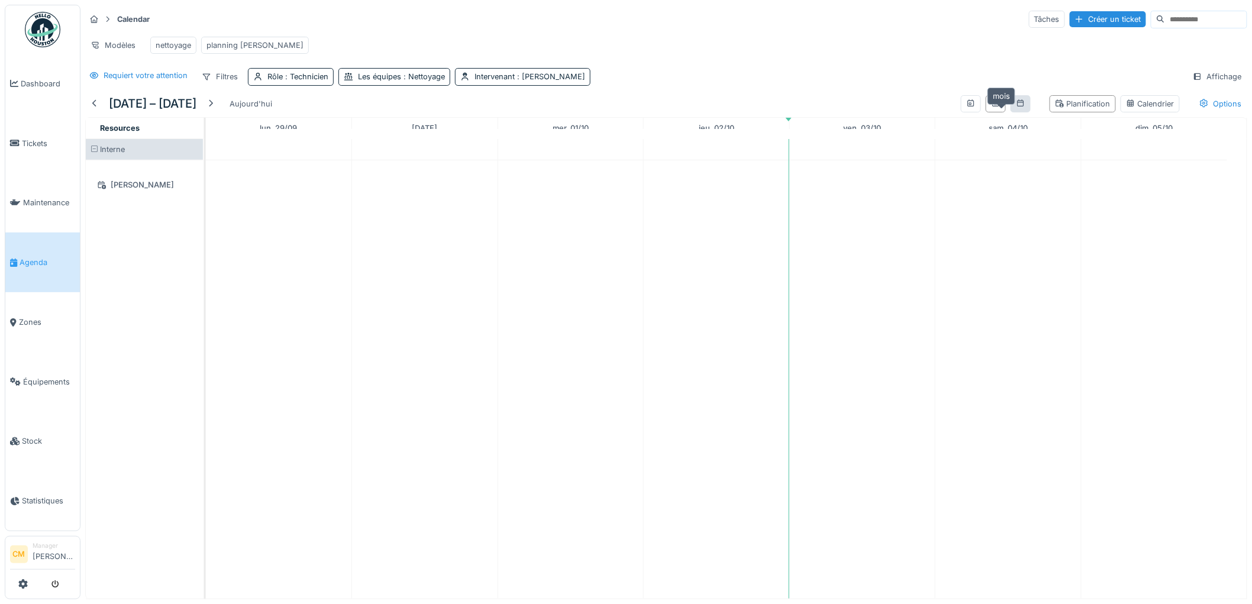
click at [1017, 106] on icon at bounding box center [1020, 102] width 7 height 7
click at [1126, 109] on div "Calendrier" at bounding box center [1150, 103] width 49 height 11
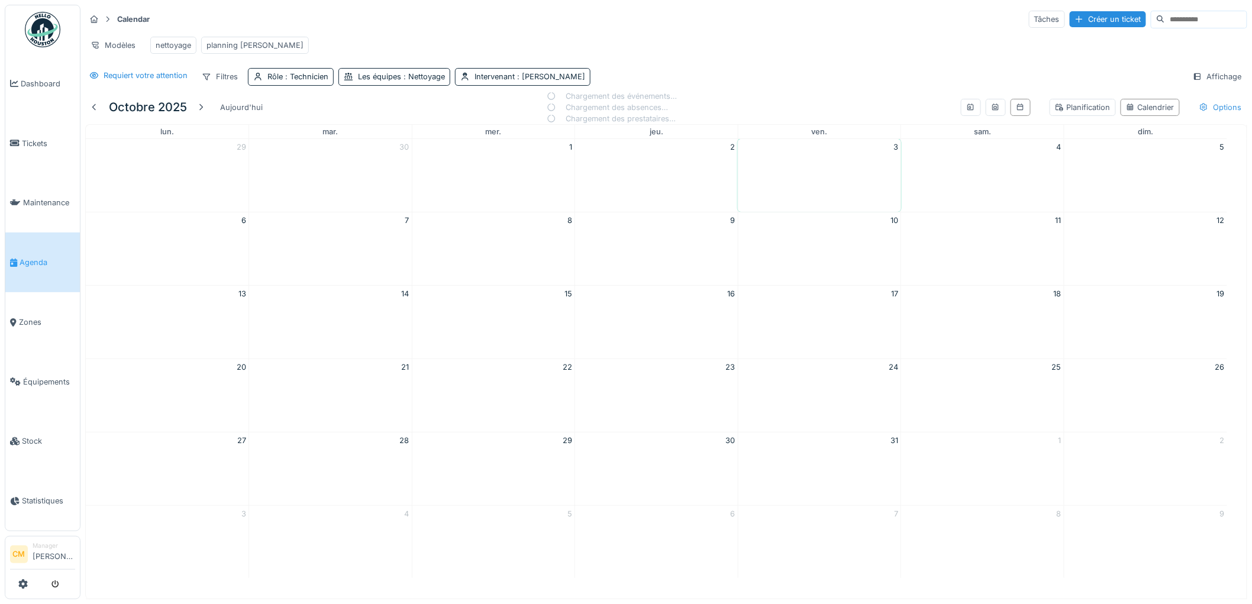
click at [1197, 111] on div "Options" at bounding box center [1220, 107] width 53 height 17
click at [1073, 180] on div at bounding box center [1070, 179] width 9 height 9
click at [809, 107] on div "[DATE] [DATE] Chargement des événements… Chargement des absences… Chargement de…" at bounding box center [666, 108] width 1162 height 34
click at [1194, 81] on div "Affichage" at bounding box center [1217, 76] width 60 height 17
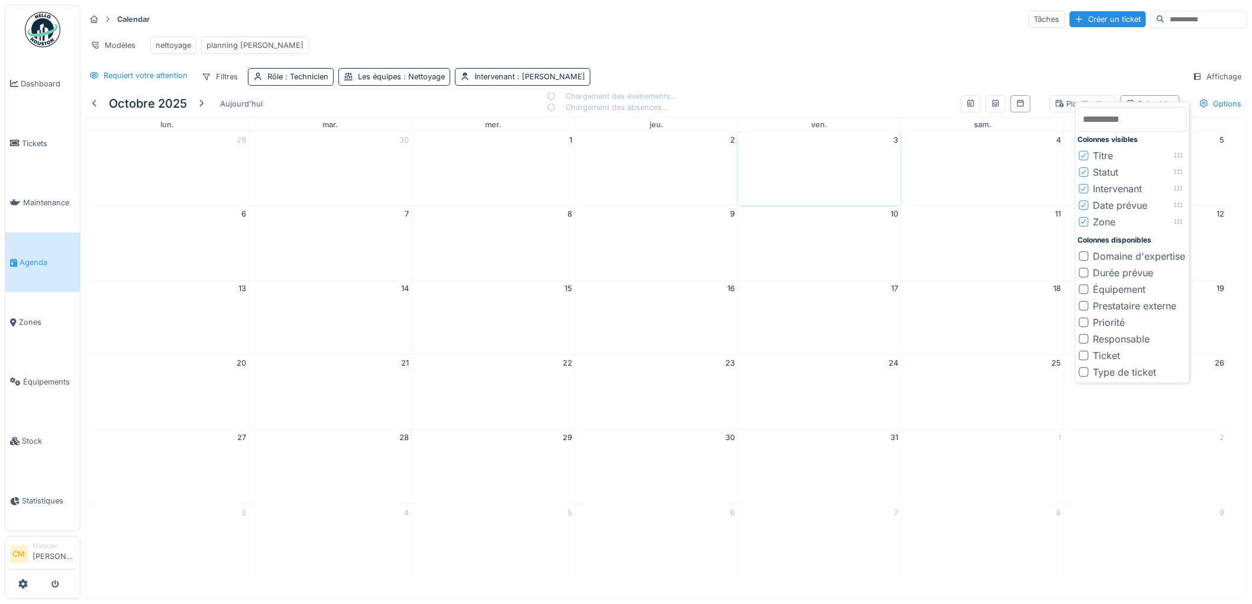
click at [878, 85] on div "Requiert votre attention Filtres Rôle : Technicien Les équipes : Nettoyage Inte…" at bounding box center [666, 76] width 1162 height 17
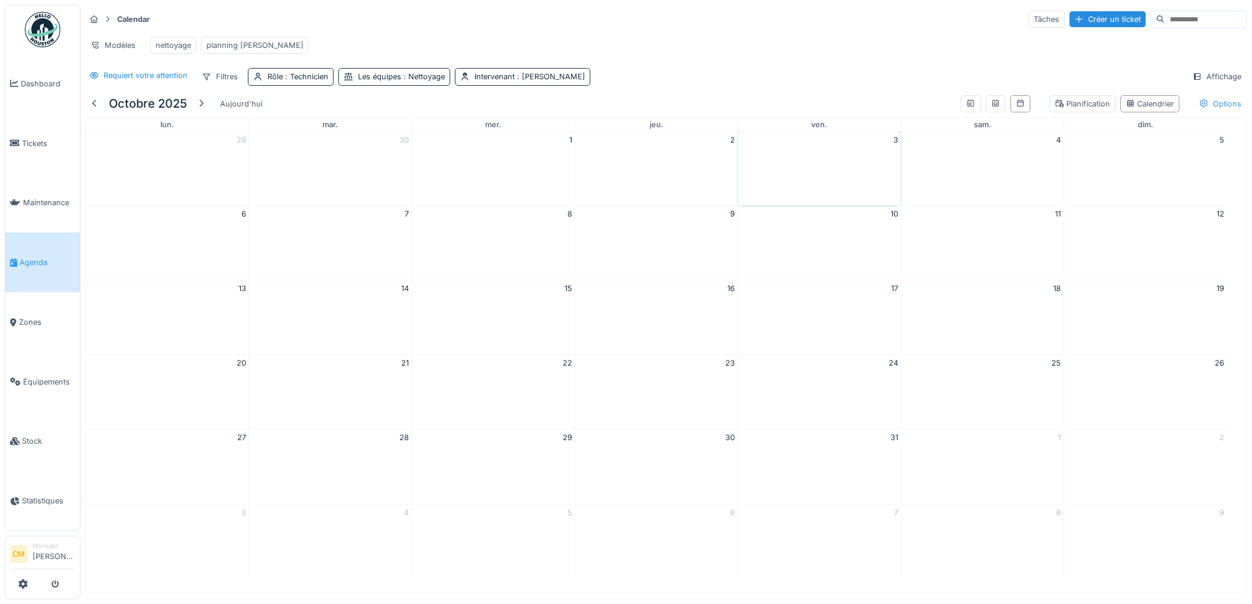
click at [1201, 111] on div "Options" at bounding box center [1220, 103] width 53 height 17
click at [1067, 109] on div "Planification" at bounding box center [1083, 103] width 56 height 11
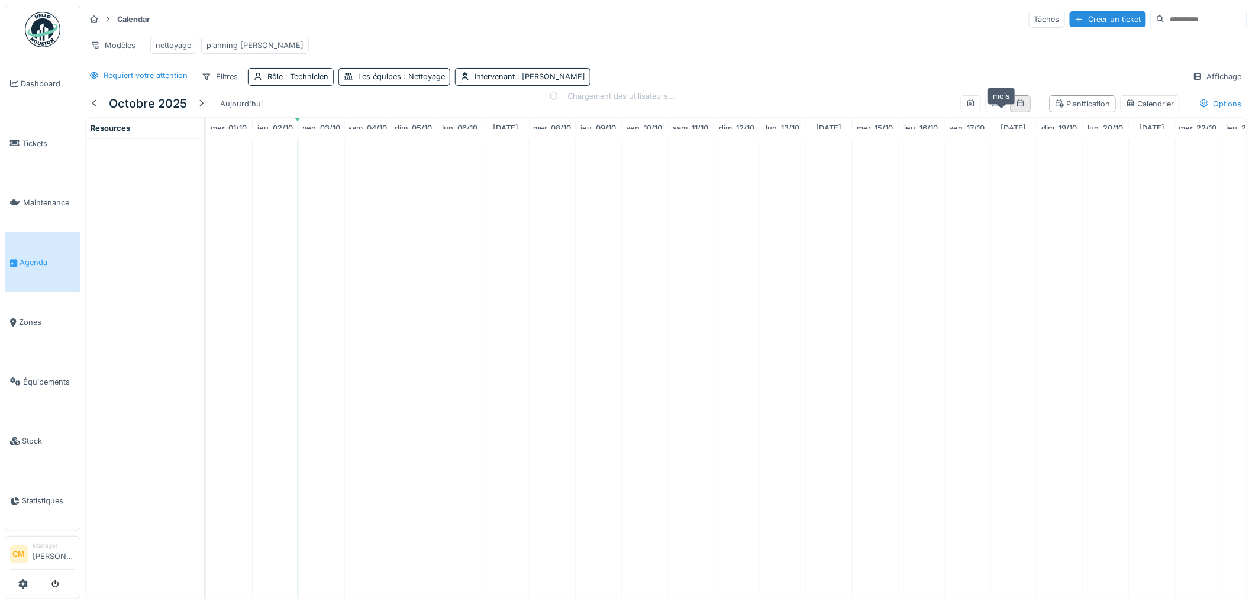
click at [1016, 107] on icon at bounding box center [1020, 103] width 9 height 8
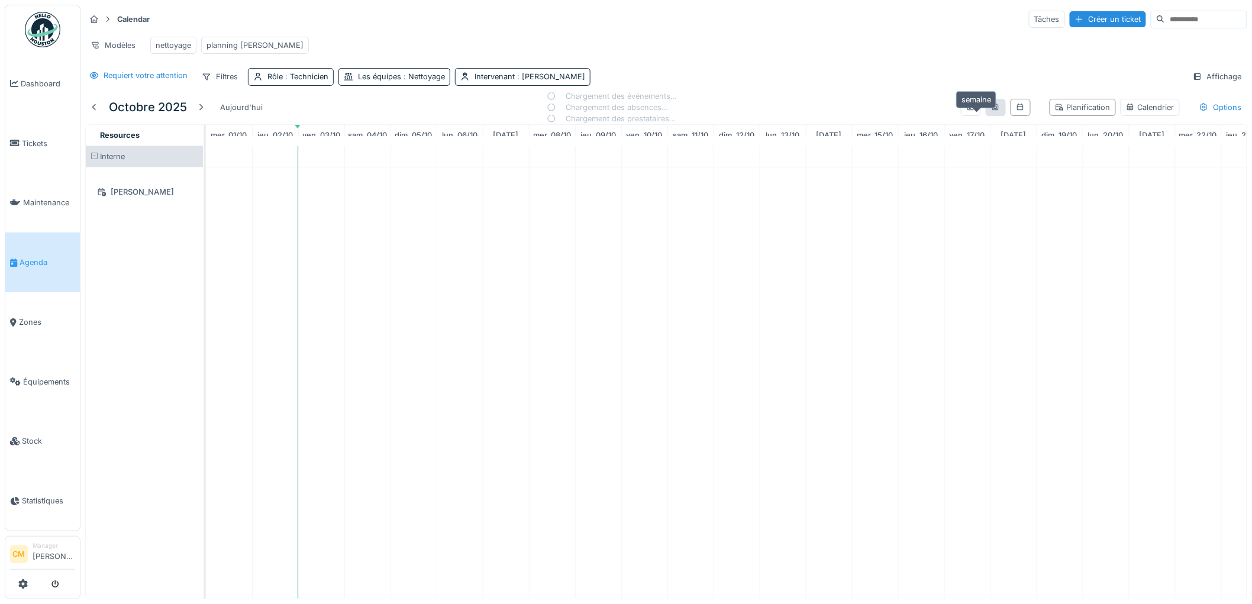
click at [991, 111] on icon at bounding box center [995, 108] width 9 height 8
click at [966, 111] on icon at bounding box center [970, 108] width 9 height 8
